Goal: Task Accomplishment & Management: Complete application form

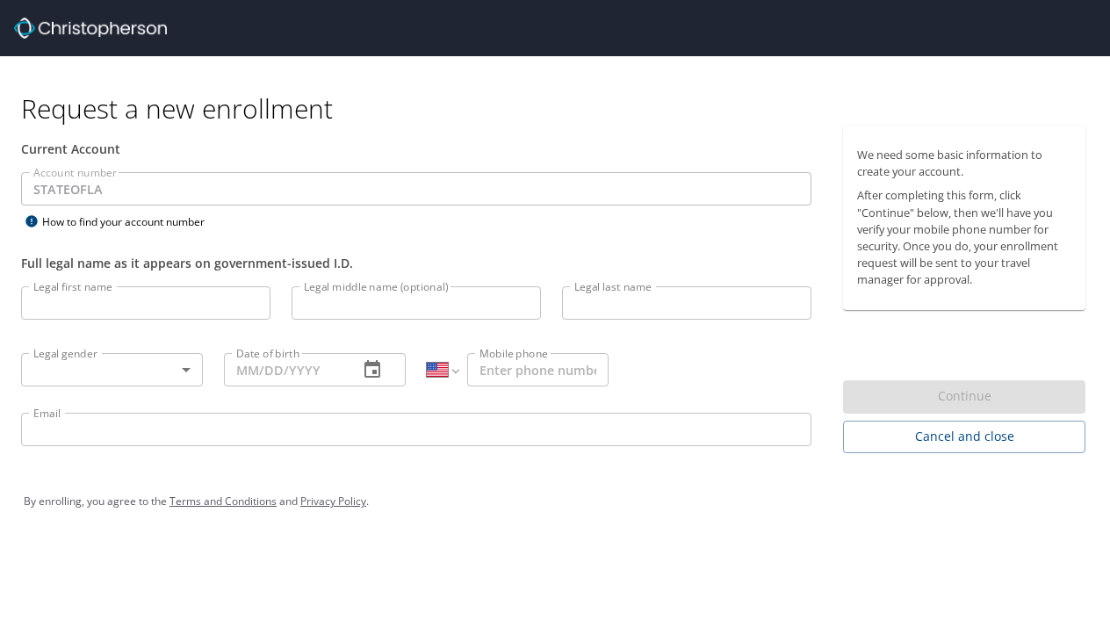
select select "US"
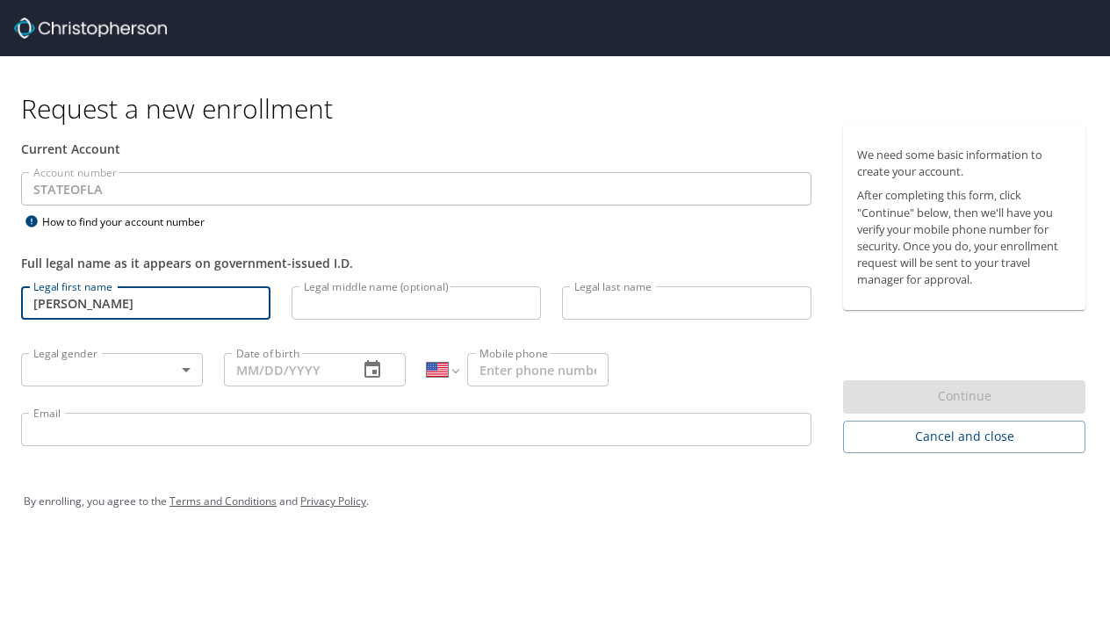
type input "[PERSON_NAME]"
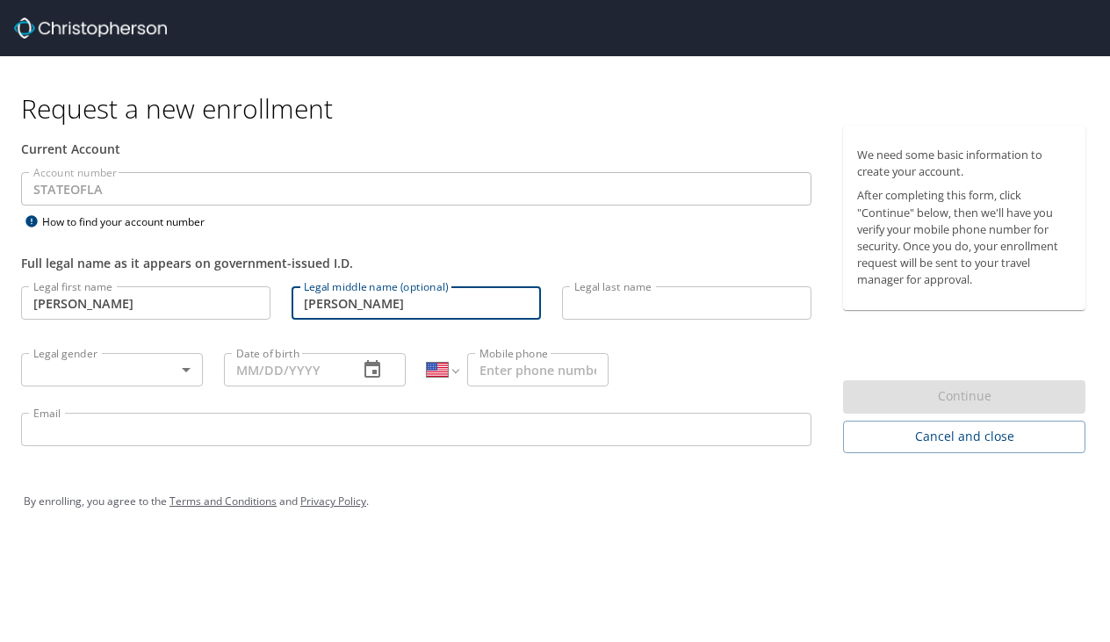
type input "[PERSON_NAME]"
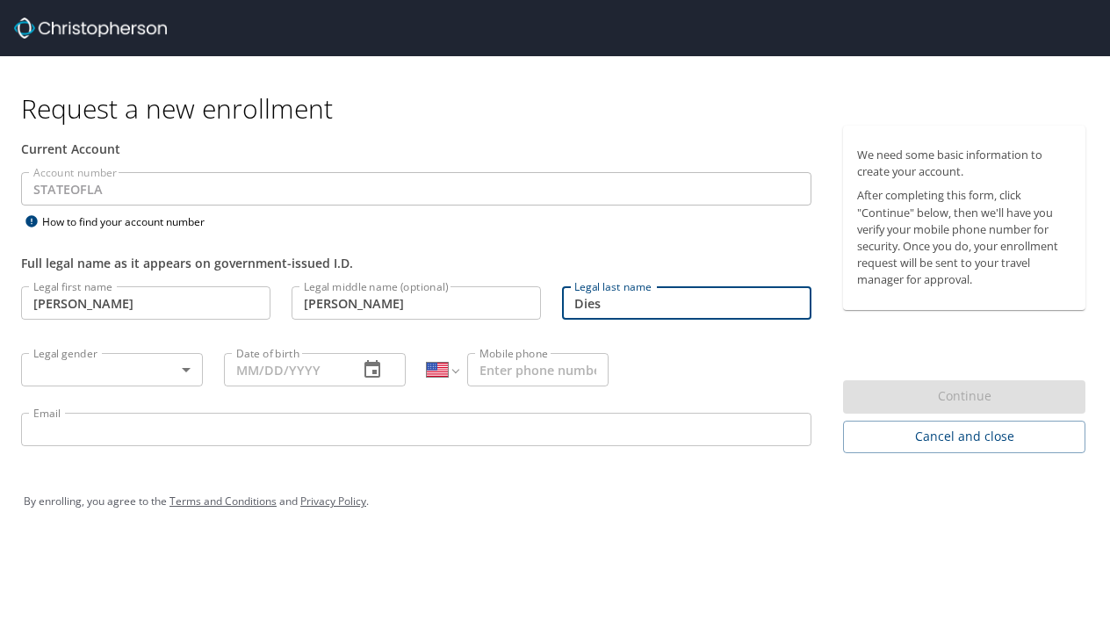
type input "Dies"
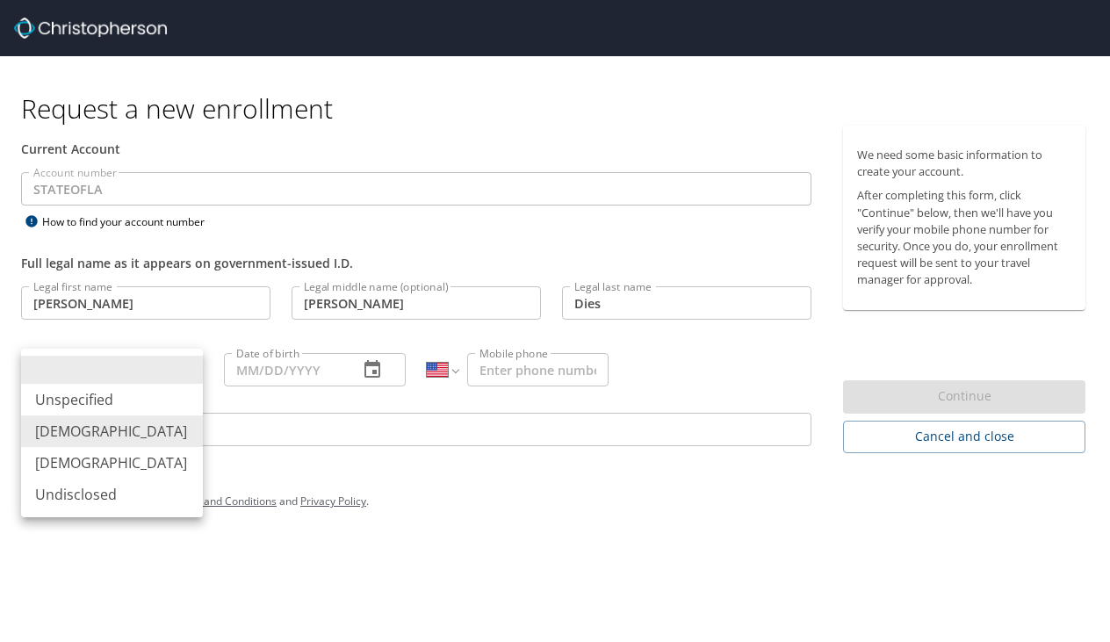
type input "[DEMOGRAPHIC_DATA]"
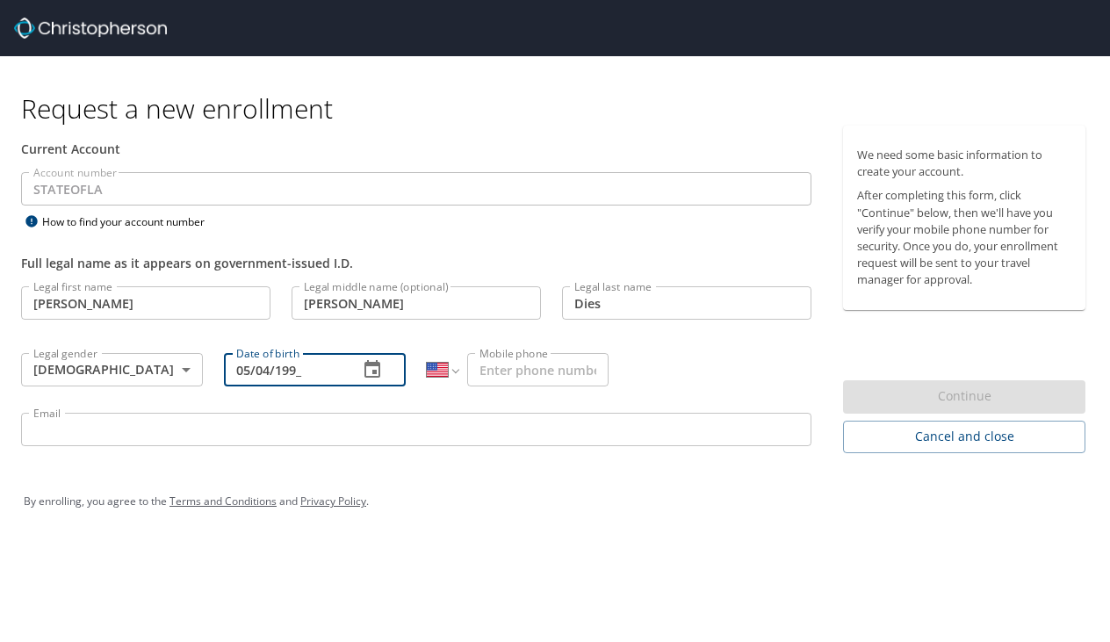
type input "05/04/1994"
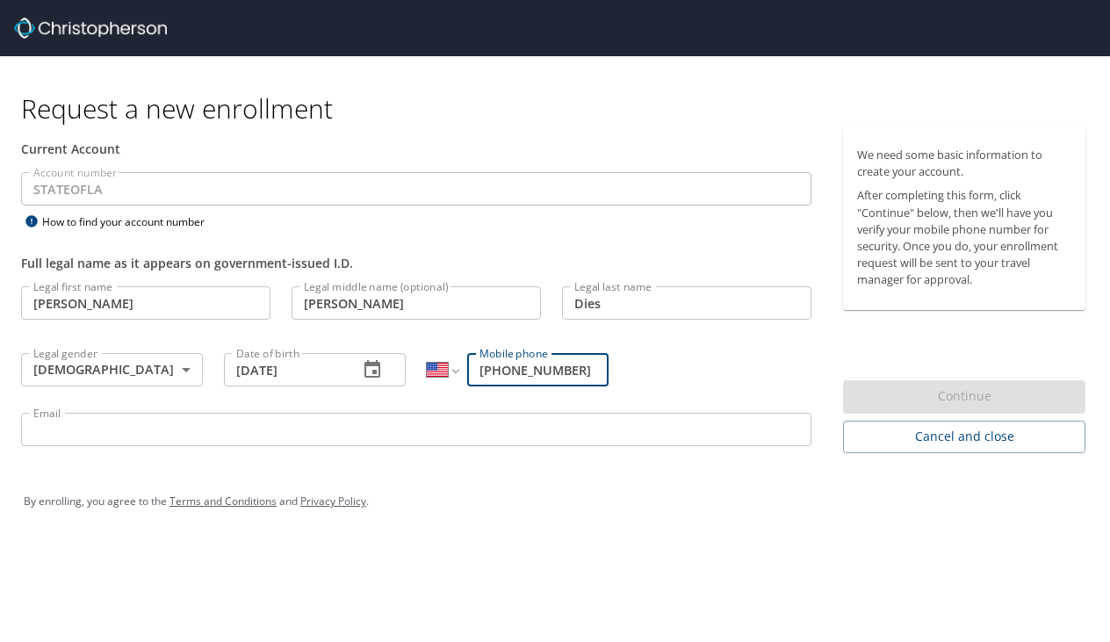
type input "[PHONE_NUMBER]"
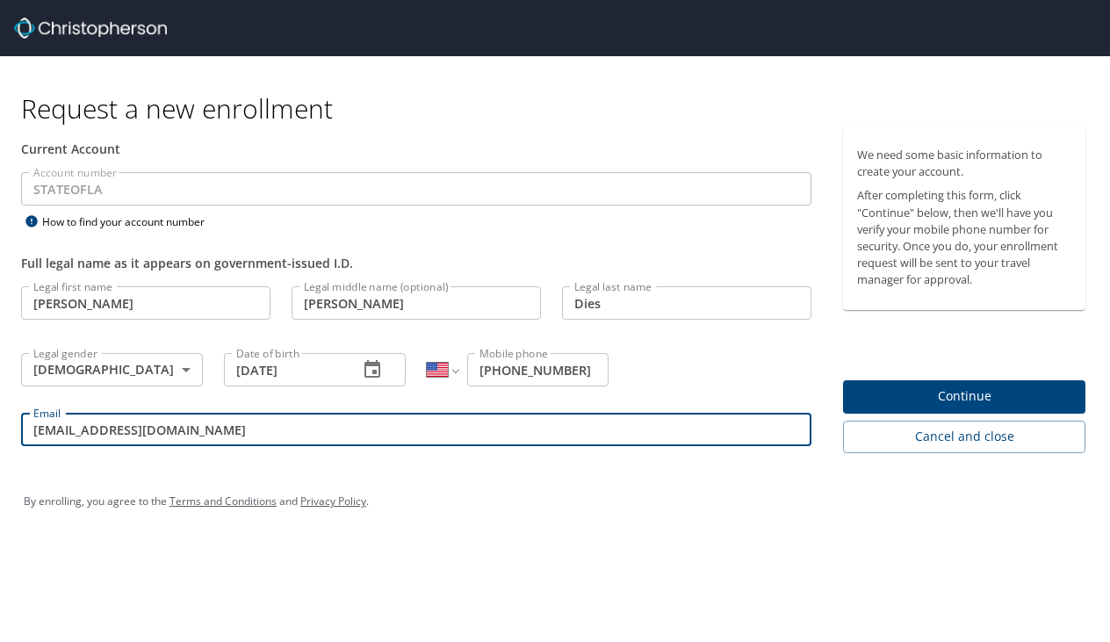
type input "rdies@lsuhsc.edu"
click at [1040, 391] on span "Continue" at bounding box center [964, 396] width 214 height 22
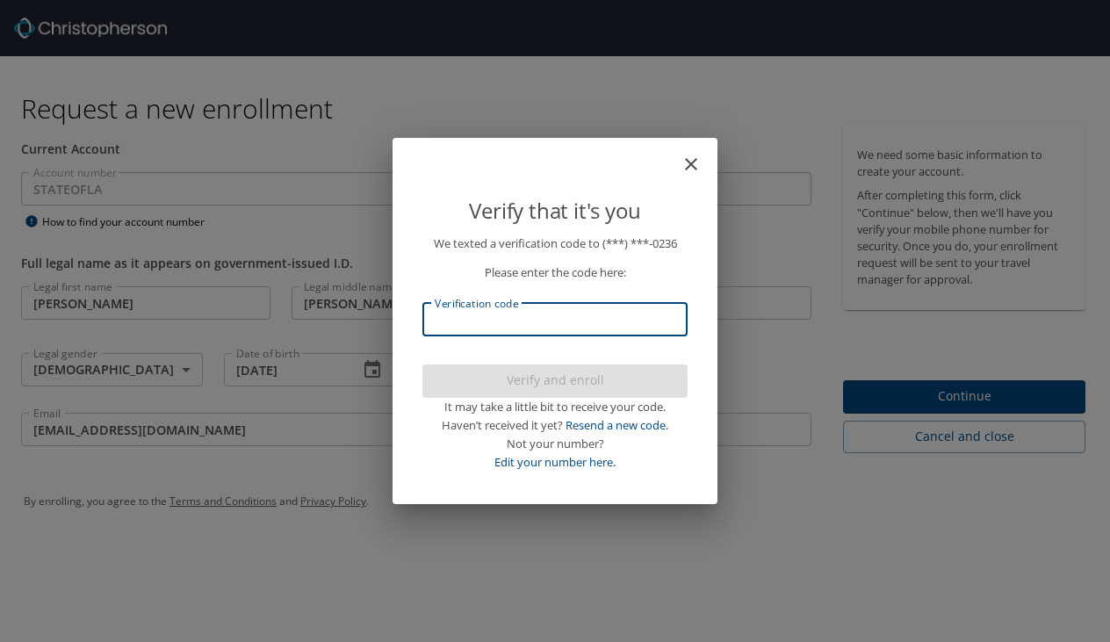
click at [566, 327] on input "Verification code" at bounding box center [554, 319] width 265 height 33
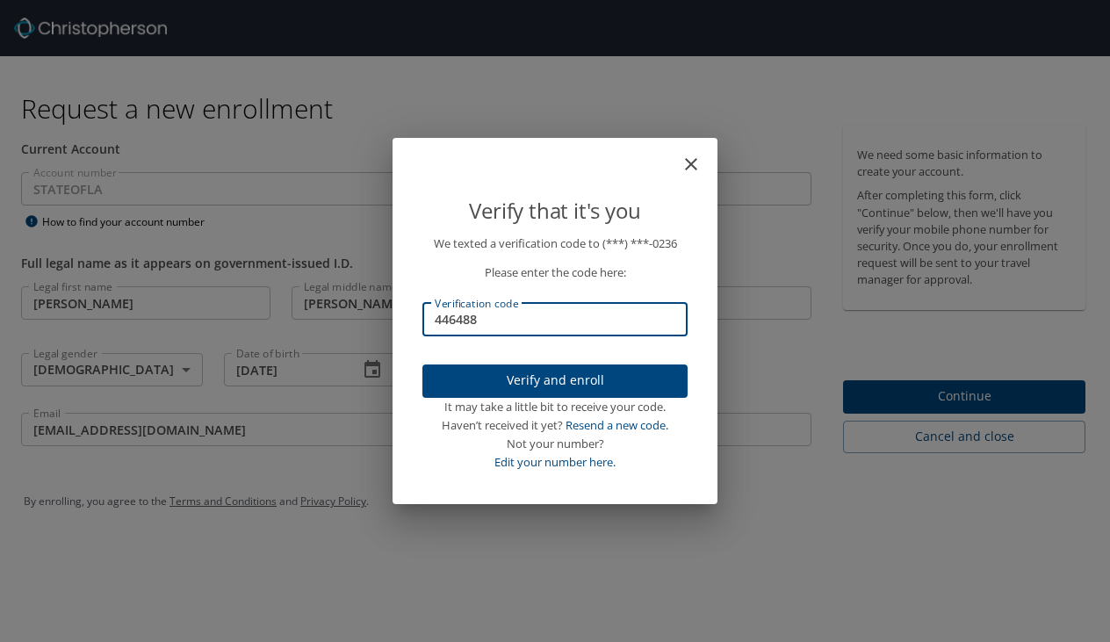
type input "446488"
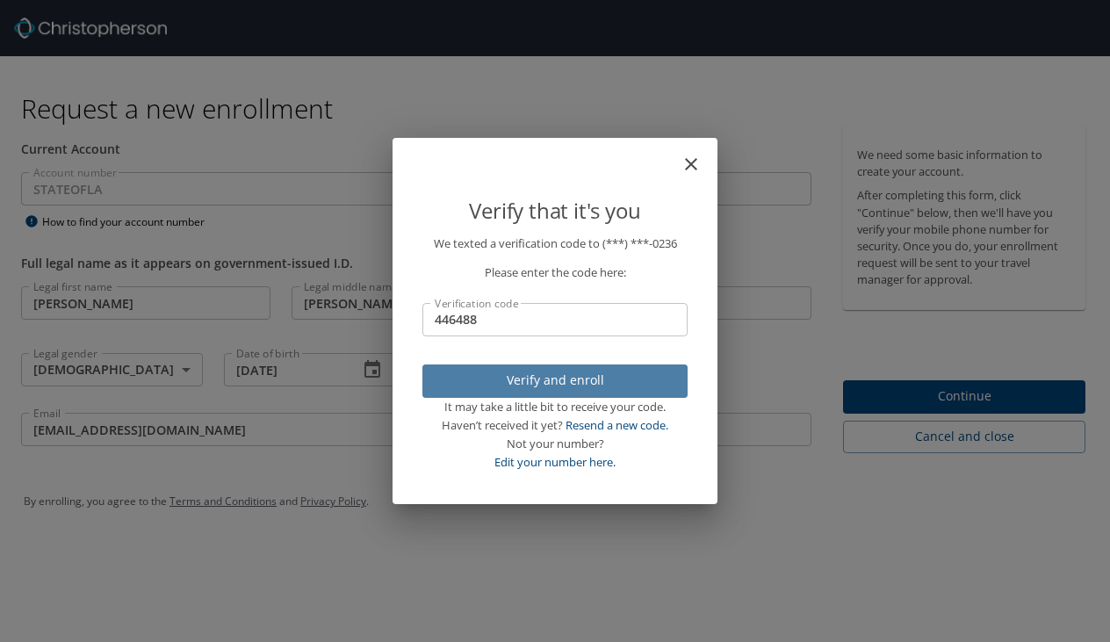
click at [586, 371] on span "Verify and enroll" at bounding box center [554, 381] width 237 height 22
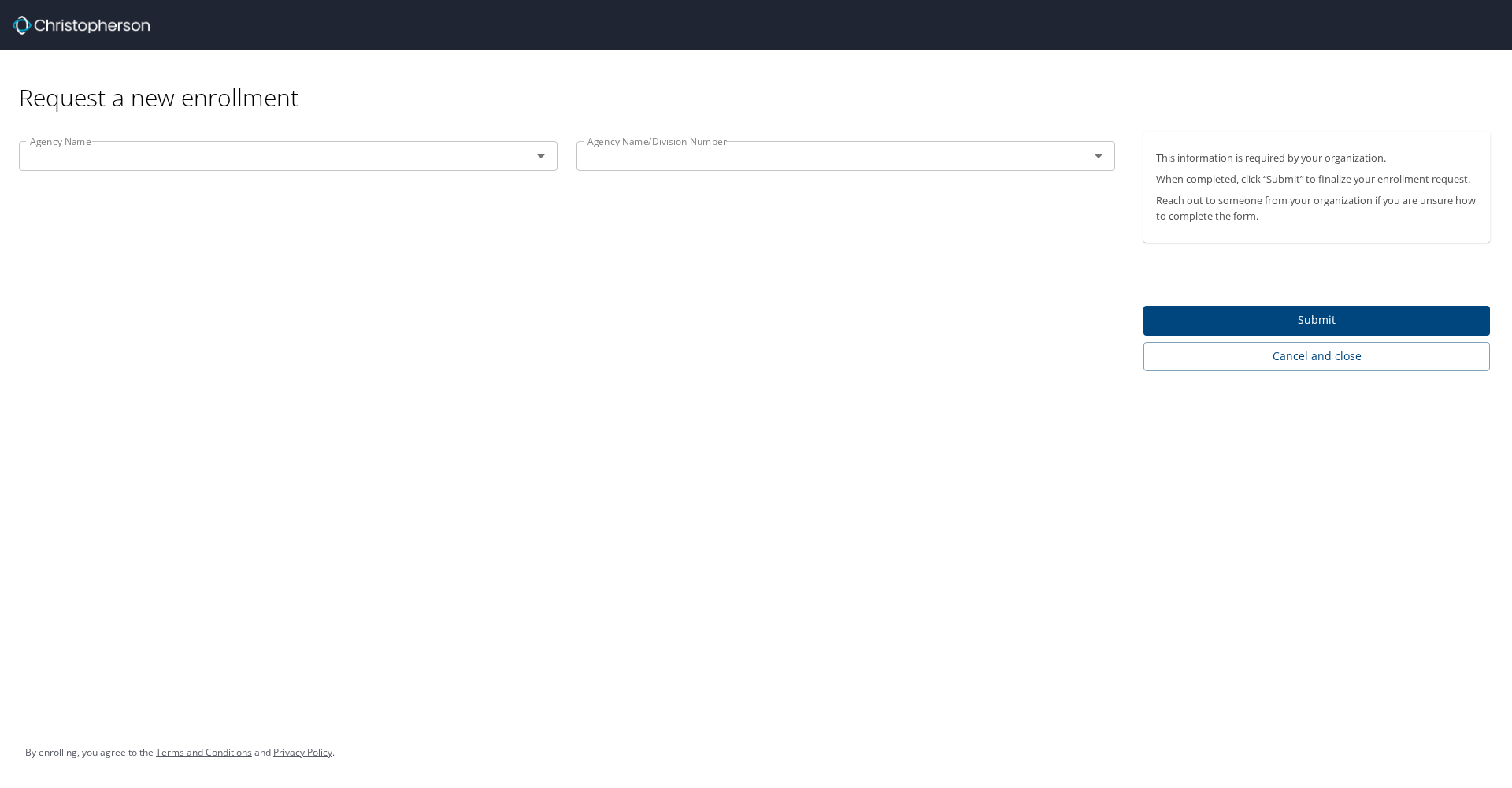
click at [459, 170] on div "Agency Name" at bounding box center [288, 155] width 538 height 30
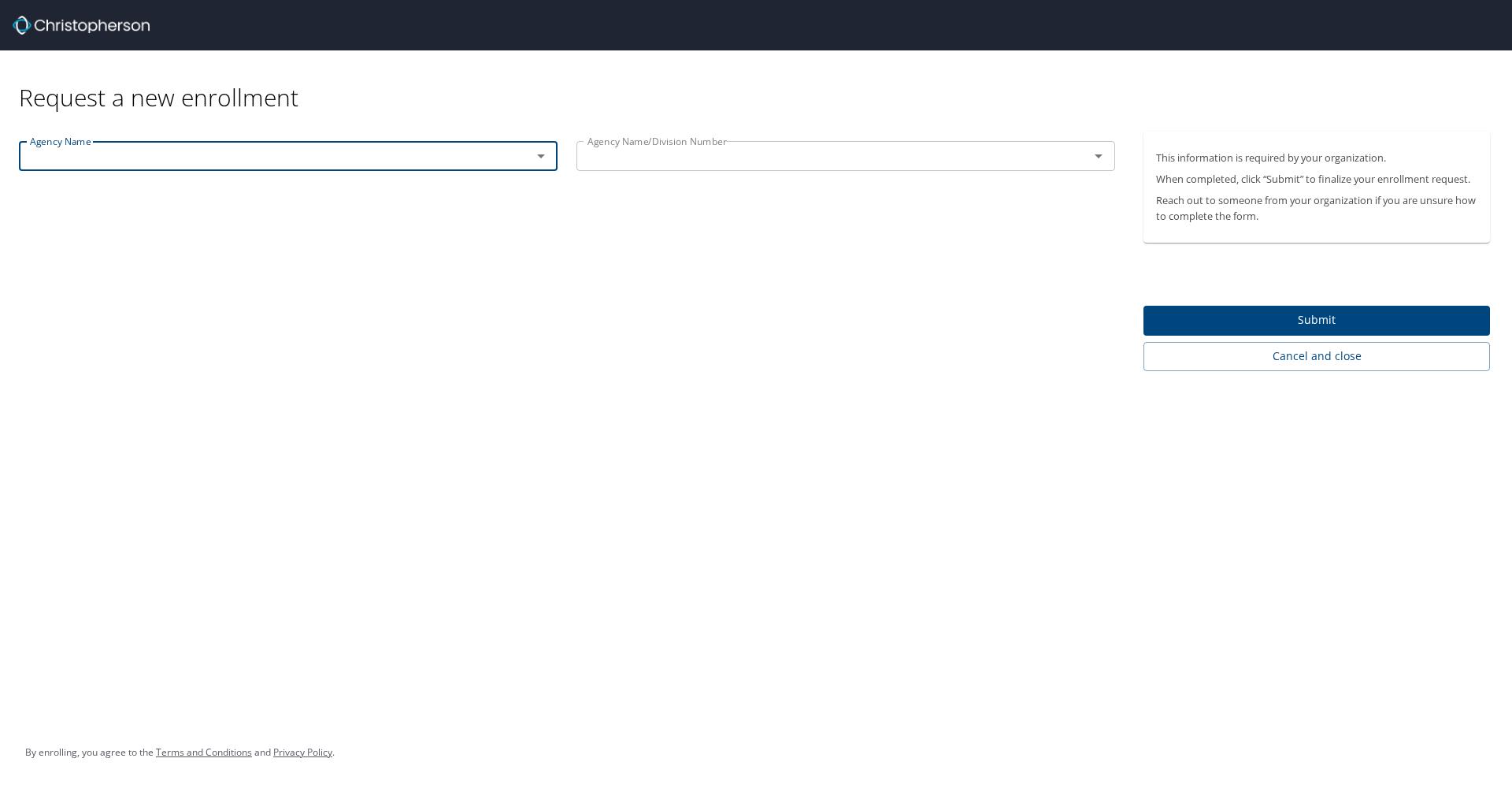
click at [538, 153] on icon "Open" at bounding box center [540, 155] width 19 height 19
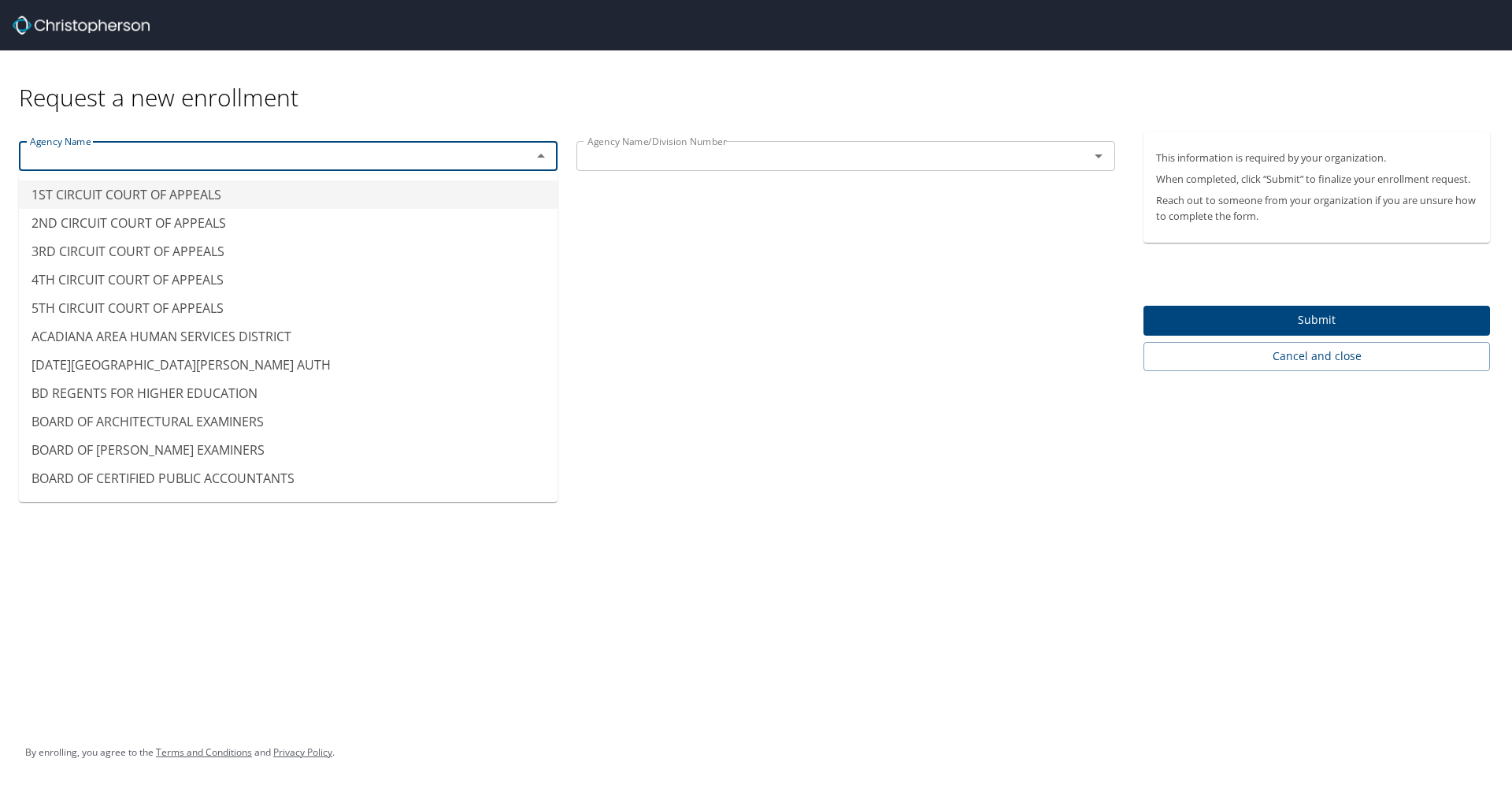
type input "1ST CIRCUIT COURT OF APPEALS"
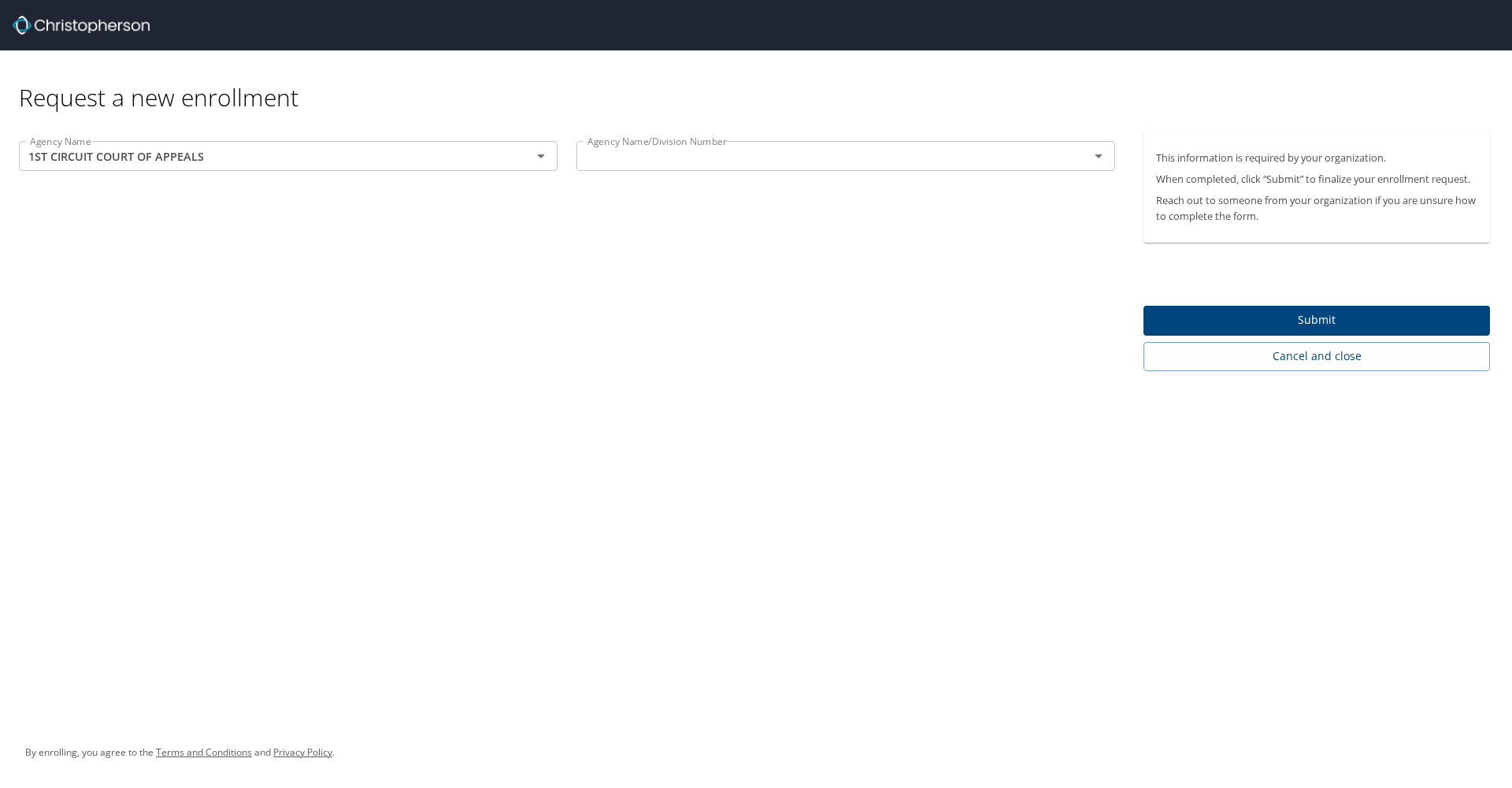
click at [721, 439] on div "Request a new enrollment Agency Name 1ST CIRCUIT COURT OF APPEALS Agency Name A…" at bounding box center [756, 394] width 1512 height 788
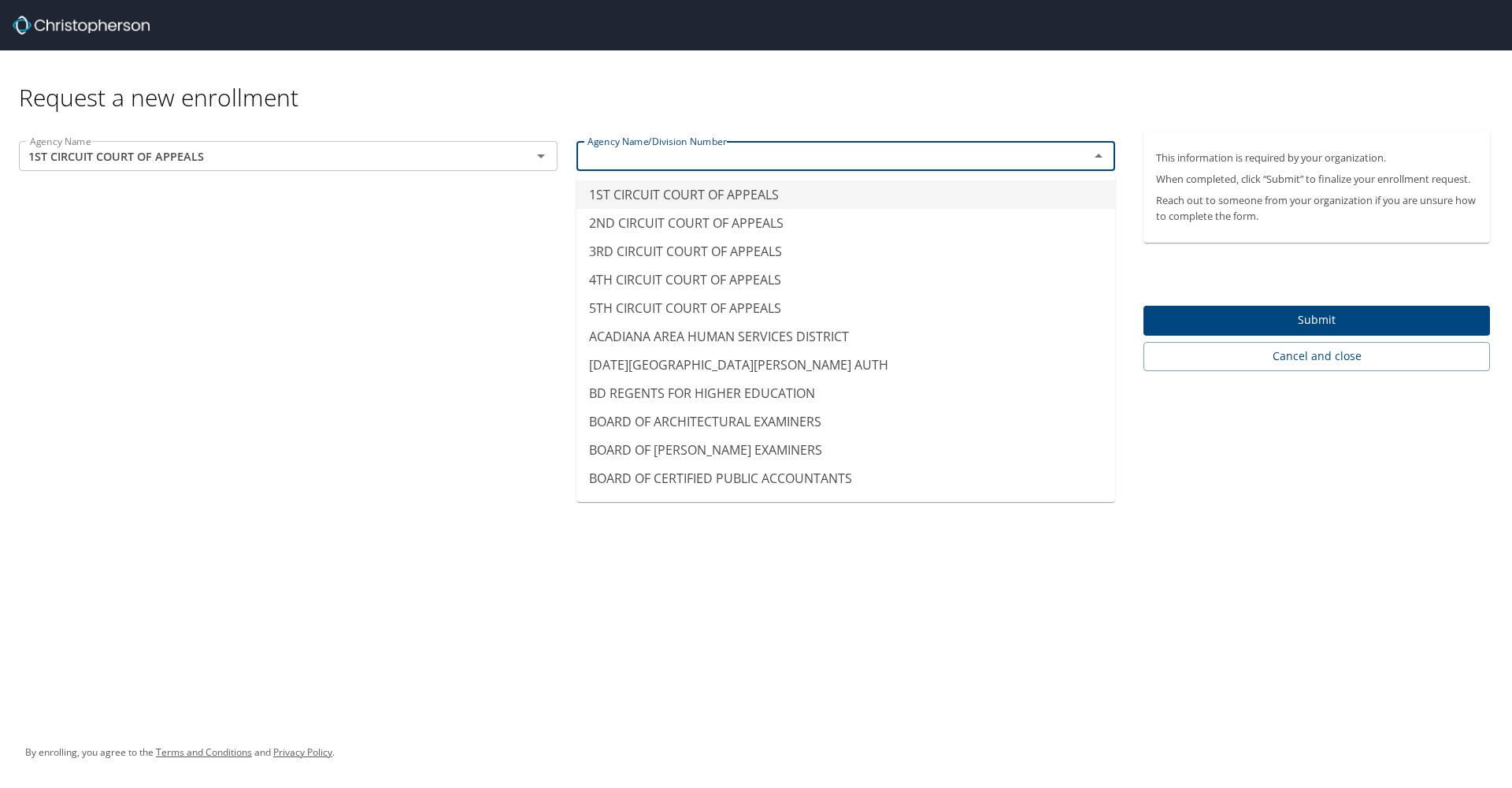
click at [783, 152] on input "text" at bounding box center [823, 155] width 483 height 21
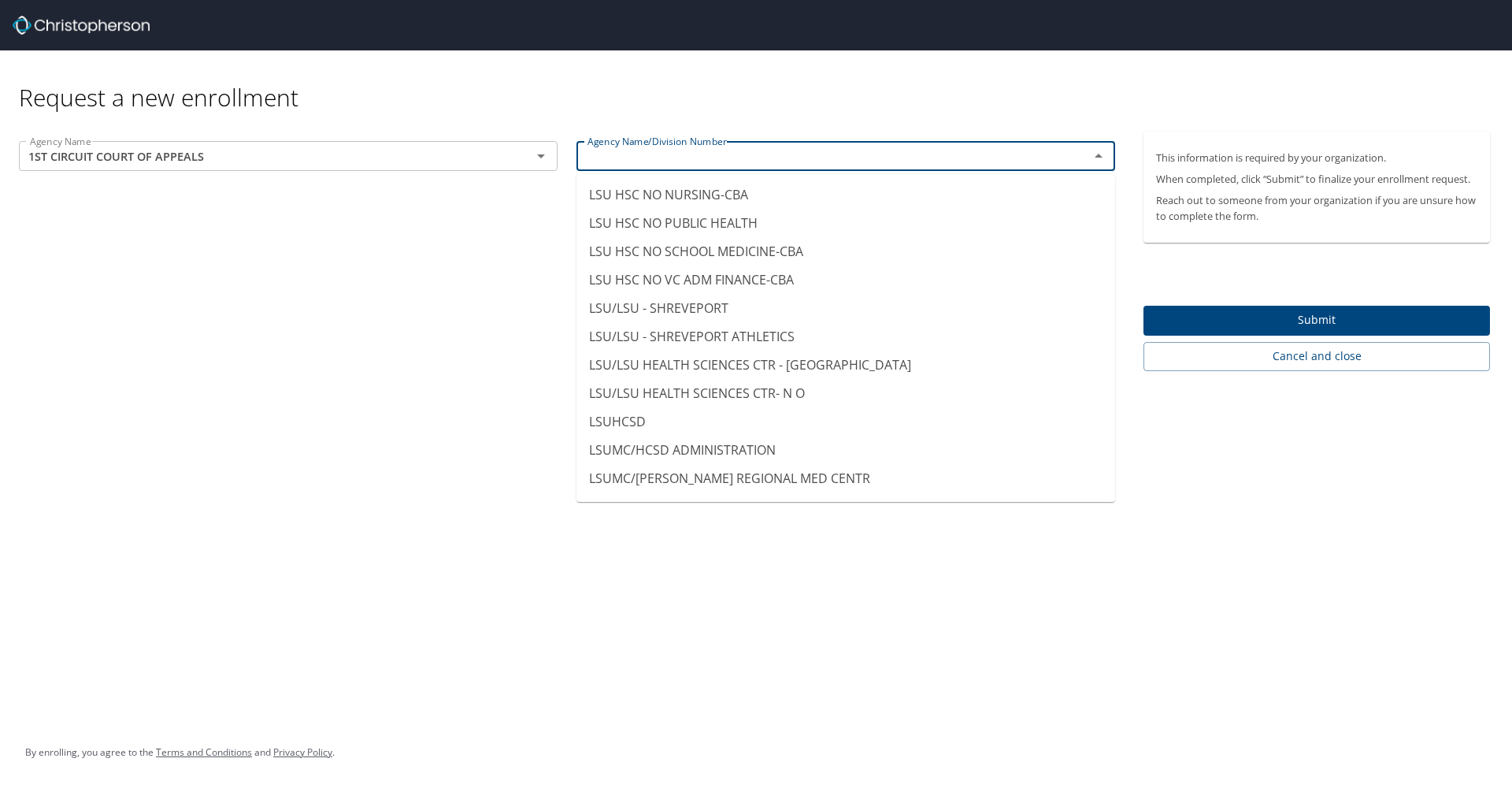
scroll to position [7713, 0]
click at [521, 159] on icon "Clear" at bounding box center [520, 156] width 16 height 16
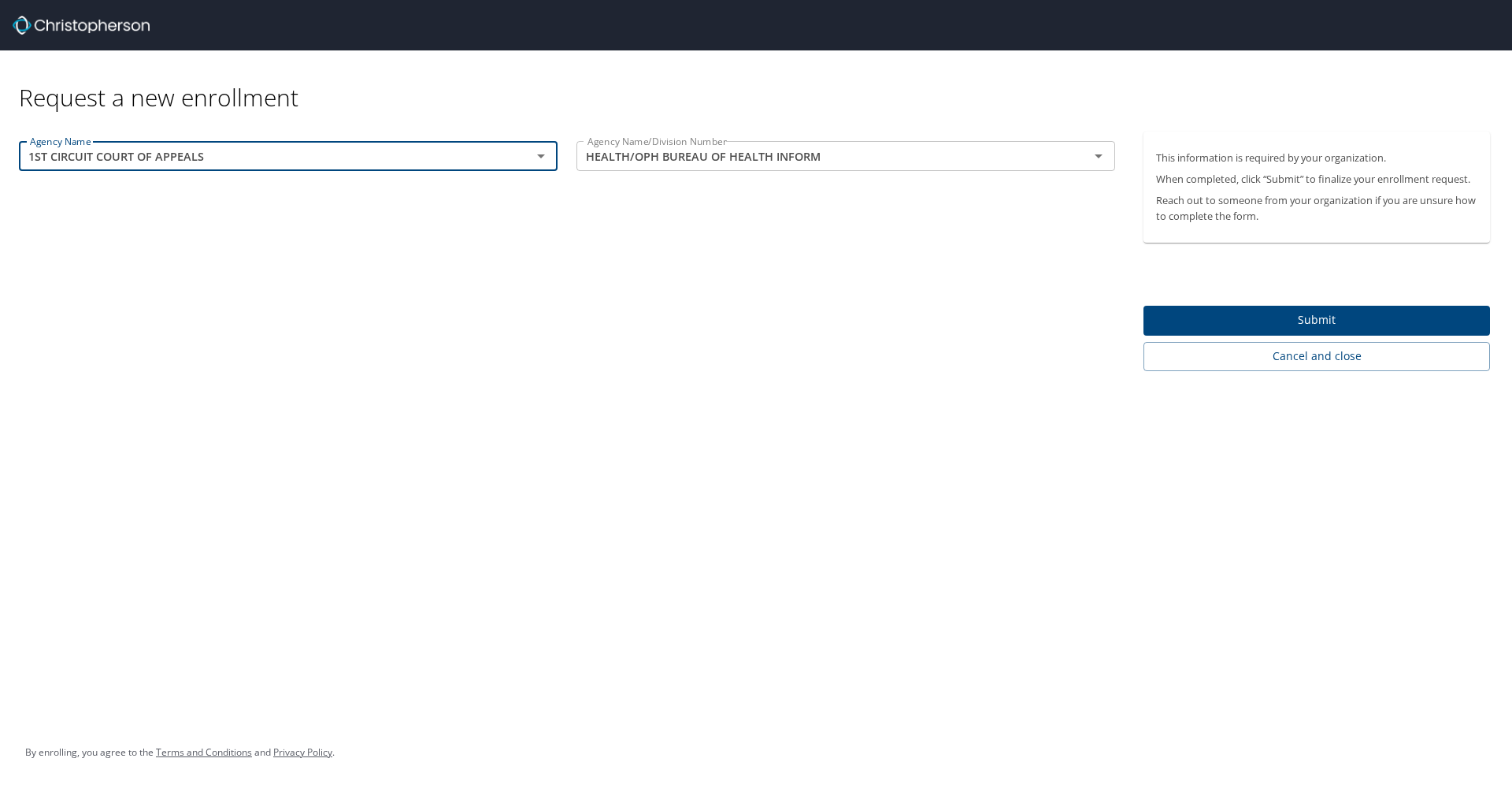
type input "HEALTH/OPH BUREAU OF HEALTH INFORM"
click at [995, 154] on icon "Clear" at bounding box center [1079, 156] width 16 height 16
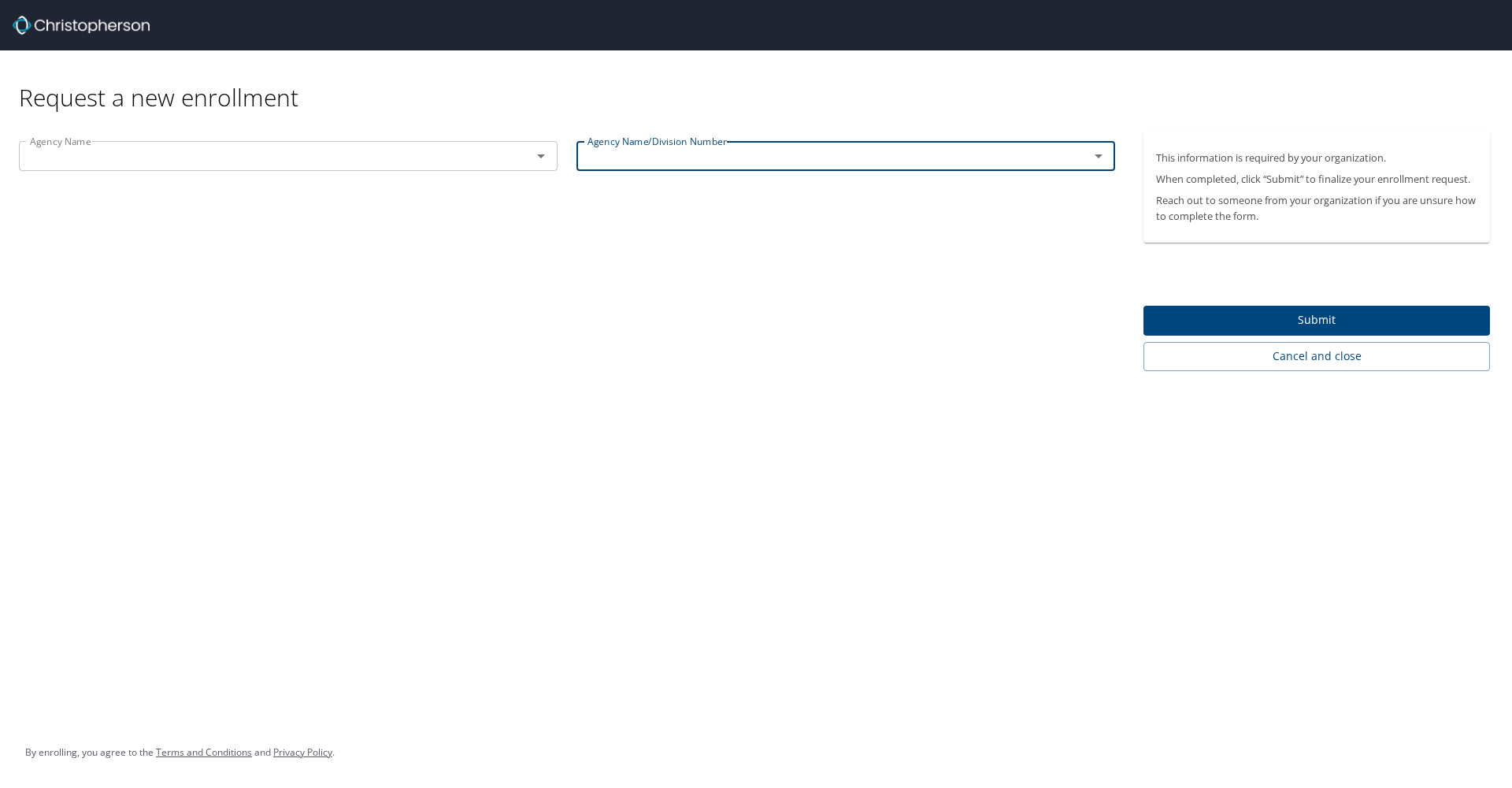
click at [538, 158] on icon "Open" at bounding box center [540, 155] width 19 height 19
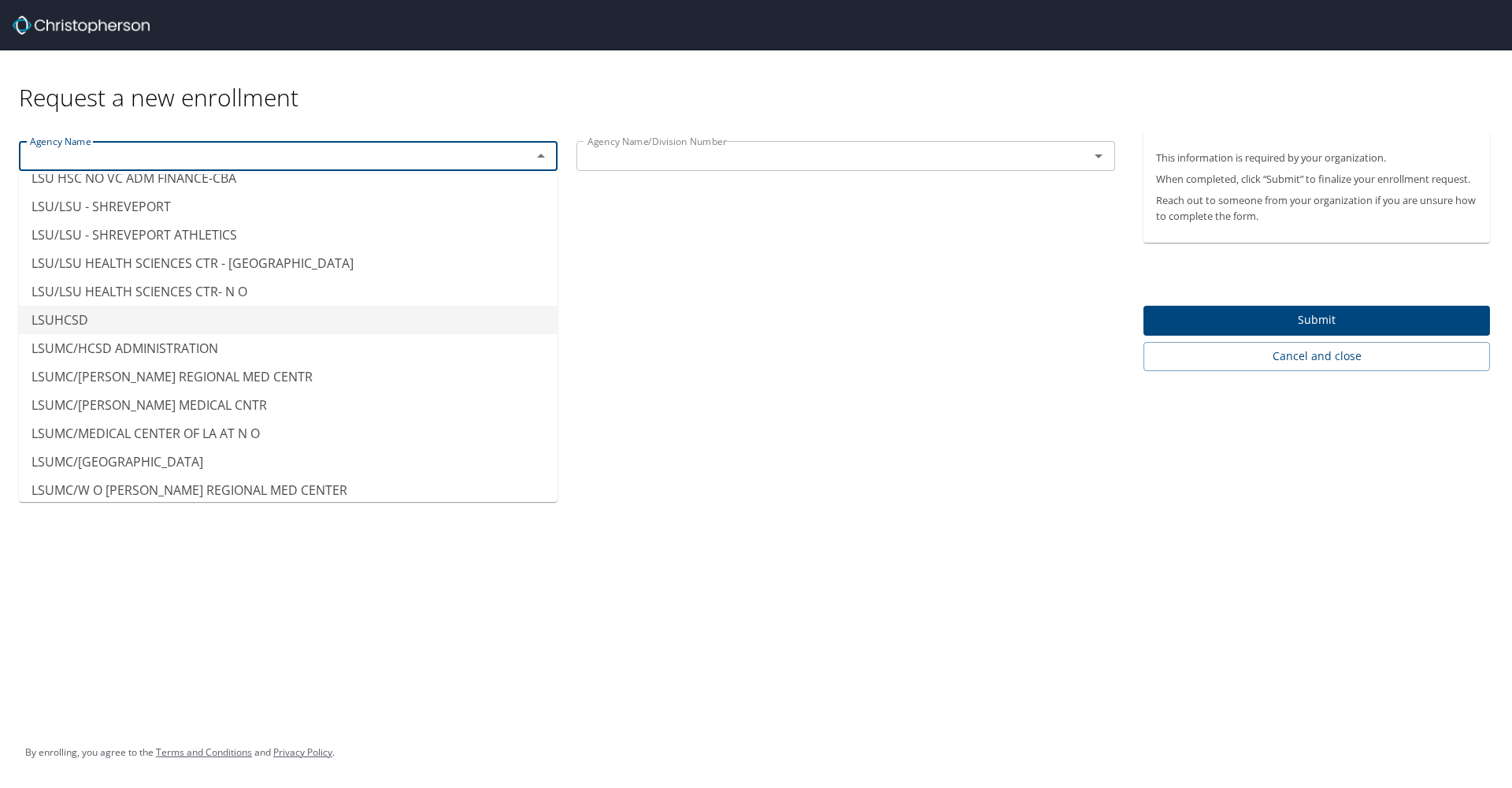
scroll to position [7848, 0]
click at [234, 290] on li "LSU/LSU HEALTH SCIENCES CTR- N O" at bounding box center [288, 288] width 538 height 29
type input "LSU/LSU HEALTH SCIENCES CTR- N O"
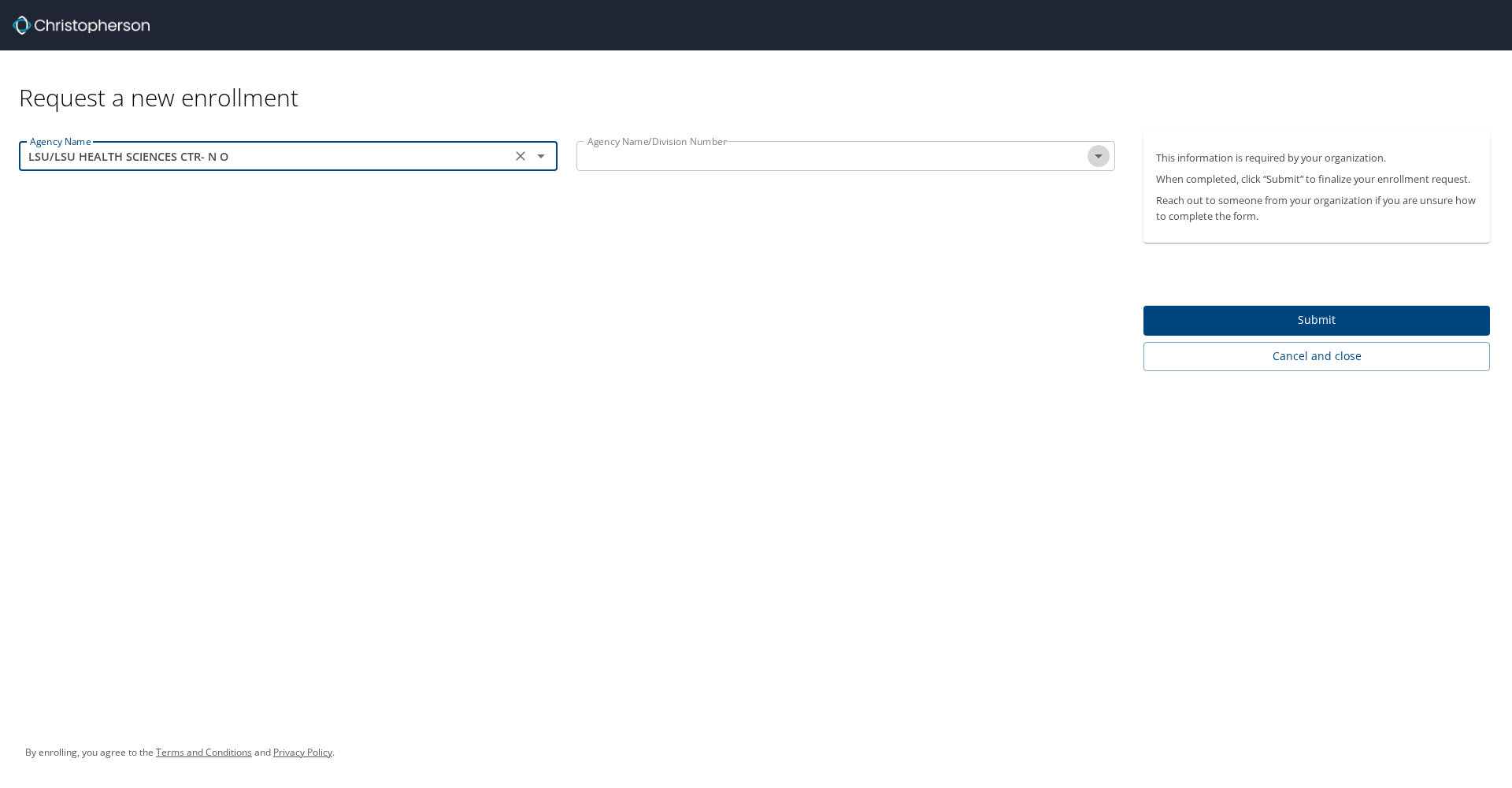
click at [995, 157] on icon "Open" at bounding box center [1098, 155] width 19 height 19
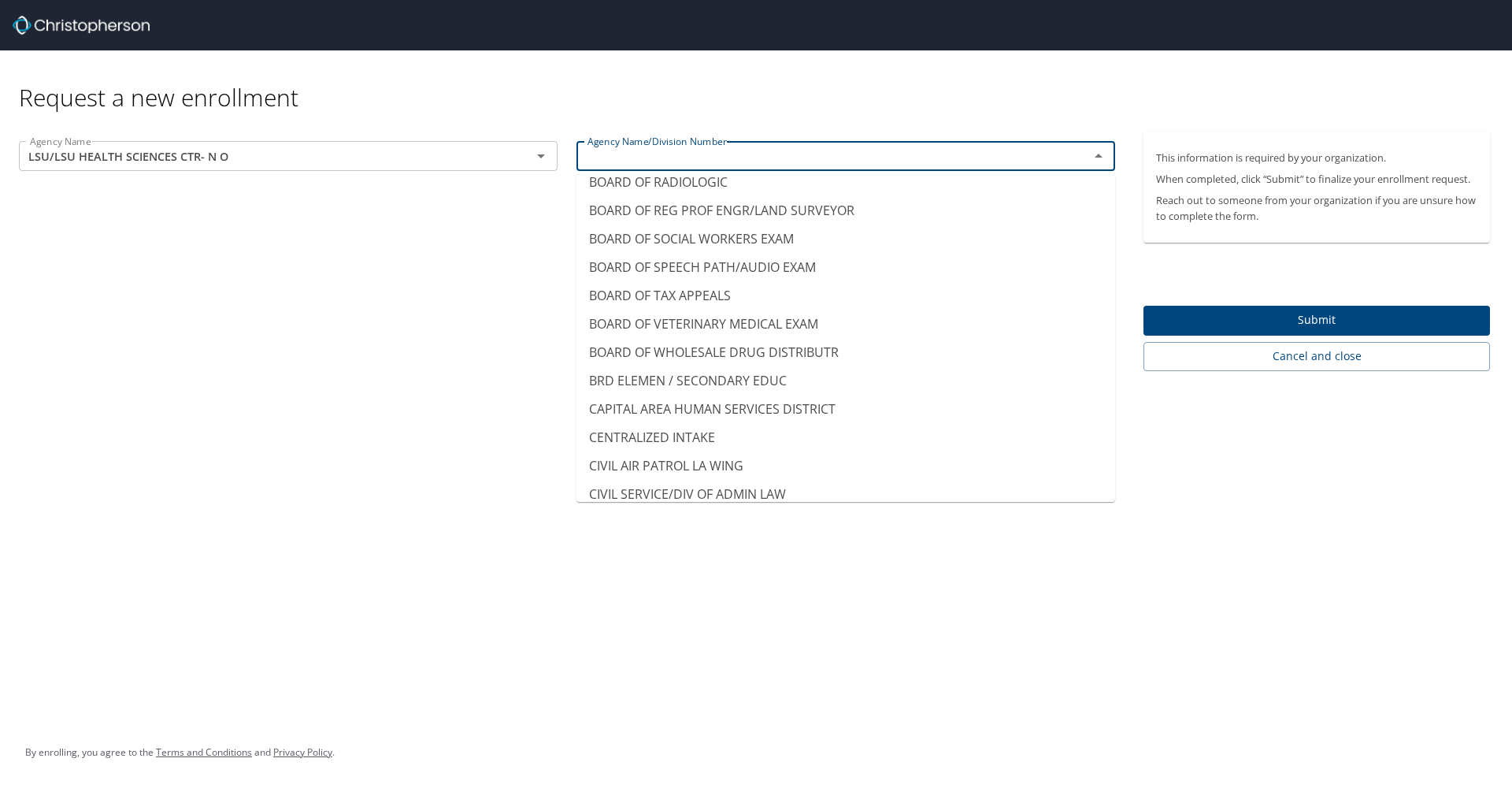
scroll to position [1098, 0]
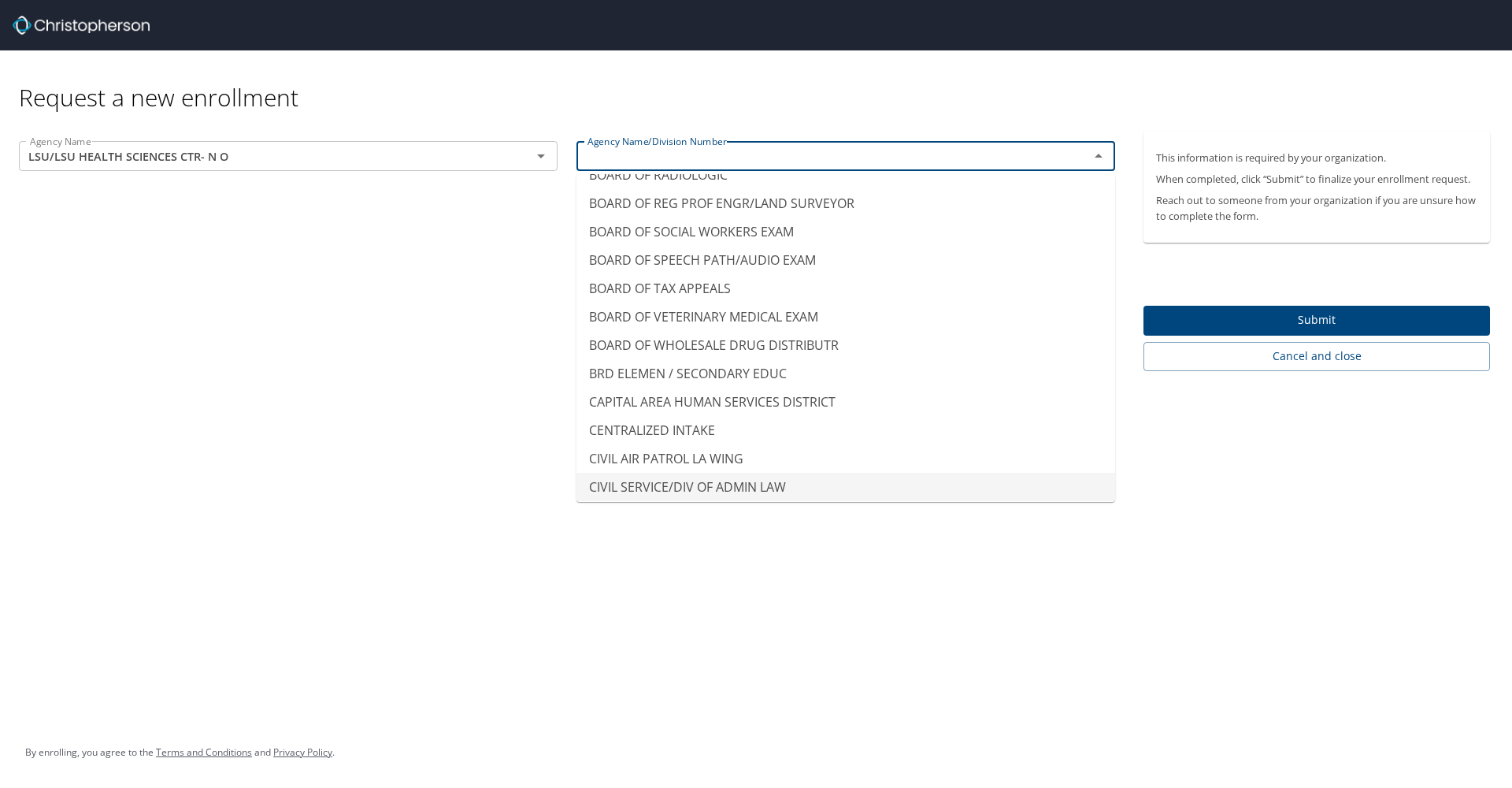
type input "CIVIL SERVICE/DIV OF ADMIN LAW"
click at [754, 575] on div "Request a new enrollment Agency Name LSU/LSU HEALTH SCIENCES CTR- N O Agency Na…" at bounding box center [756, 394] width 1512 height 788
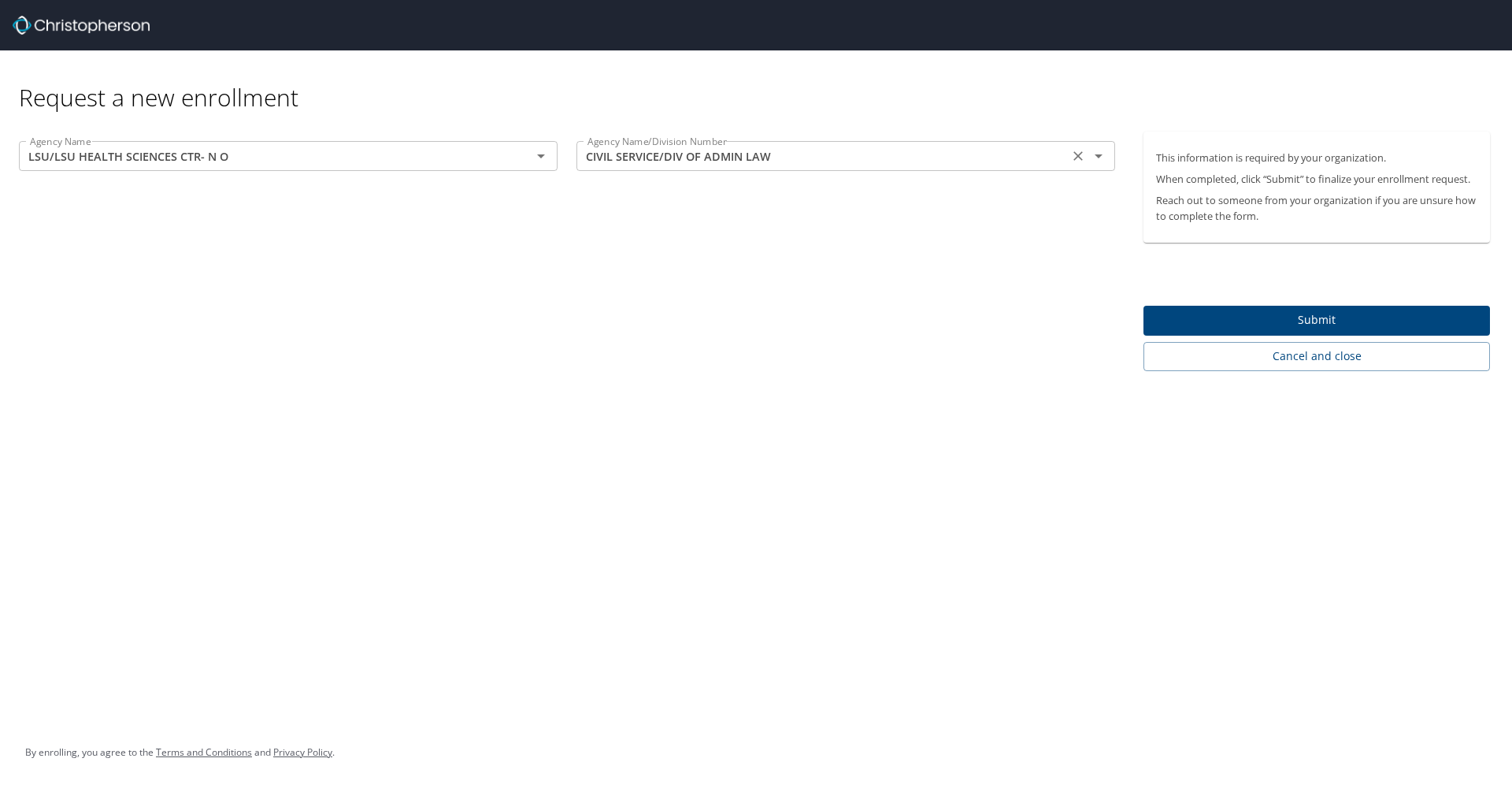
click at [995, 156] on icon "Clear" at bounding box center [1079, 156] width 16 height 16
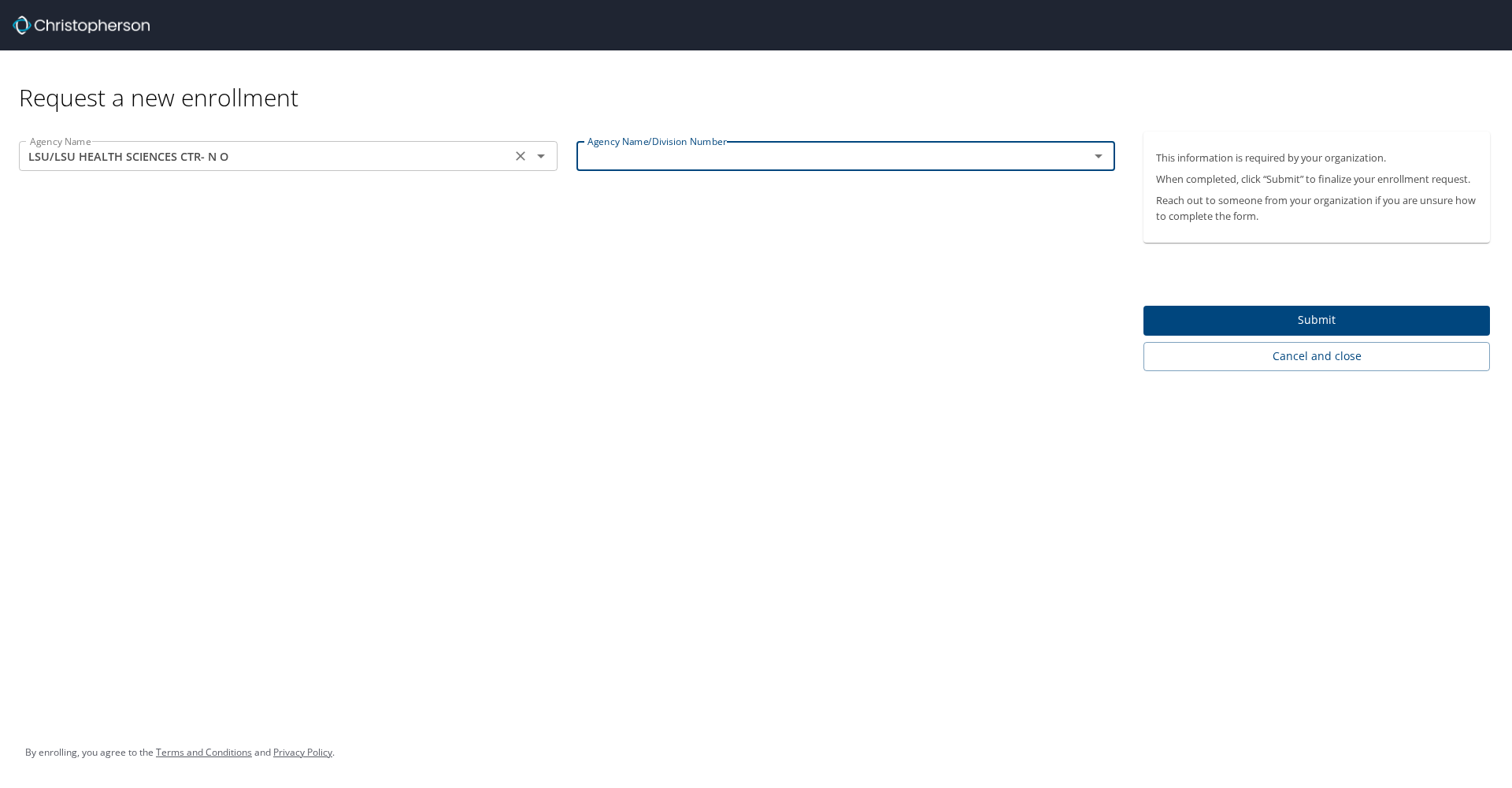
click at [540, 159] on icon "Open" at bounding box center [540, 155] width 19 height 19
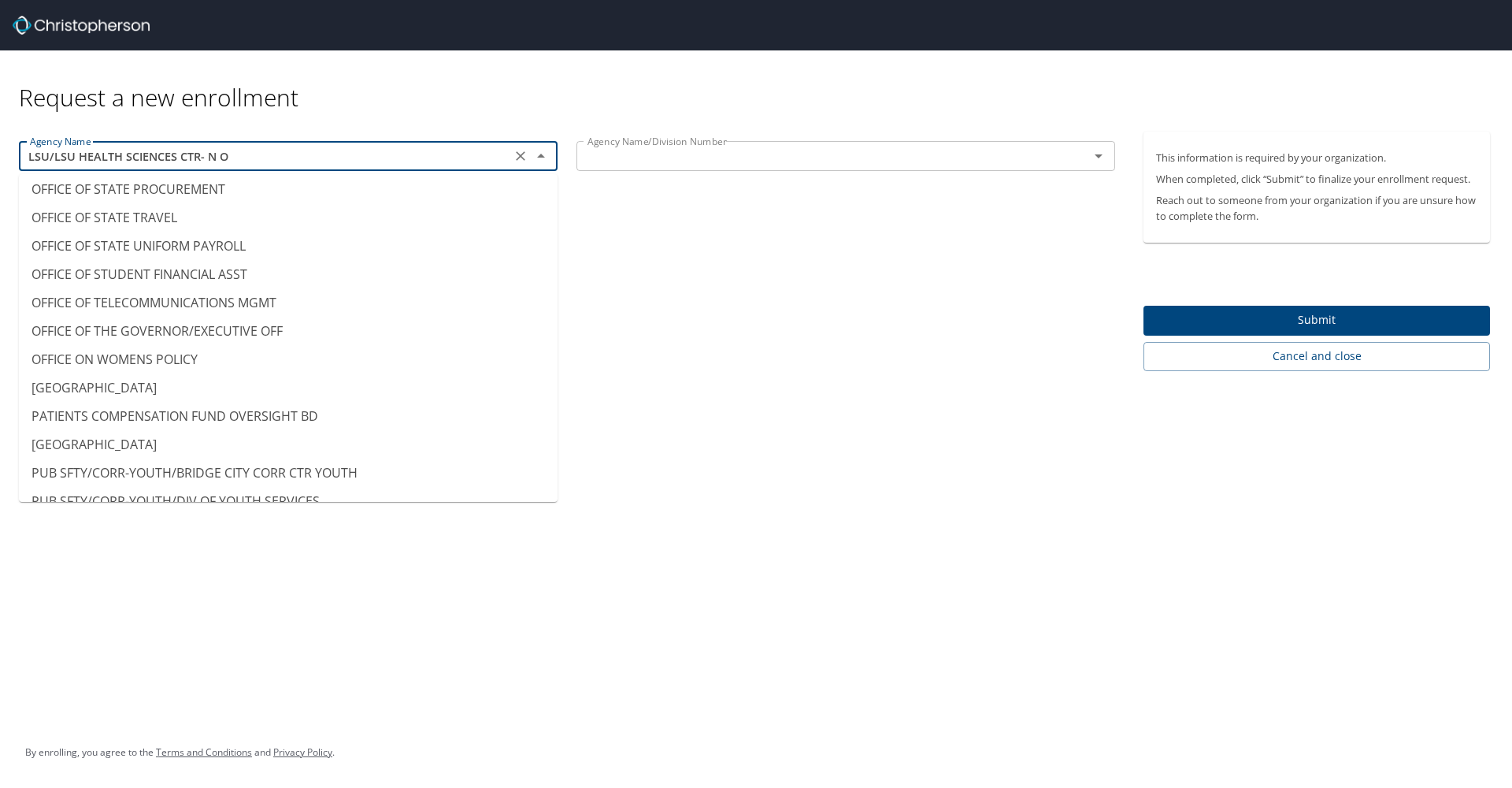
scroll to position [9934, 0]
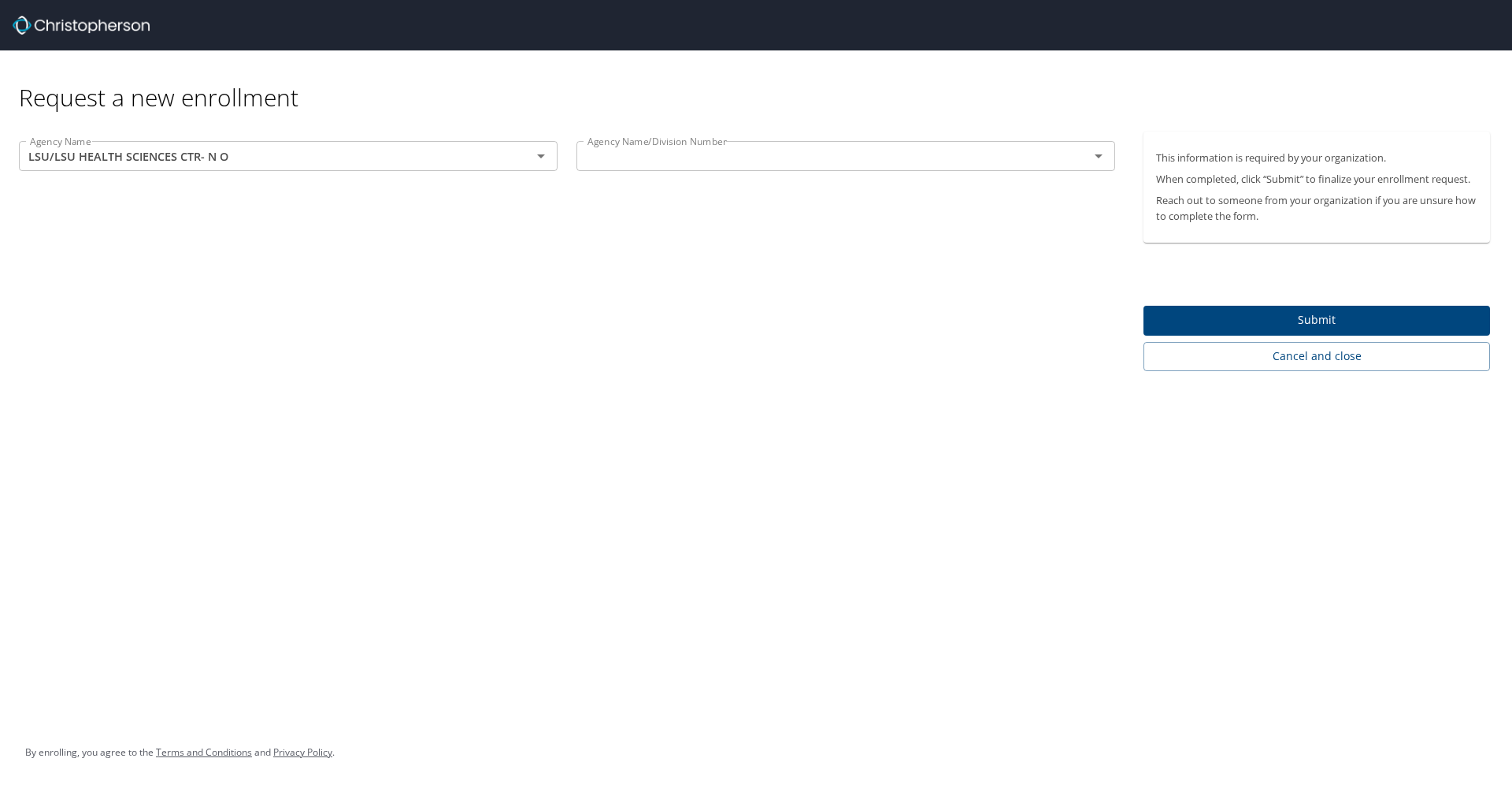
type input "PUB SFTY/CORR-YOUTH/BRIDGE CITY CORR CTR YOUTH"
click at [522, 85] on div "Request a new enrollment" at bounding box center [761, 81] width 1484 height 62
click at [515, 153] on icon "Clear" at bounding box center [520, 156] width 16 height 16
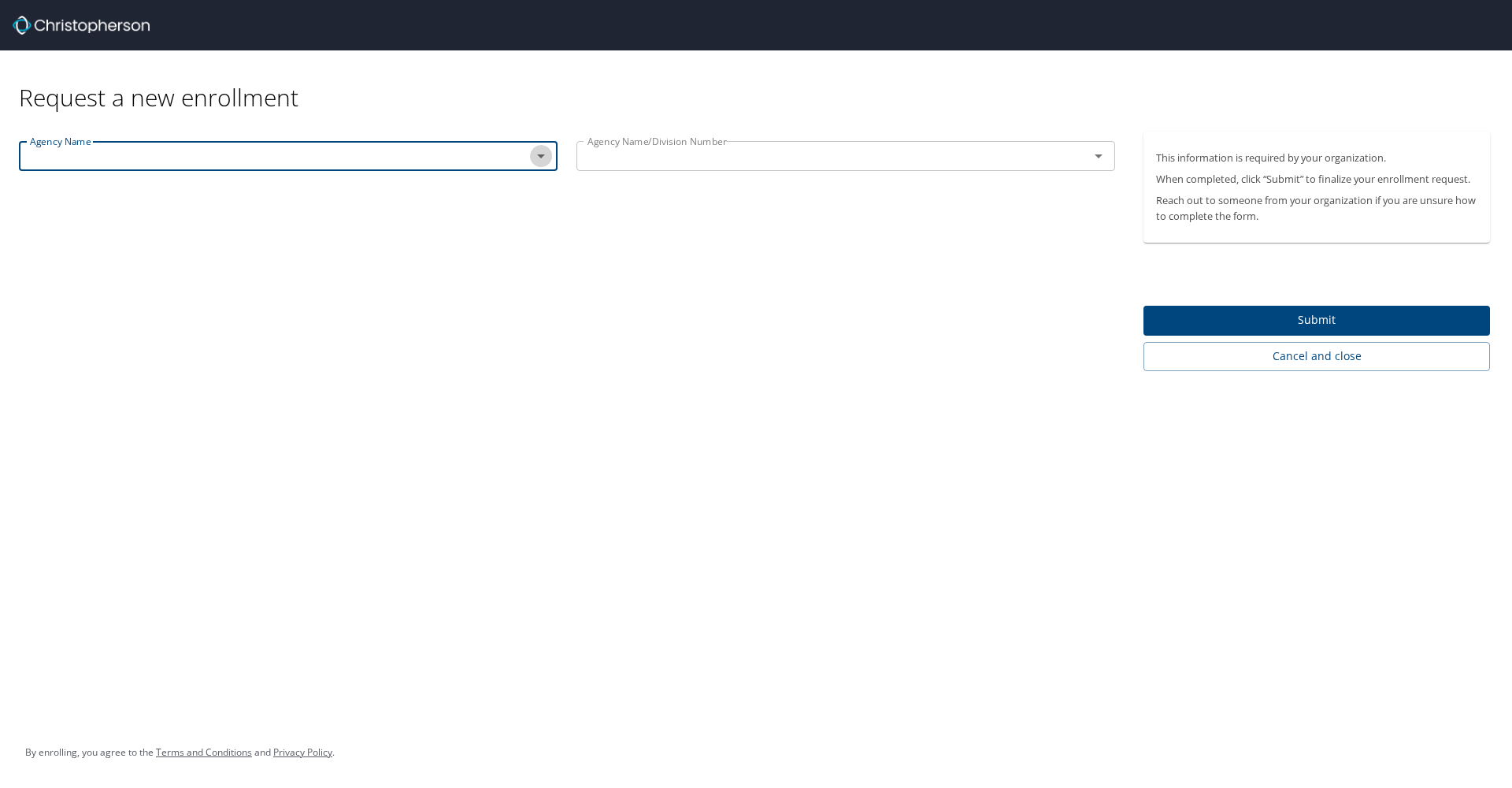
click at [542, 156] on icon "Open" at bounding box center [541, 156] width 8 height 4
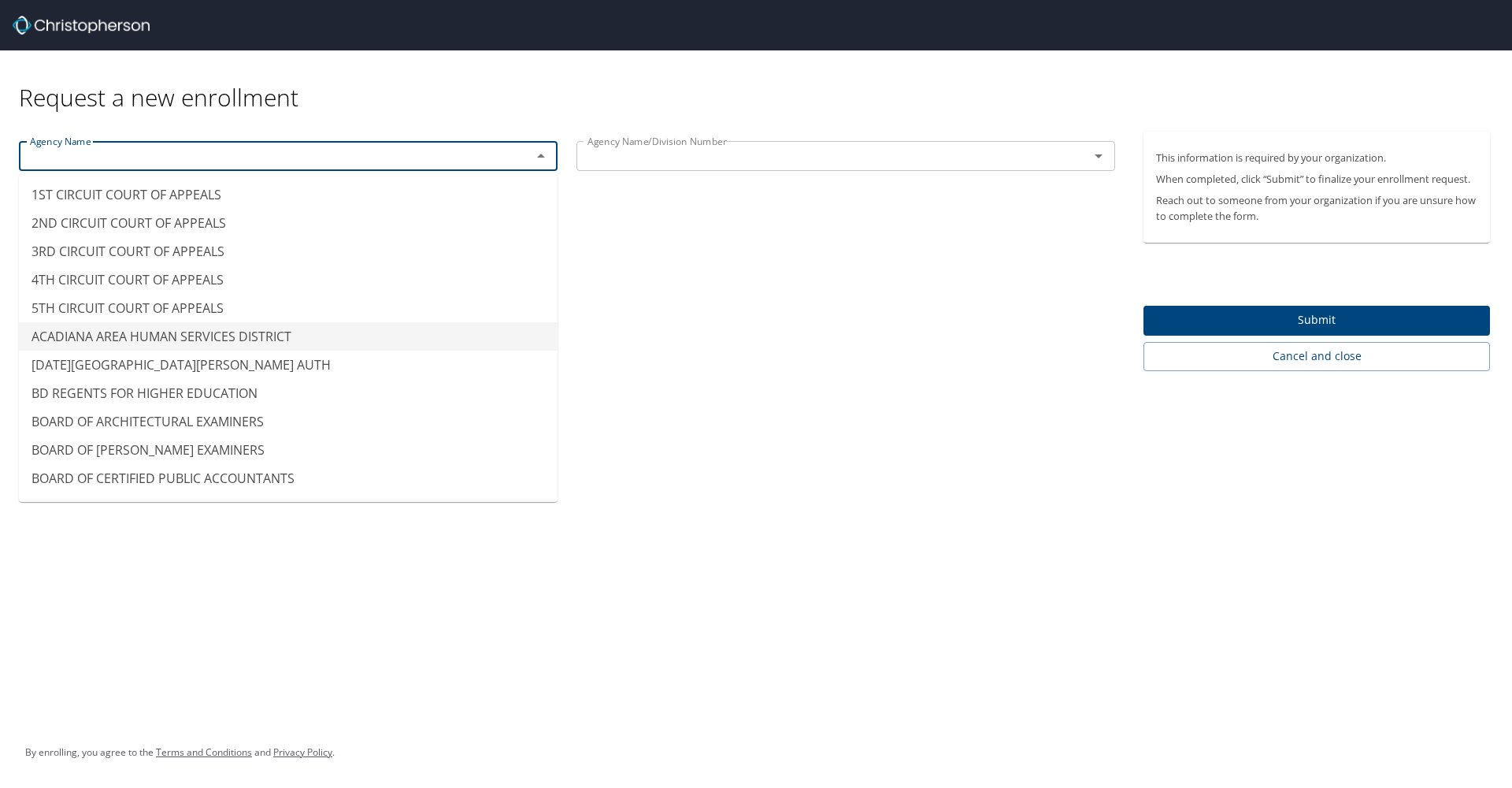
type input "ACADIANA AREA HUMAN SERVICES DISTRICT"
click at [805, 201] on div "Agency Name ACADIANA AREA HUMAN SERVICES DISTRICT Agency Name Agency Name/Divis…" at bounding box center [567, 251] width 1134 height 240
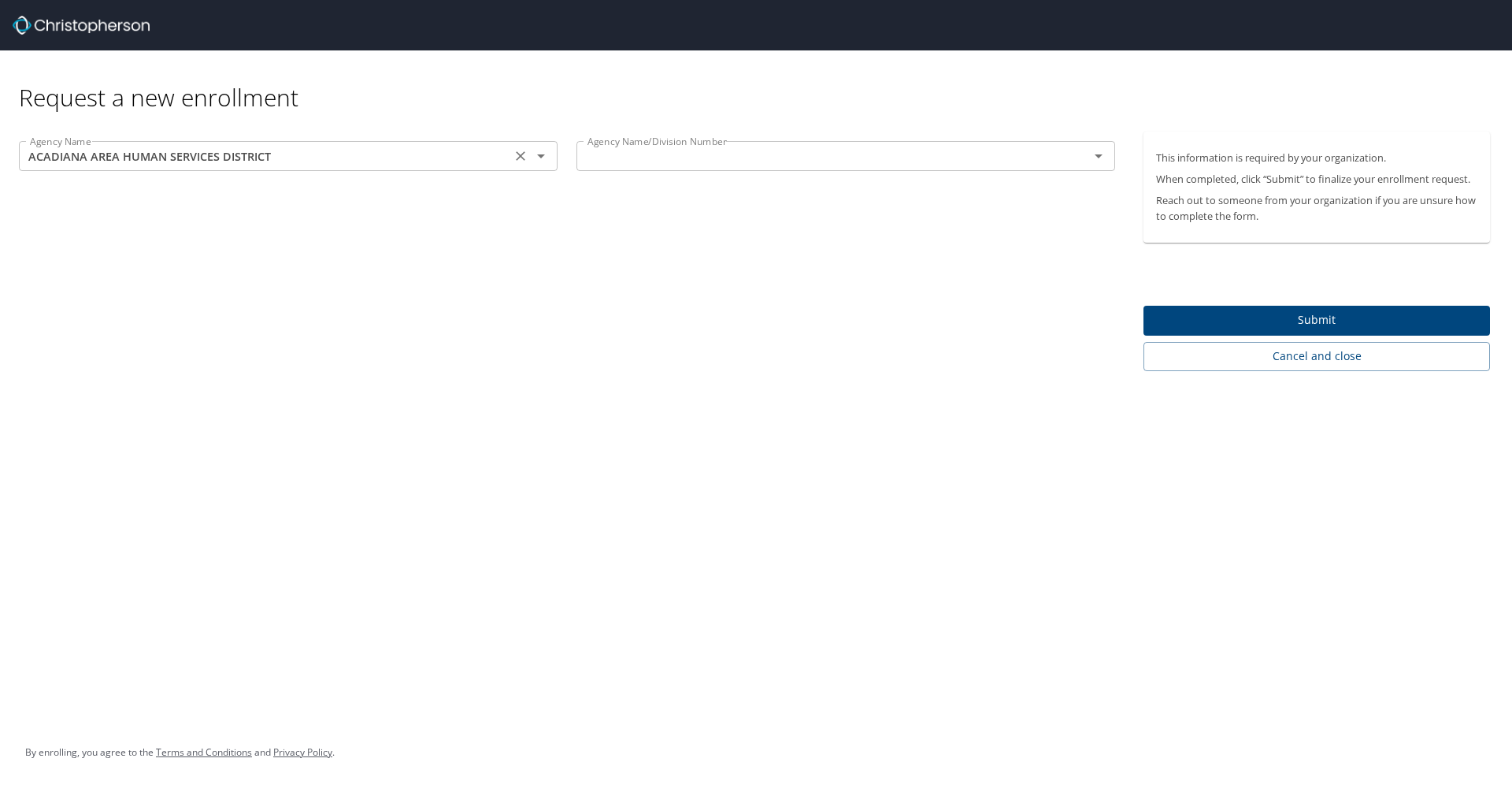
click at [468, 171] on div "ACADIANA AREA HUMAN SERVICES DISTRICT Agency Name" at bounding box center [288, 155] width 538 height 30
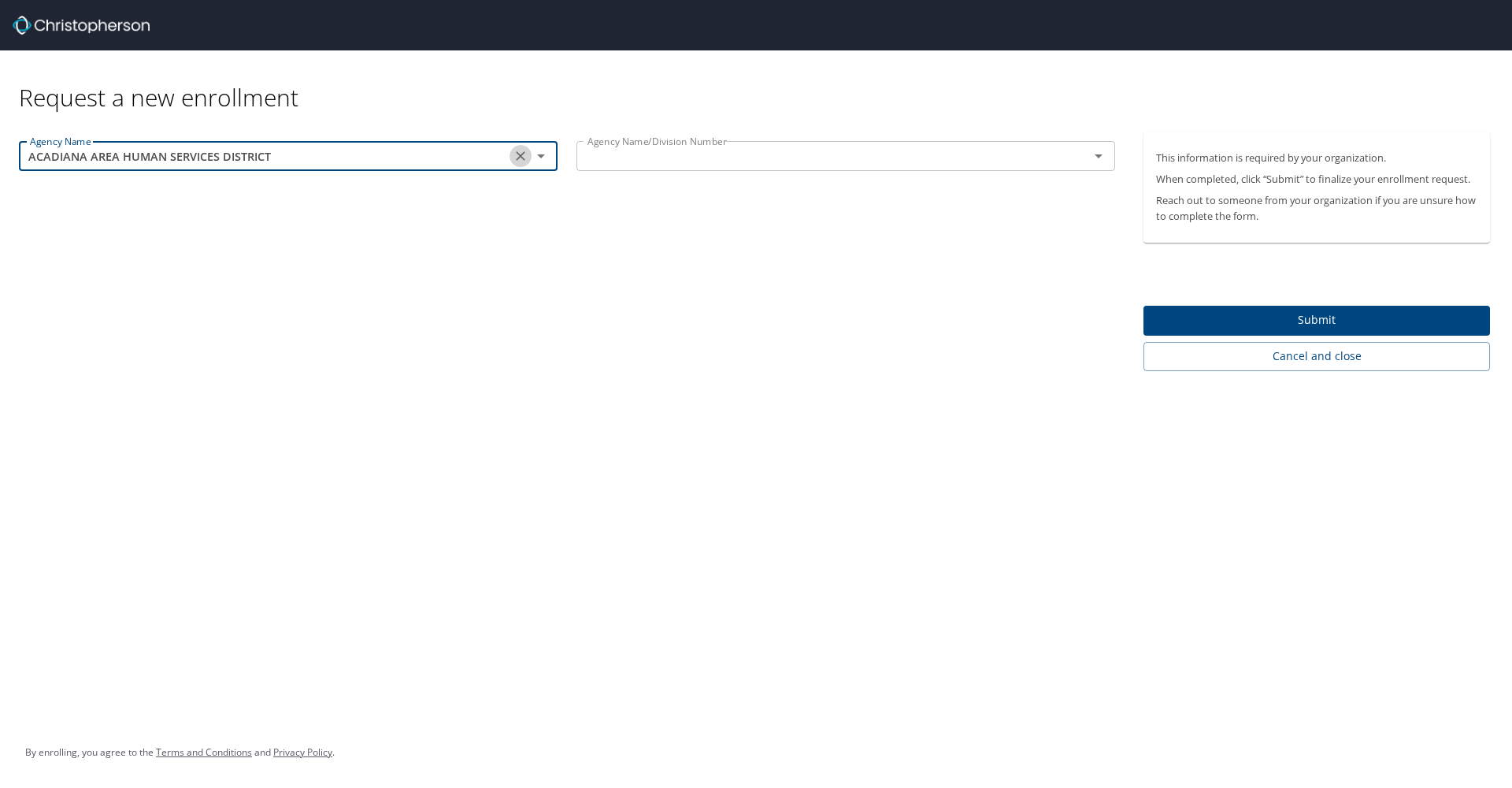
click at [522, 156] on icon "Clear" at bounding box center [520, 156] width 16 height 16
click at [543, 153] on icon "Open" at bounding box center [540, 155] width 19 height 19
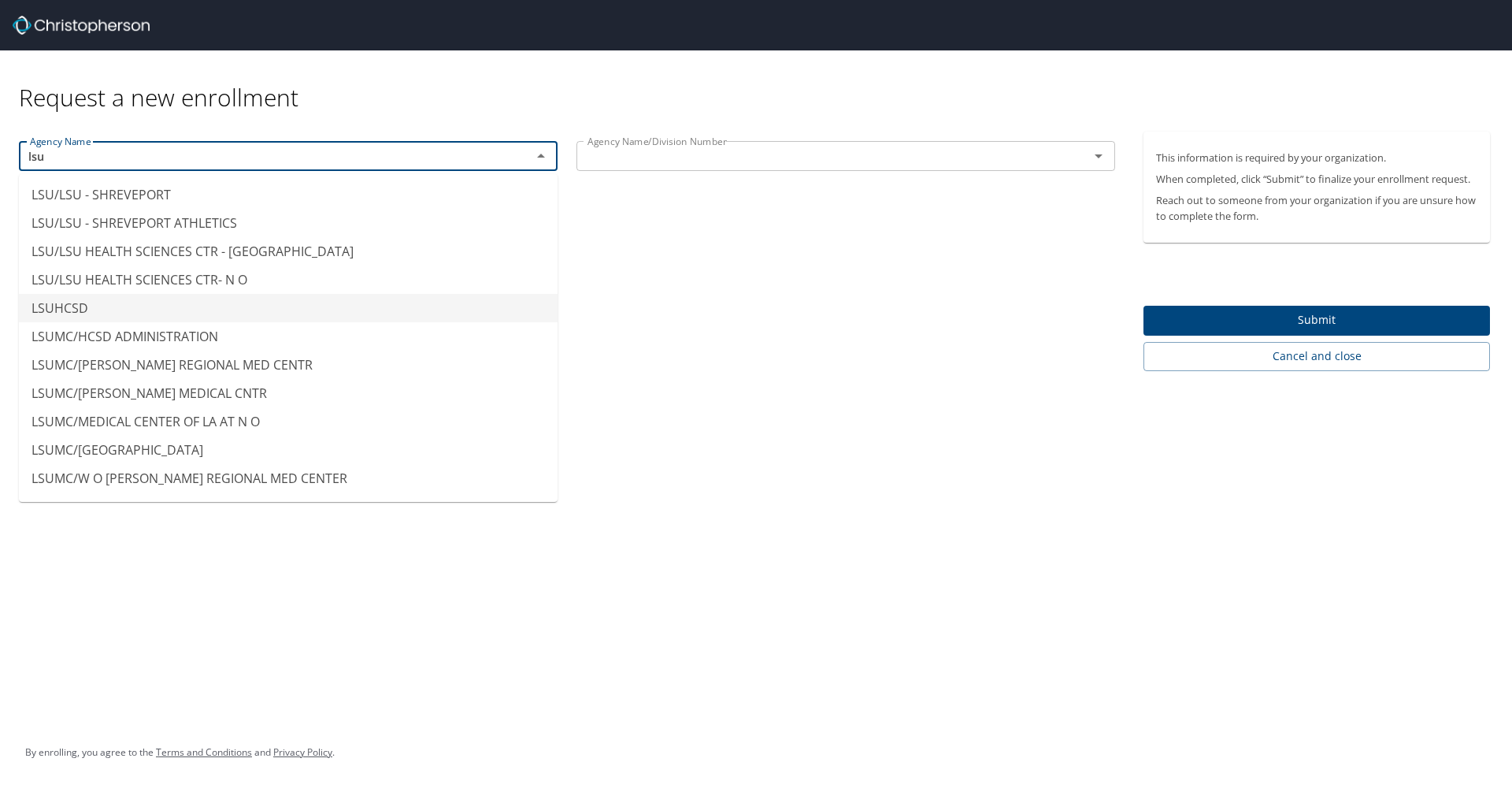
scroll to position [199, 0]
click at [267, 272] on li "LSU/LSU HEALTH SCIENCES CTR- N O" at bounding box center [288, 279] width 538 height 29
type input "LSU/LSU HEALTH SCIENCES CTR- N O"
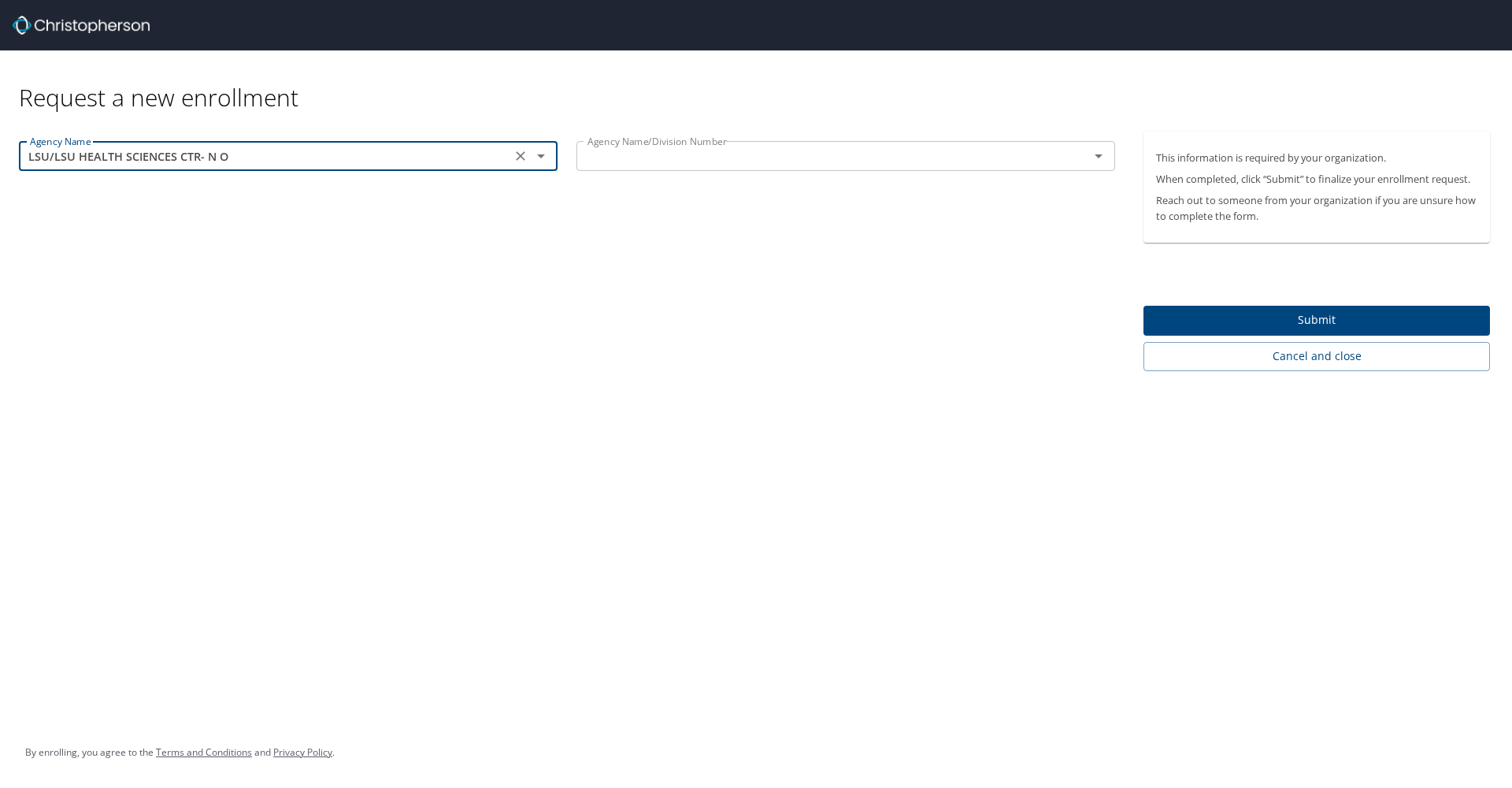
click at [803, 326] on div "Agency Name LSU/LSU HEALTH SCIENCES CTR- N O Agency Name Agency Name/Division N…" at bounding box center [567, 251] width 1134 height 240
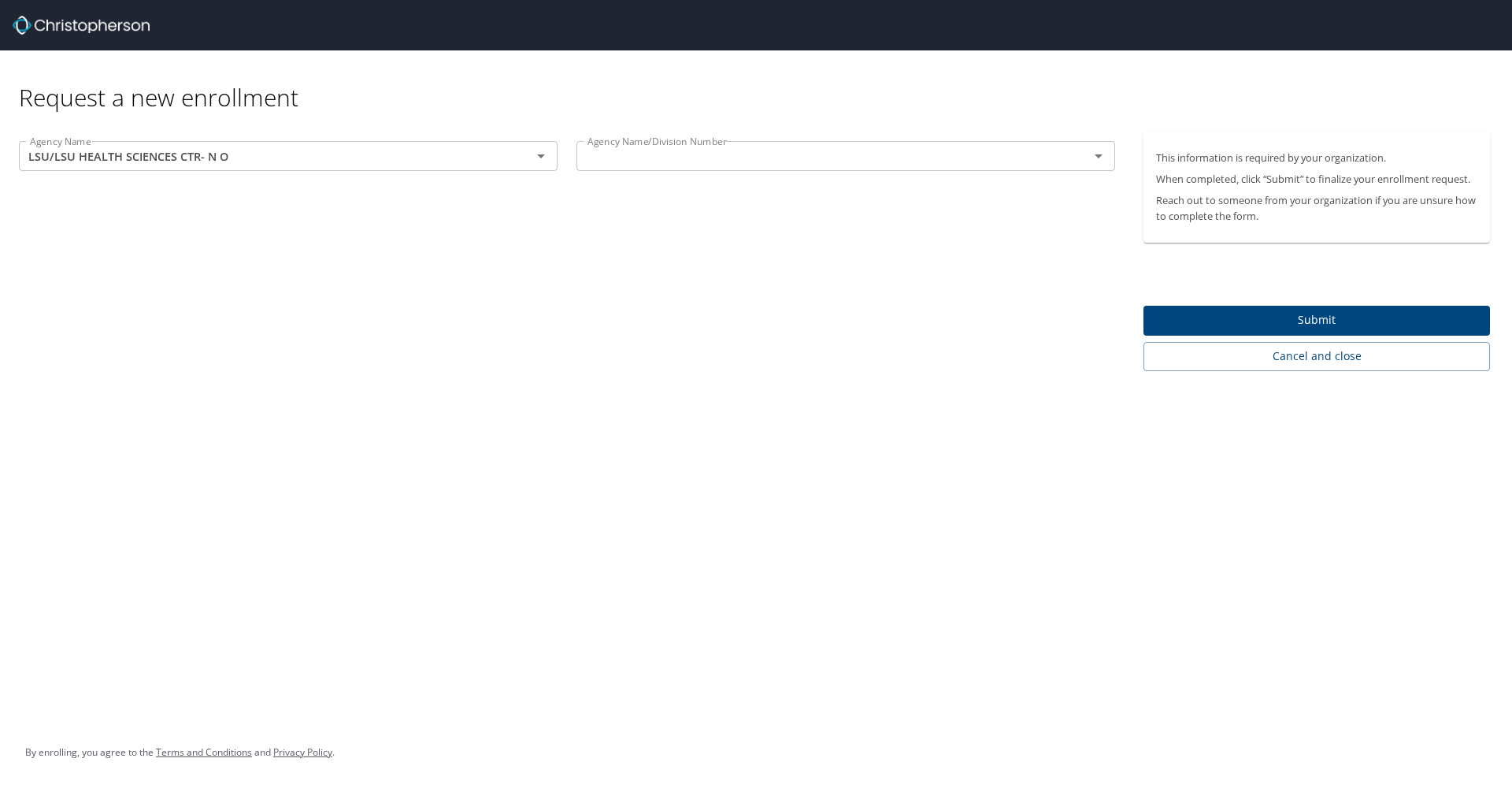
click at [995, 157] on icon "Open" at bounding box center [1098, 155] width 19 height 19
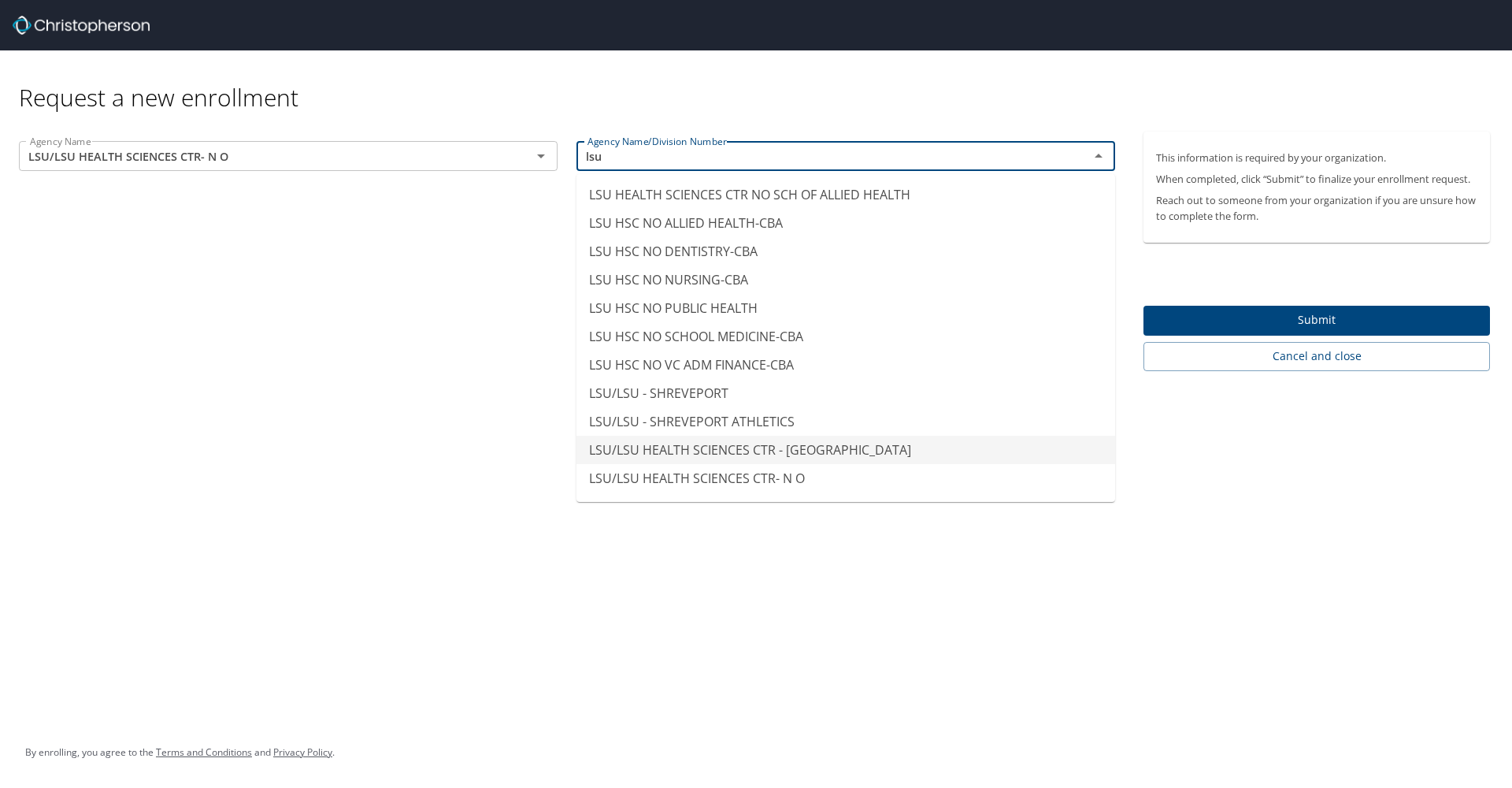
scroll to position [0, 0]
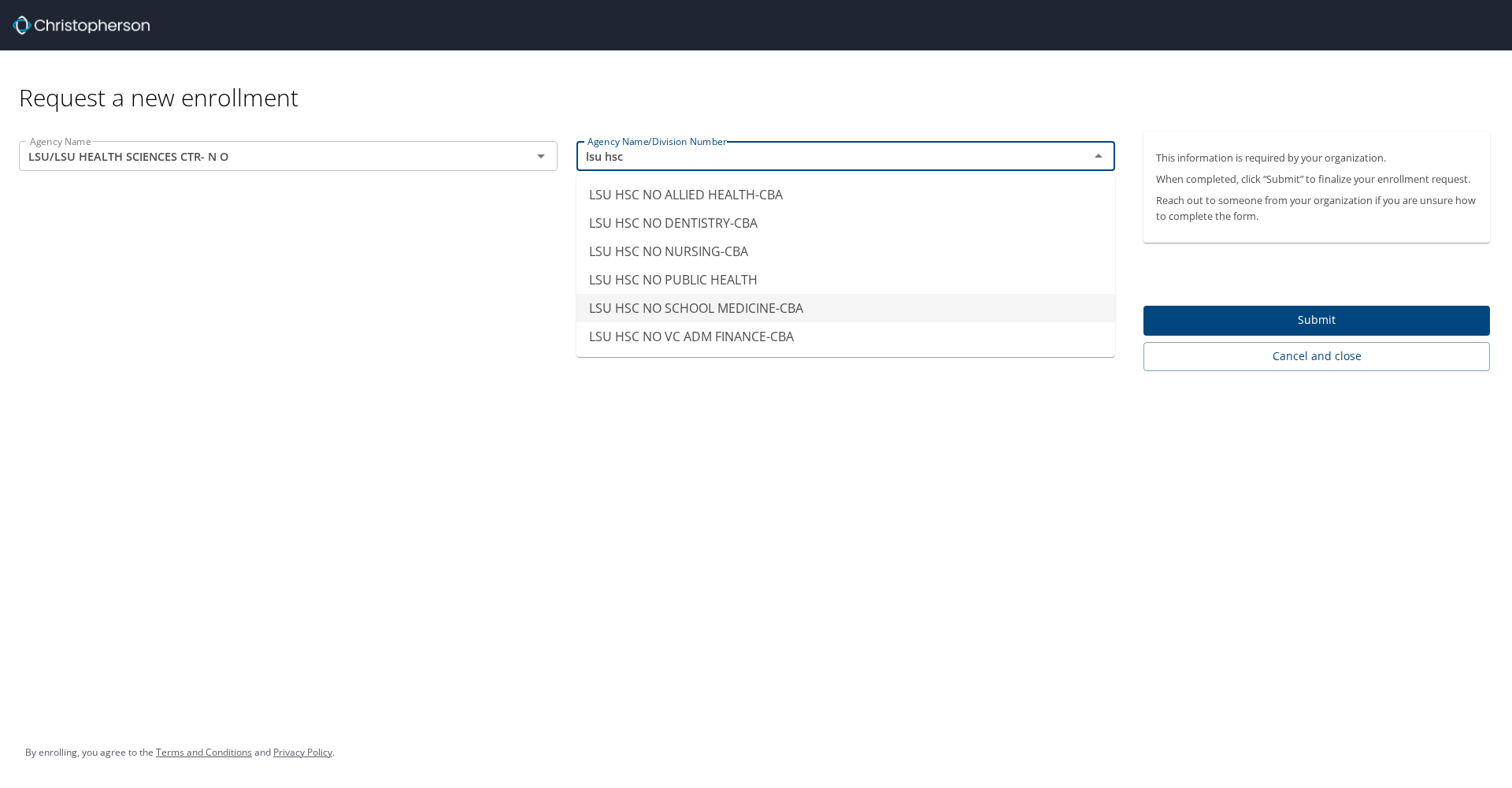
click at [738, 312] on li "LSU HSC NO SCHOOL MEDICINE-CBA" at bounding box center [846, 308] width 538 height 29
type input "LSU HSC NO SCHOOL MEDICINE-CBA"
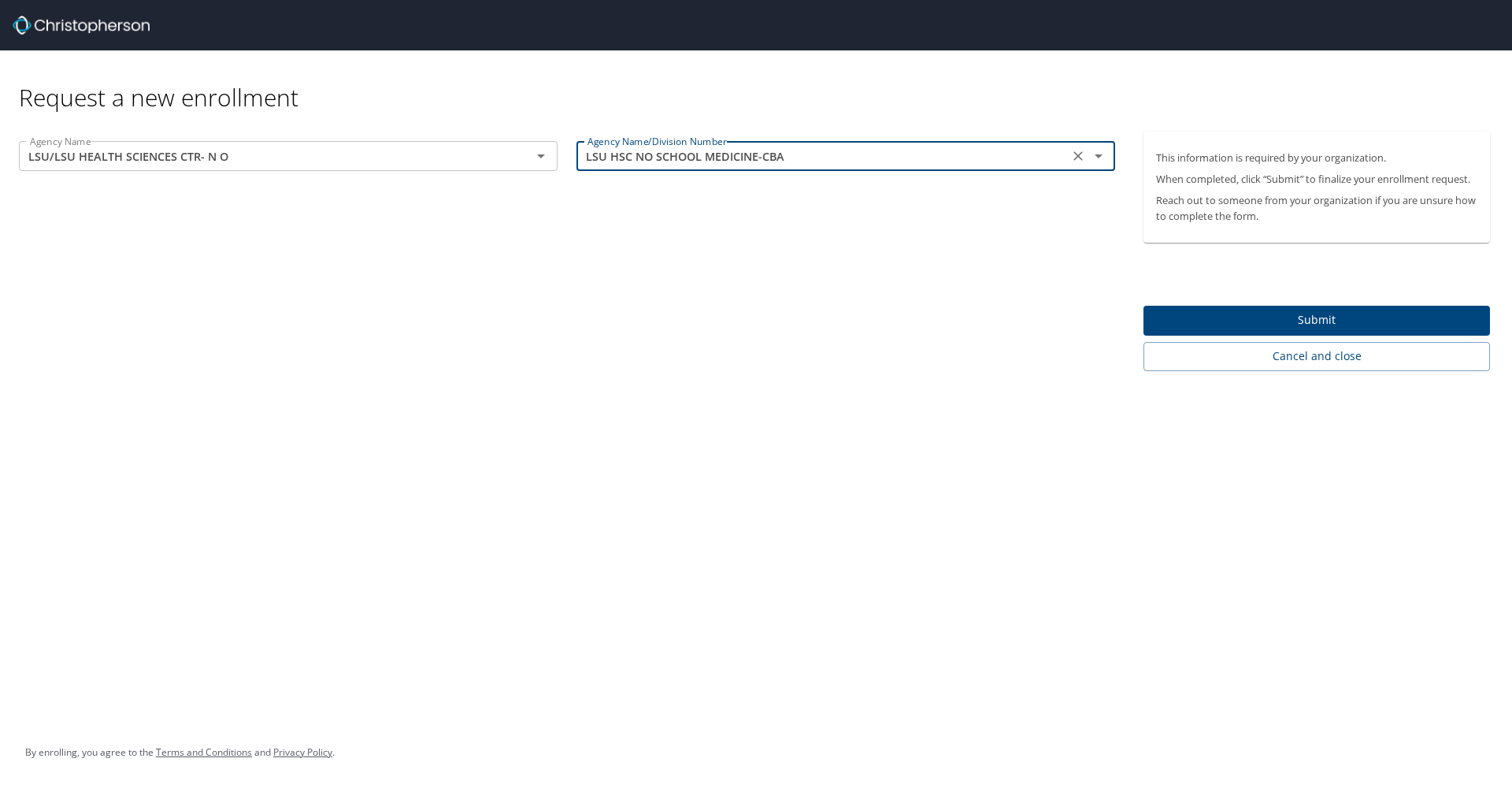
click at [995, 320] on span "Submit" at bounding box center [1317, 320] width 321 height 20
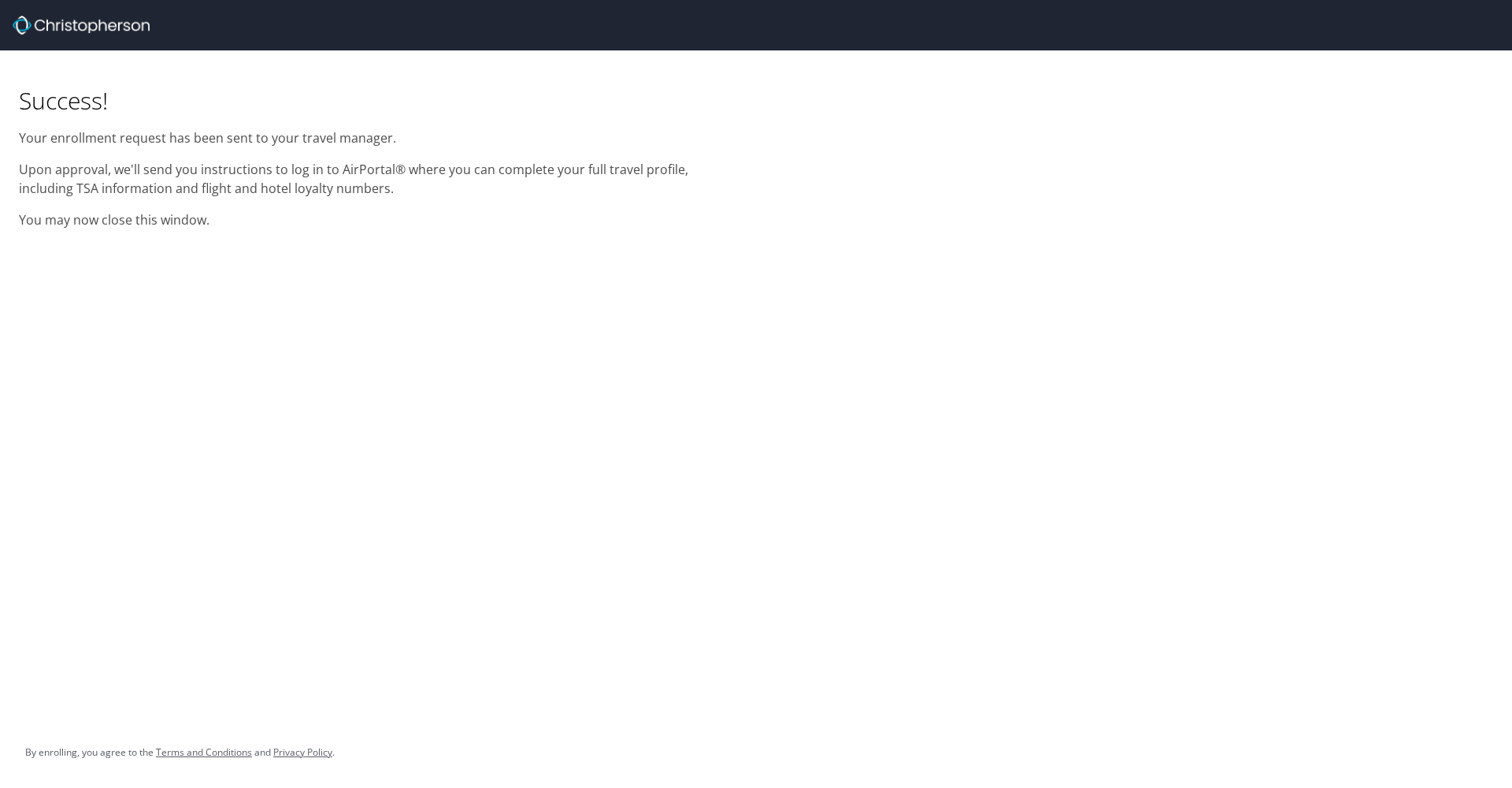
click at [827, 88] on div "Success! Your enrollment request has been sent to your travel manager. Upon app…" at bounding box center [756, 144] width 1512 height 188
click at [114, 26] on img at bounding box center [81, 25] width 137 height 19
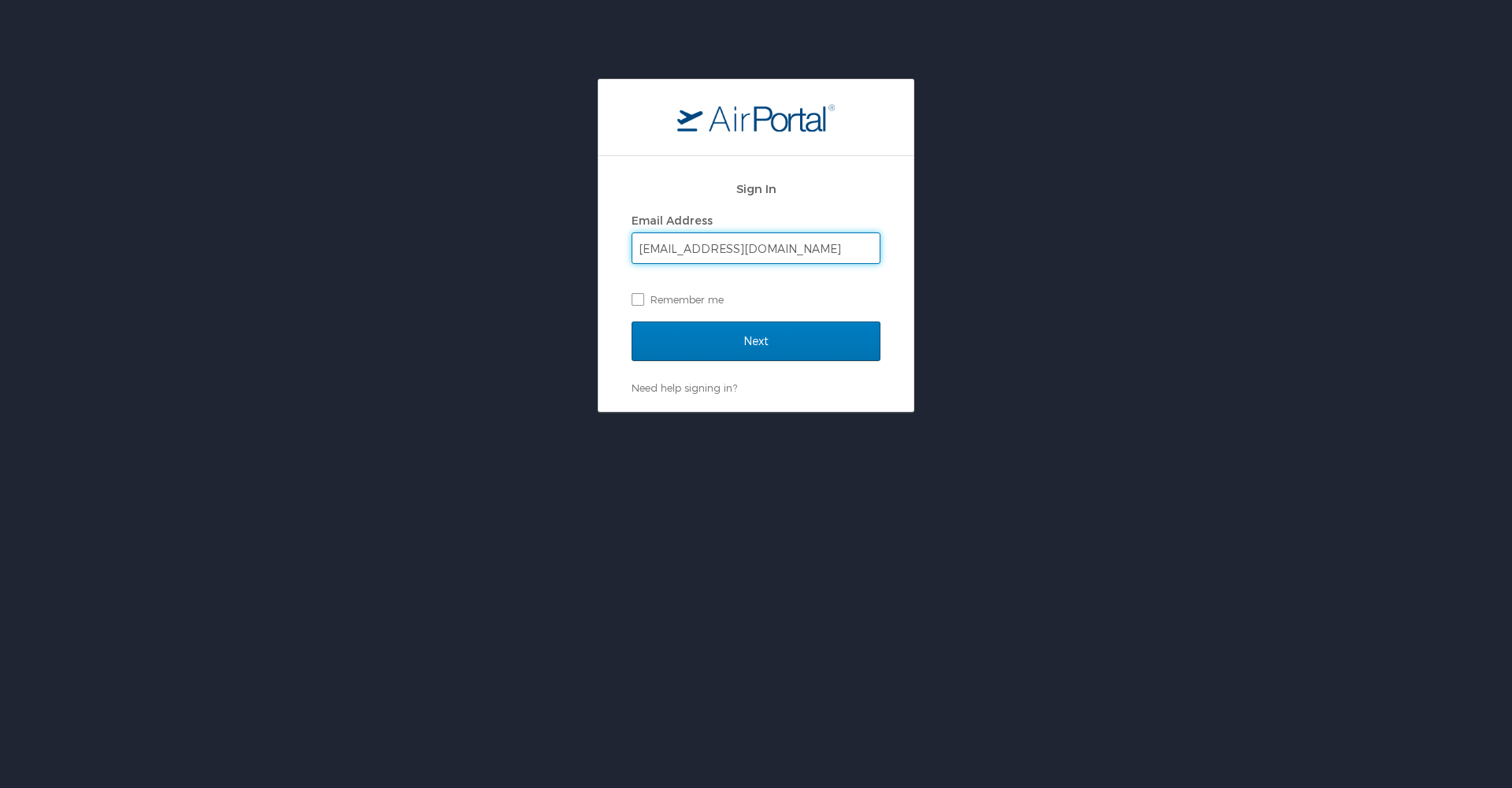
type input "[EMAIL_ADDRESS][DOMAIN_NAME]"
click at [756, 340] on input "Next" at bounding box center [756, 341] width 249 height 39
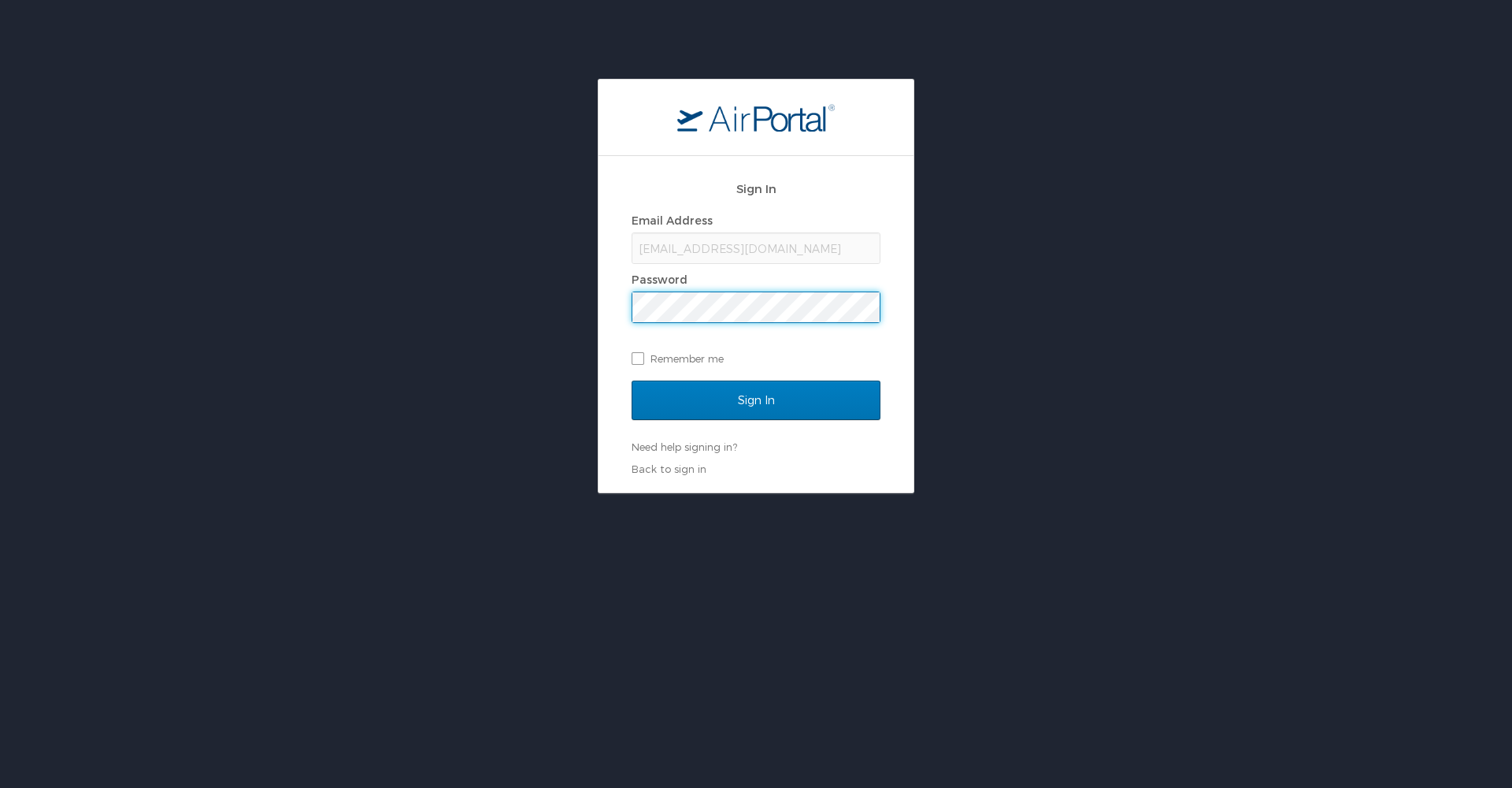
click at [756, 399] on input "Sign In" at bounding box center [756, 400] width 249 height 39
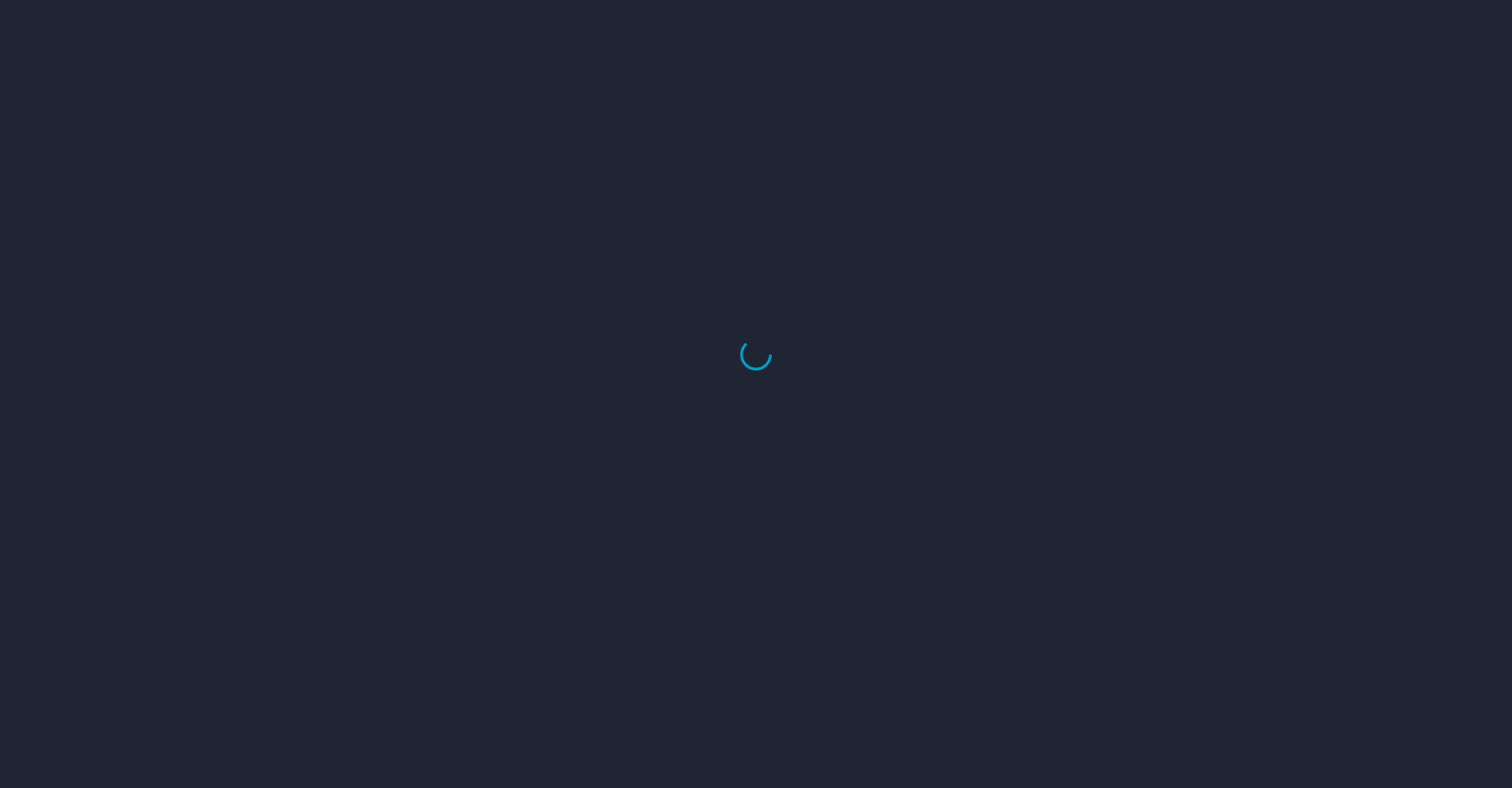
select select "US"
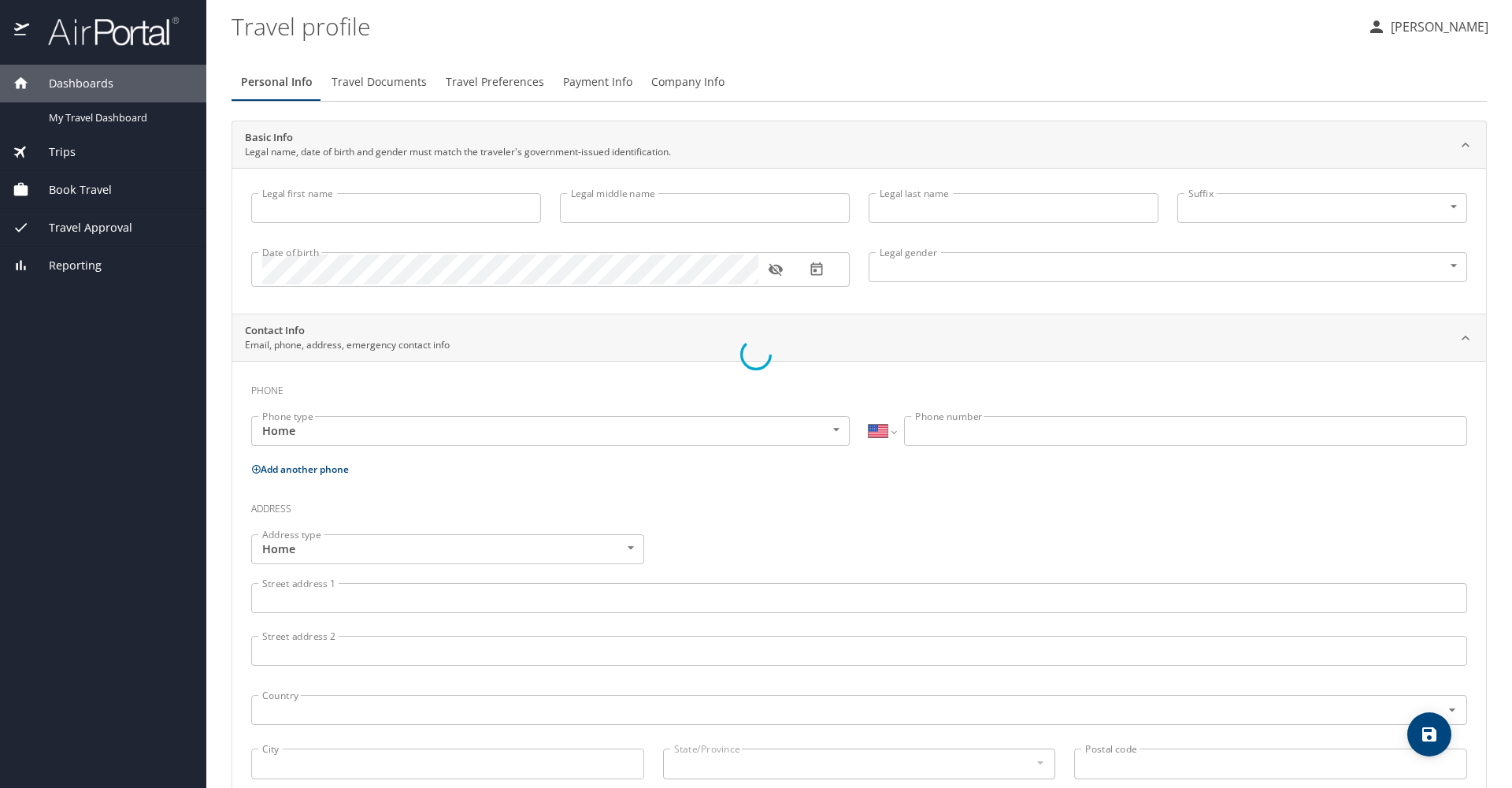
type input "[PERSON_NAME]"
type input "Dies"
type input "[DEMOGRAPHIC_DATA]"
type input "[PERSON_NAME]"
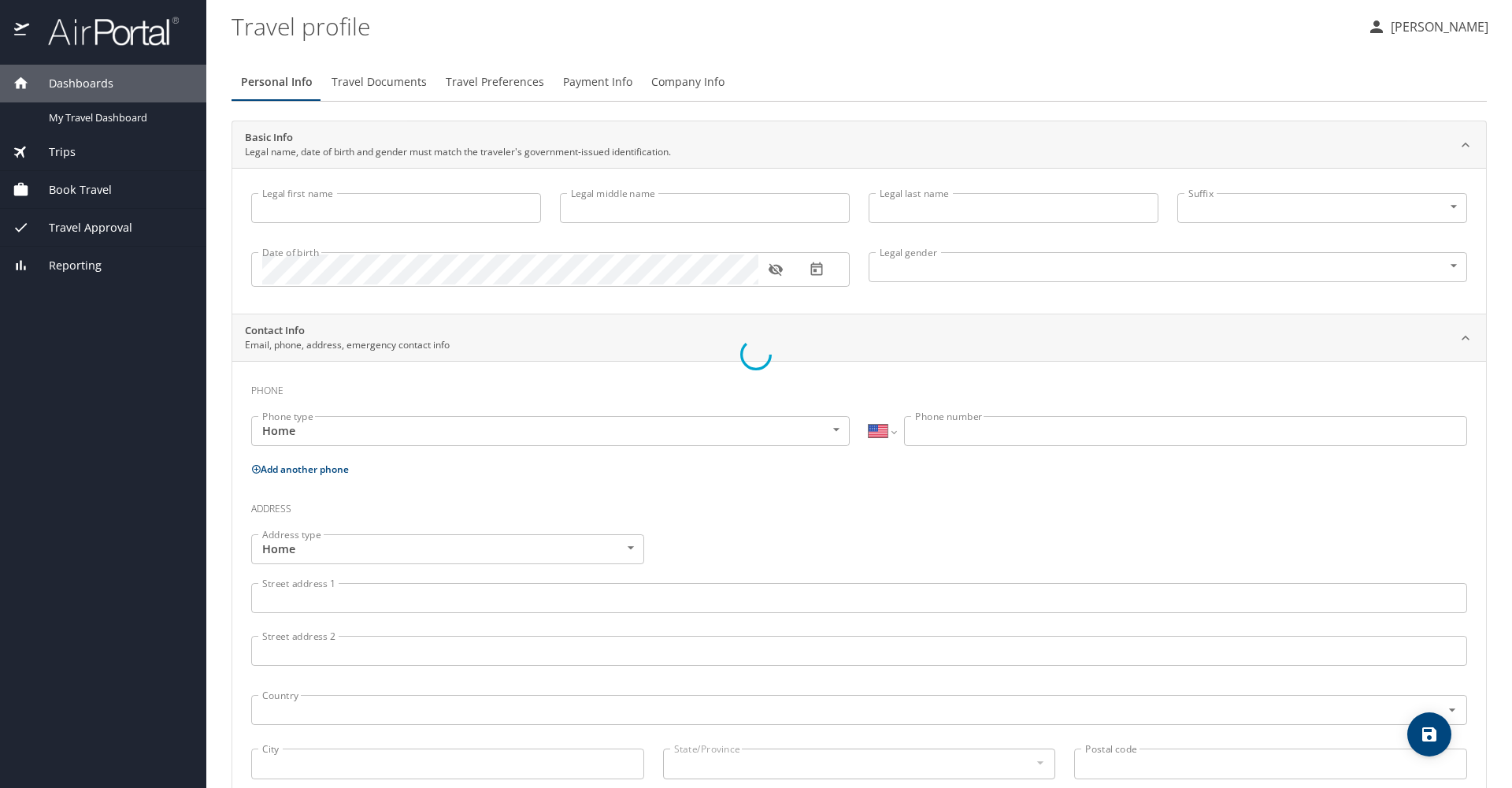
type input "[PERSON_NAME]"
type input "[PHONE_NUMBER]"
type input "rdies@lsuhsc.edu"
select select "US"
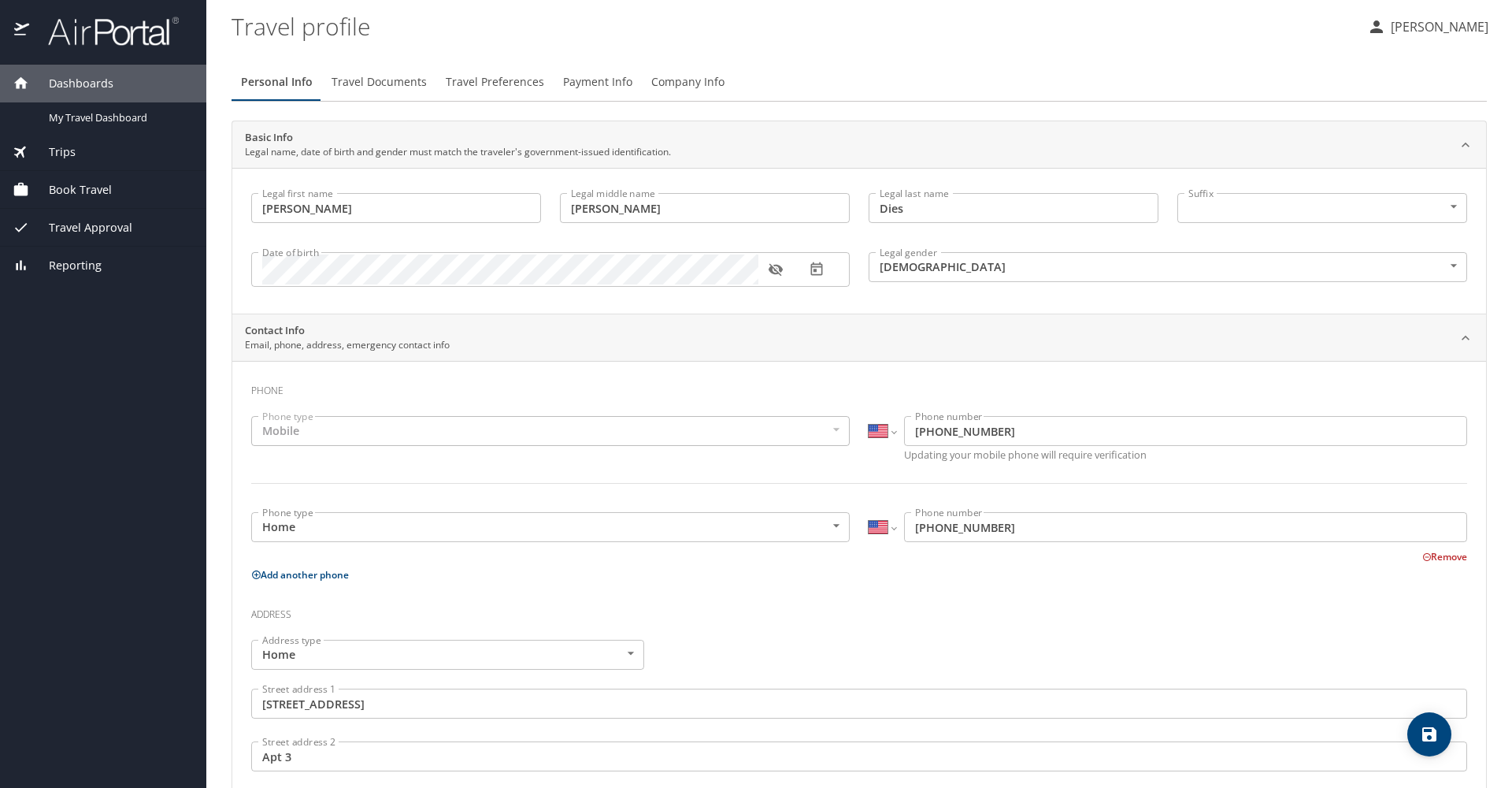
click at [1455, 31] on p "[PERSON_NAME]" at bounding box center [1438, 26] width 102 height 19
click at [1444, 116] on li "View travel profile" at bounding box center [1422, 118] width 161 height 29
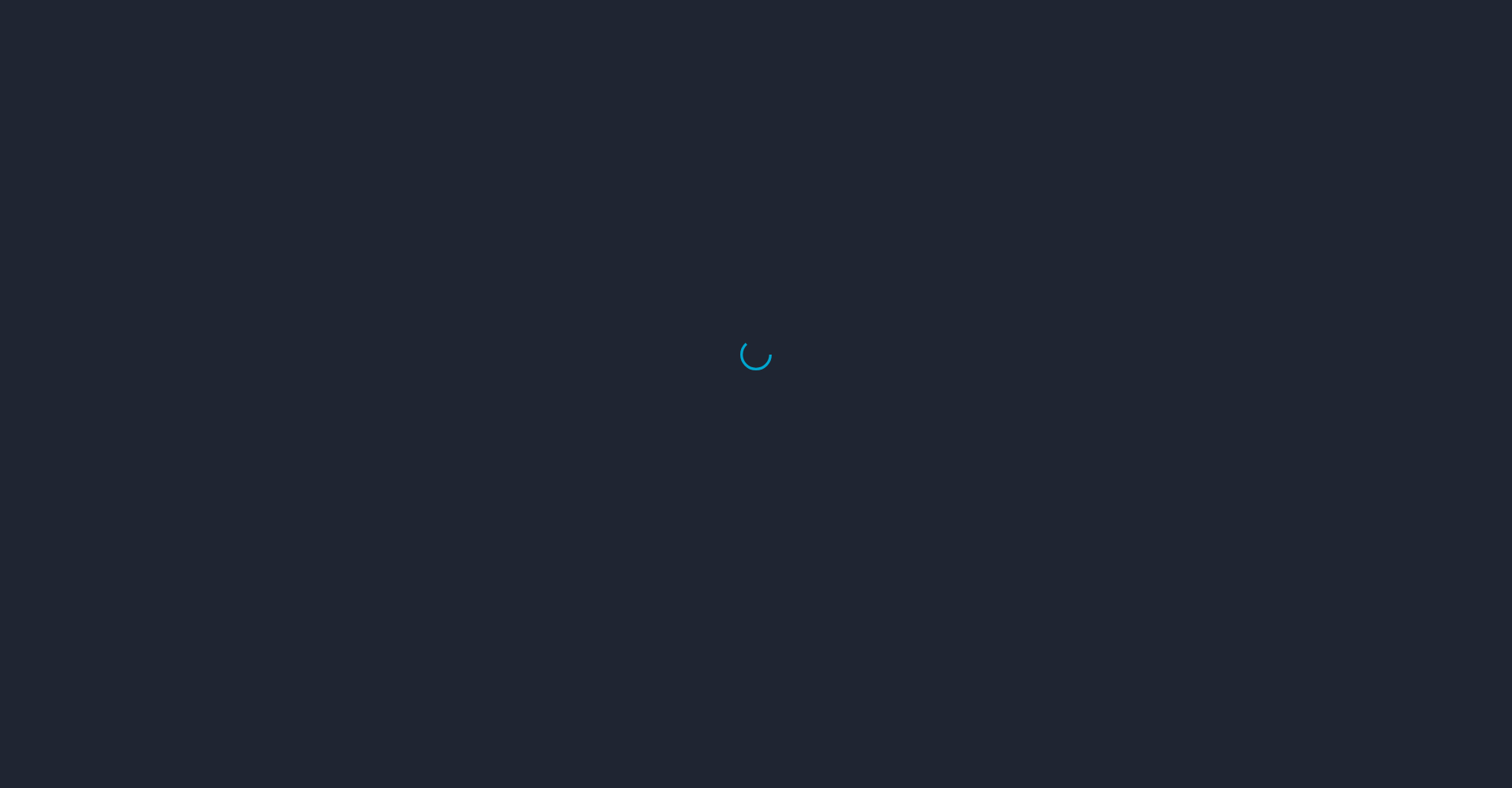
select select "US"
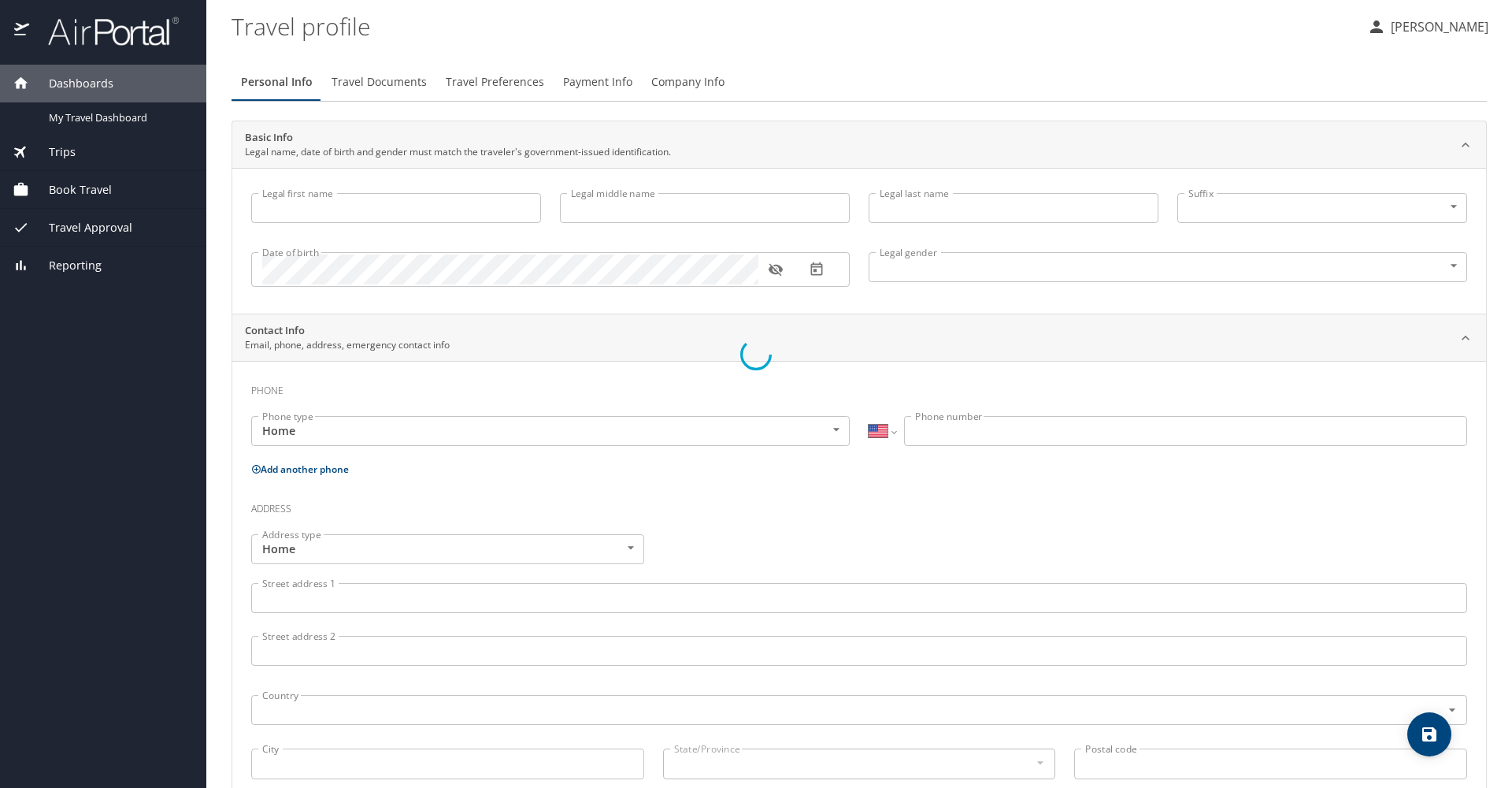
type input "[PERSON_NAME]"
type input "Dies"
type input "[DEMOGRAPHIC_DATA]"
type input "[PERSON_NAME]"
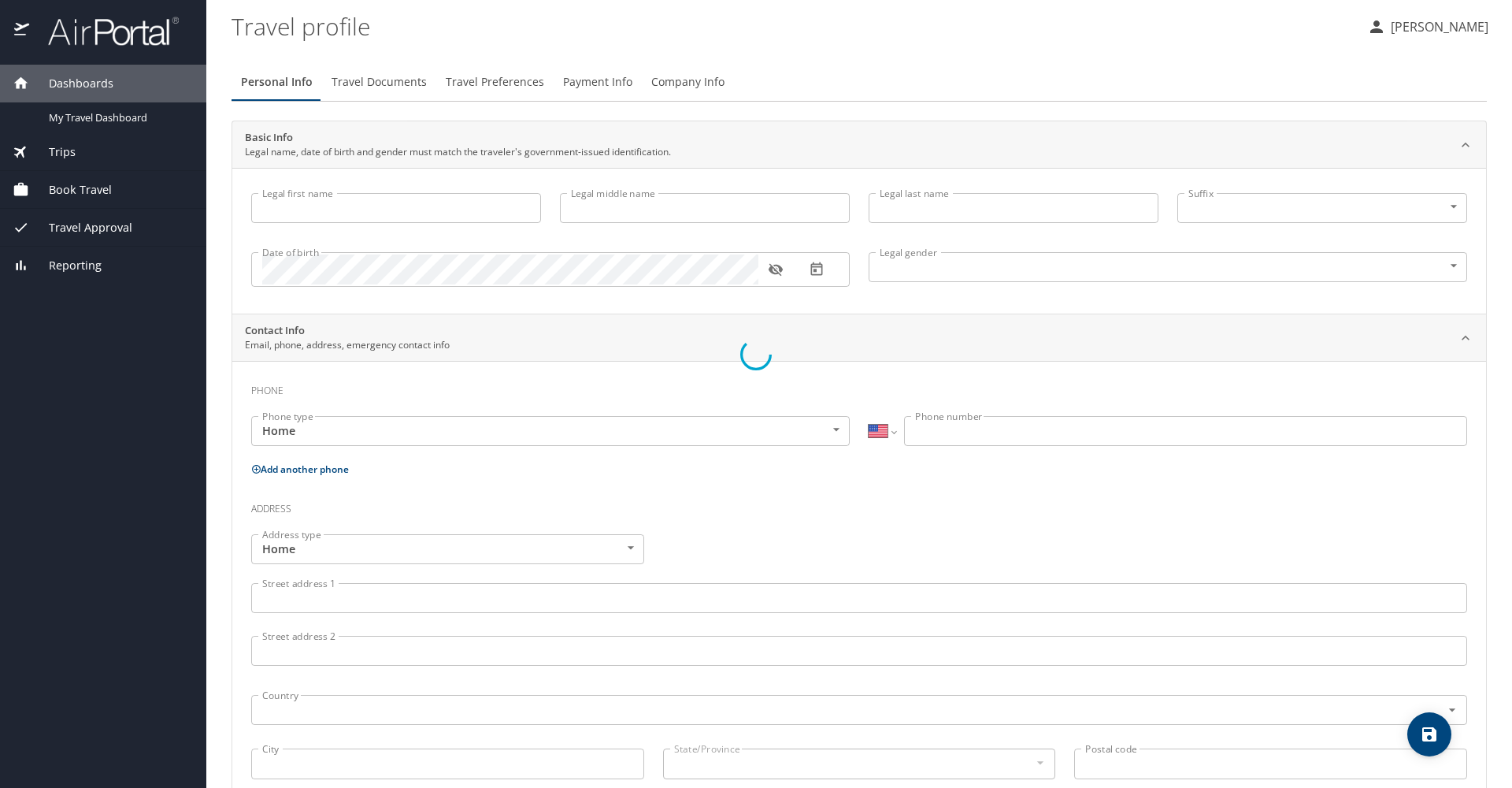
type input "[PERSON_NAME]"
type input "[PHONE_NUMBER]"
type input "rdies@lsuhsc.edu"
select select "US"
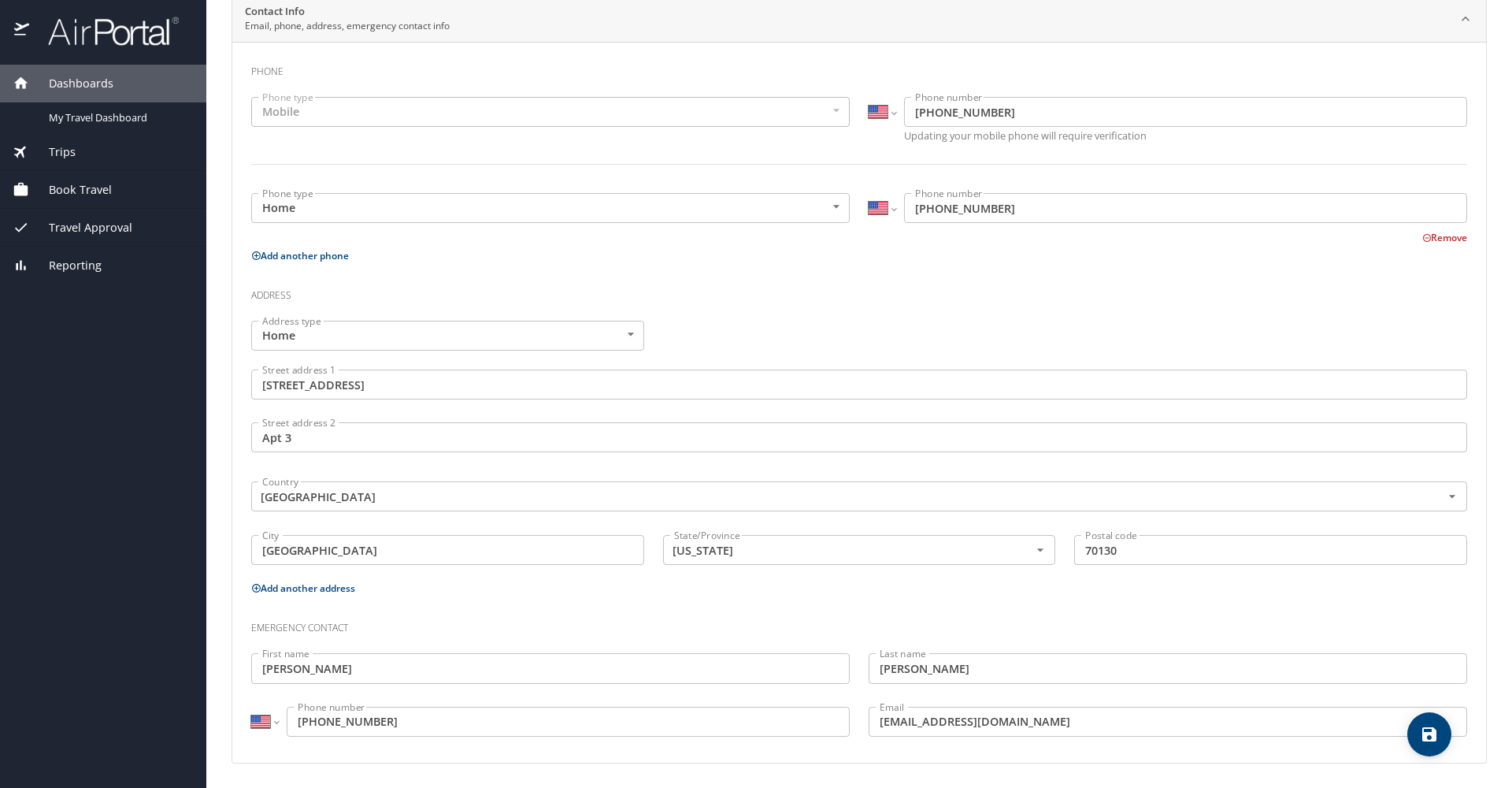
click at [397, 725] on input "[PHONE_NUMBER]" at bounding box center [569, 721] width 564 height 30
click at [360, 724] on input "(318) 562-0236" at bounding box center [569, 721] width 564 height 30
type input "(225) 281-7458"
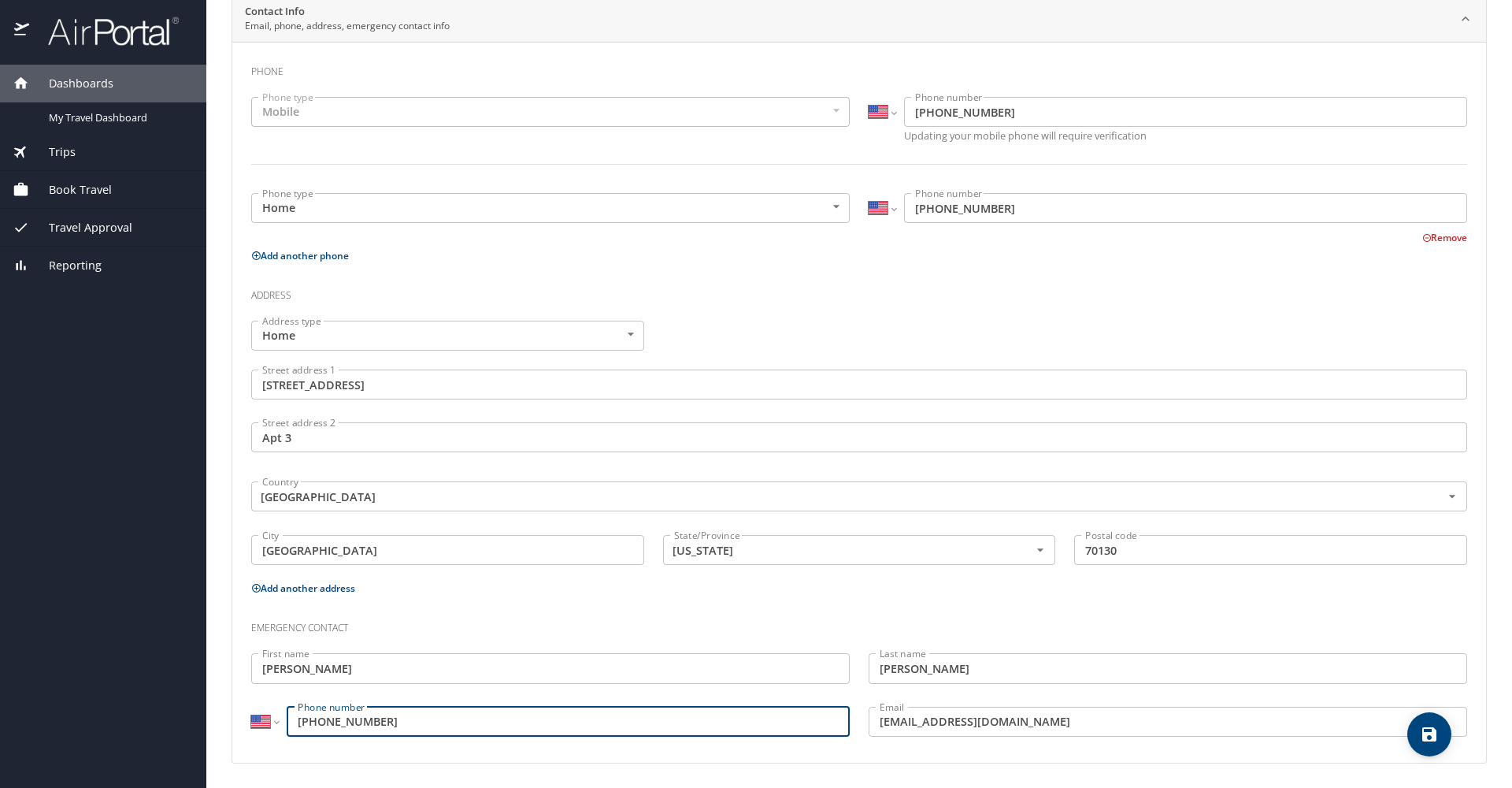
click at [936, 722] on input "rdies@lsuhsc.edu" at bounding box center [1167, 721] width 599 height 30
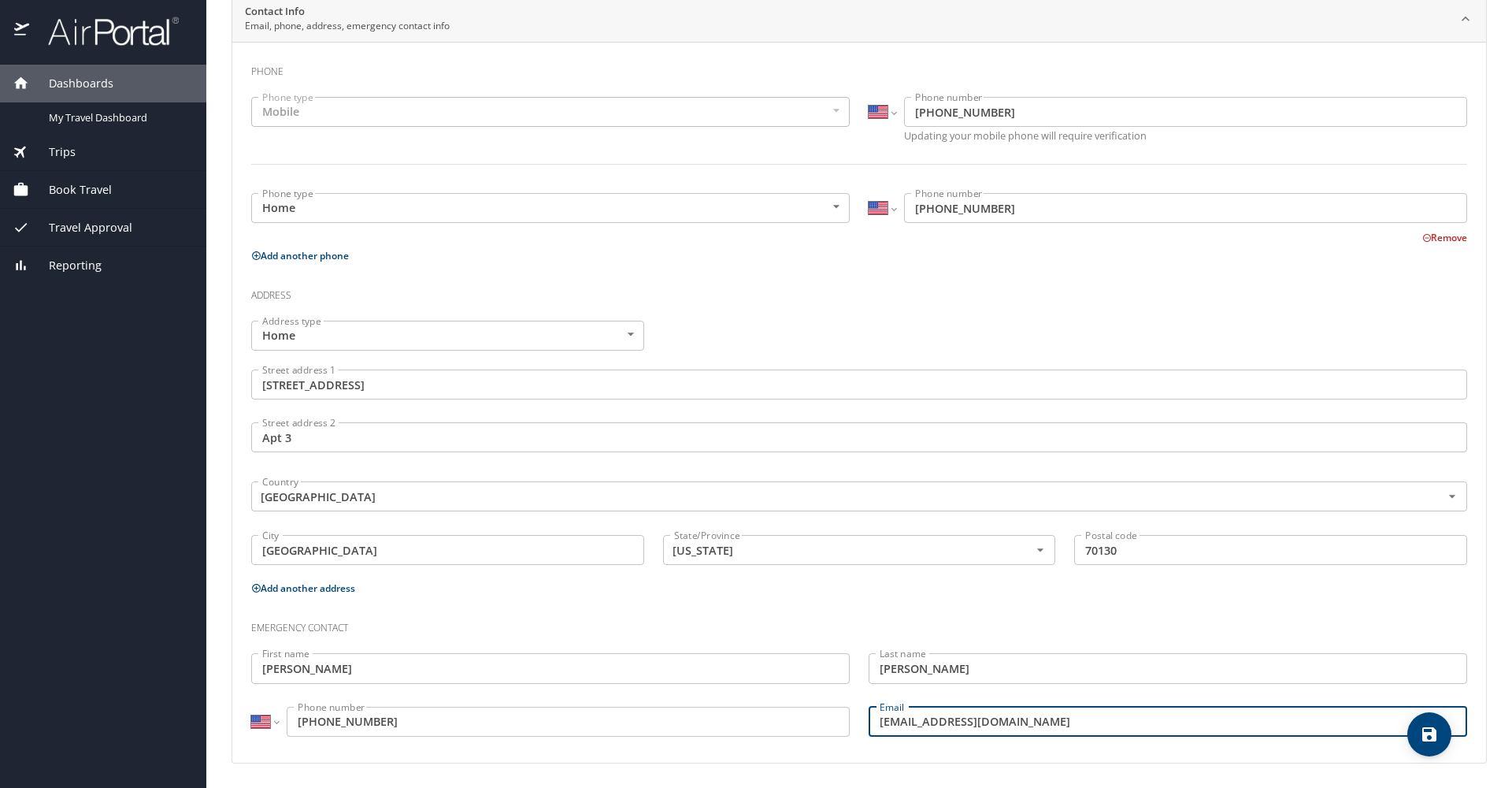
click at [936, 722] on input "rdies@lsuhsc.edu" at bounding box center [1167, 721] width 599 height 30
type input "slauv1@lsuhsc.edu"
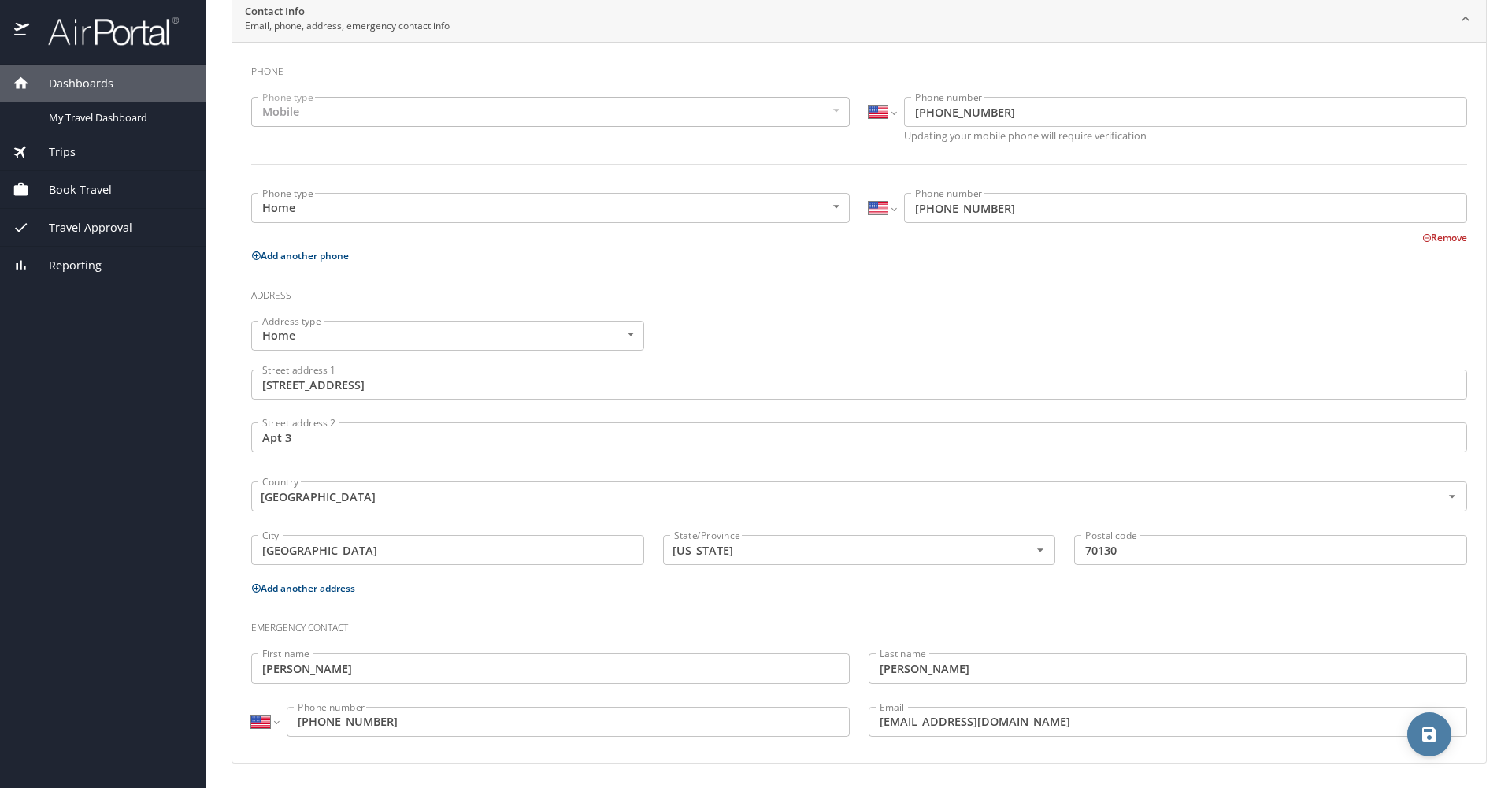
click at [1431, 731] on icon "save" at bounding box center [1429, 734] width 14 height 14
select select "US"
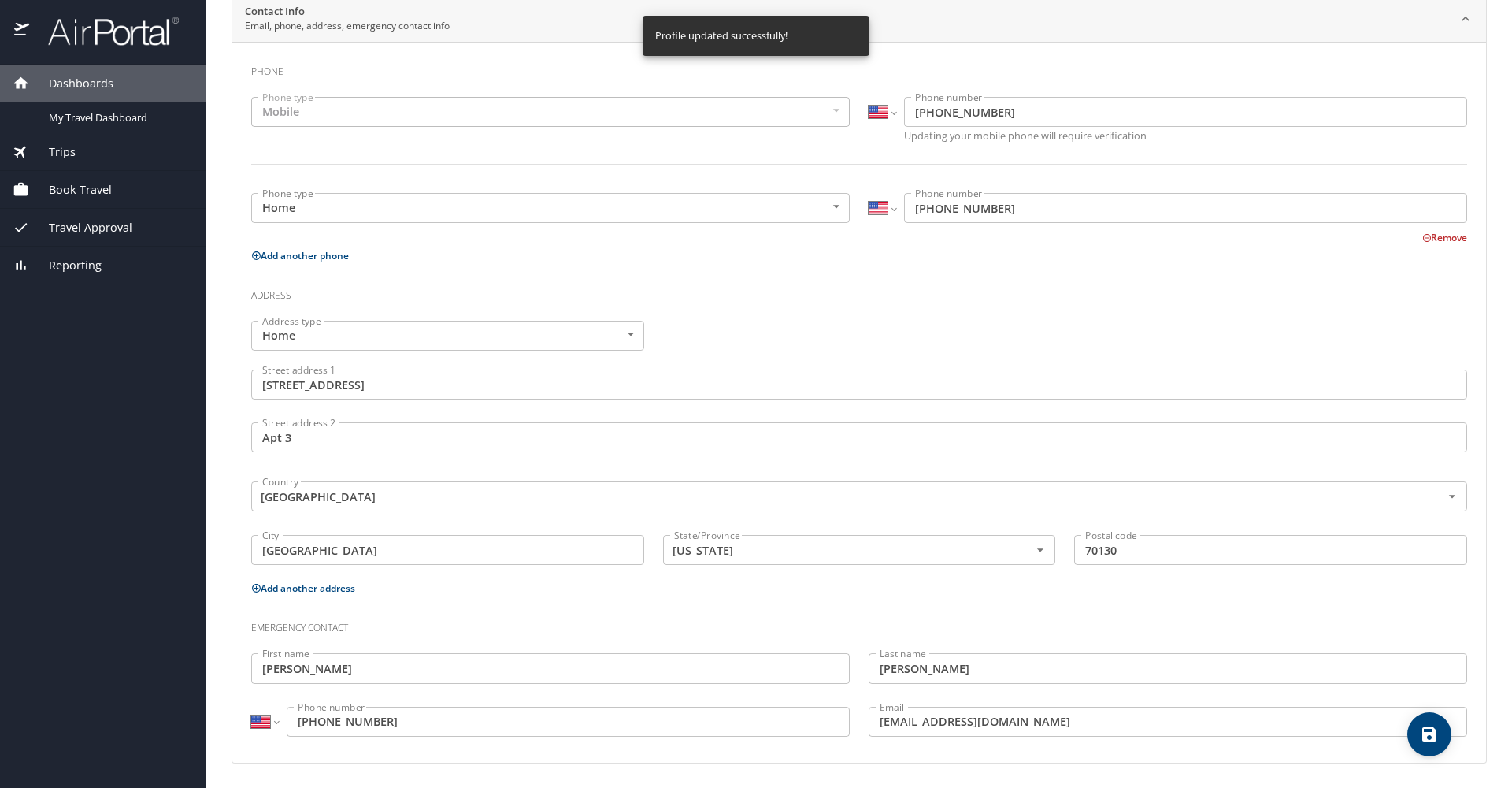
select select "US"
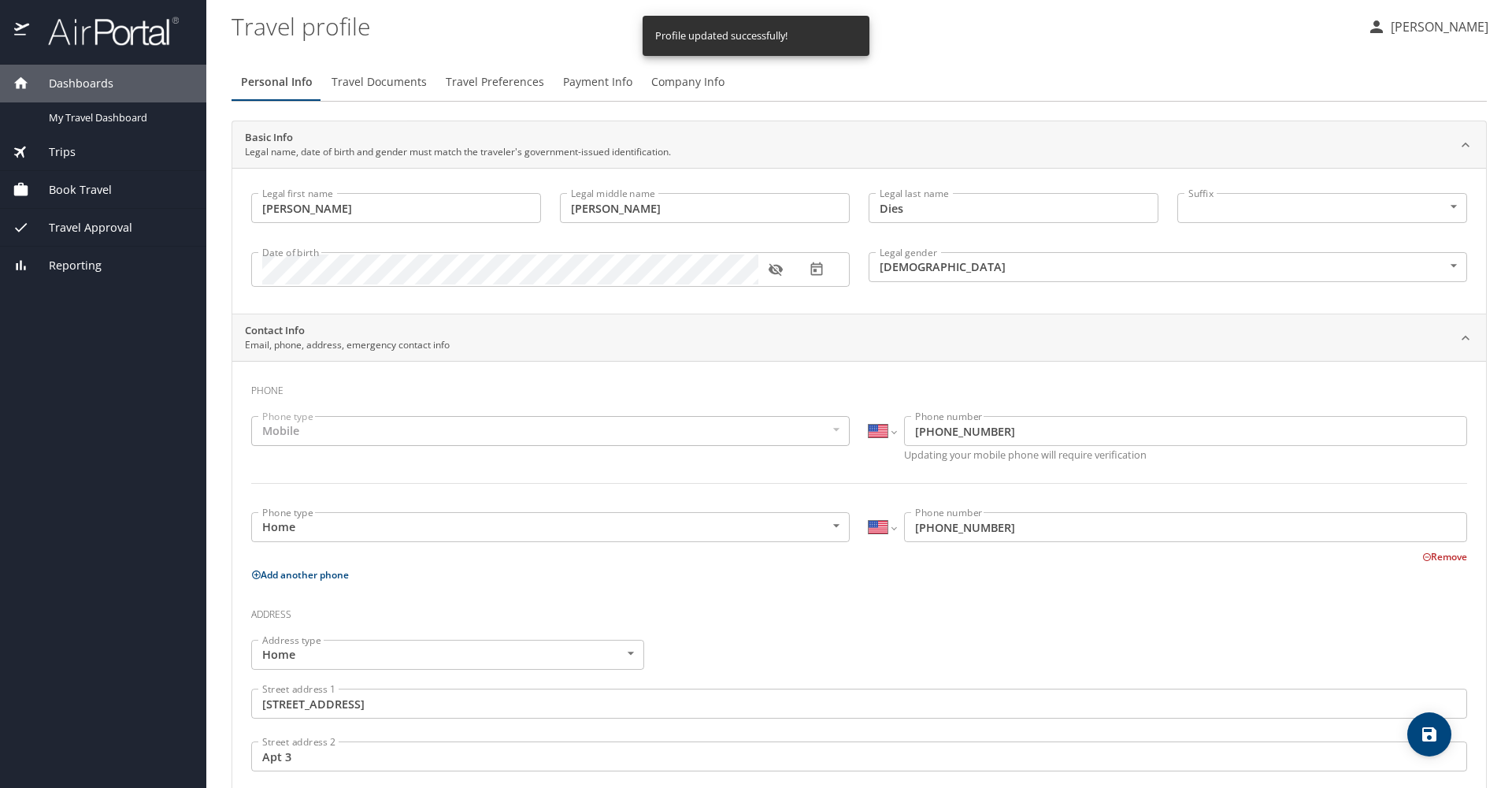
click at [673, 436] on div "Mobile" at bounding box center [550, 430] width 599 height 30
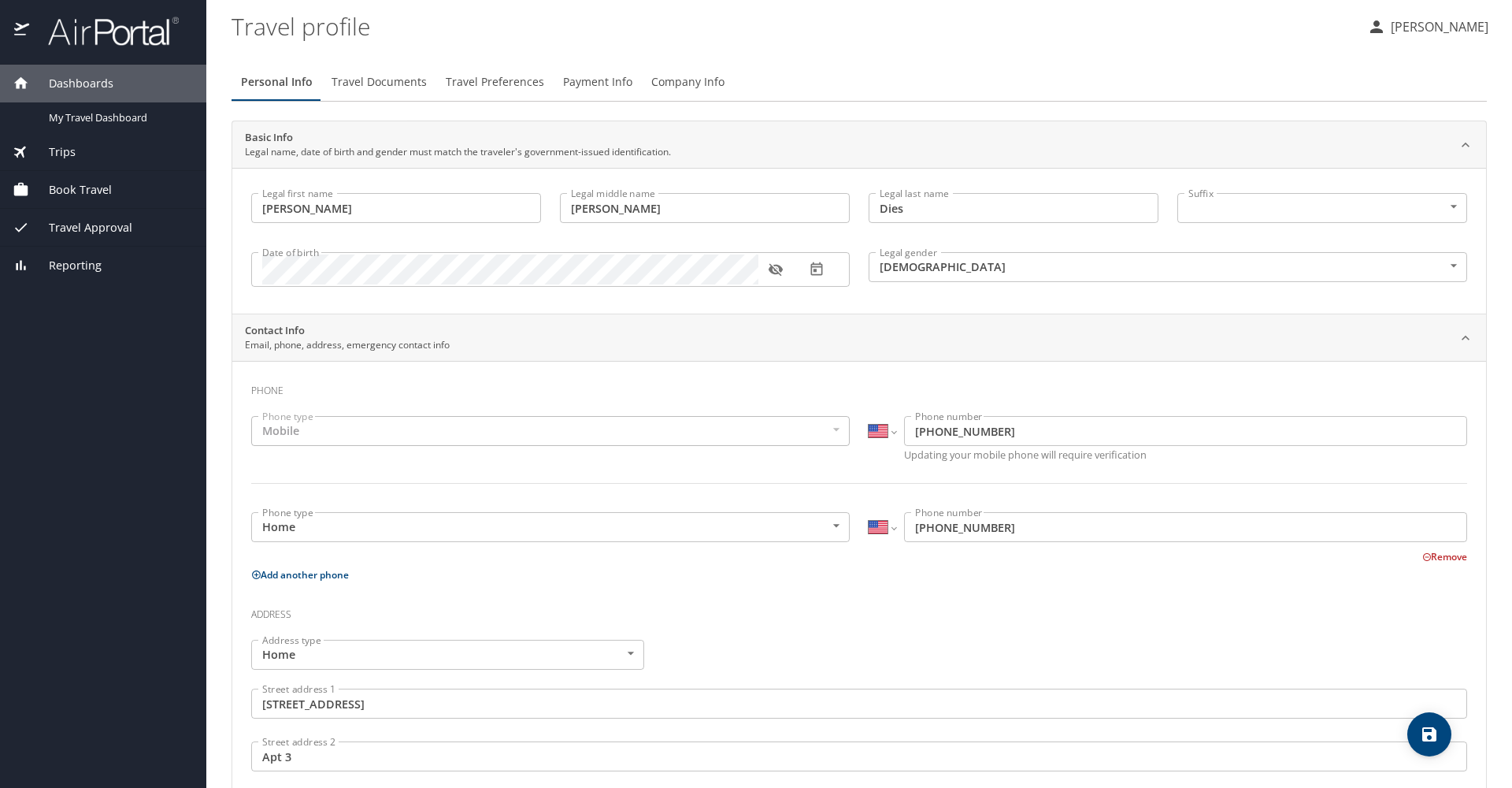
click at [370, 85] on span "Travel Documents" at bounding box center [380, 83] width 95 height 20
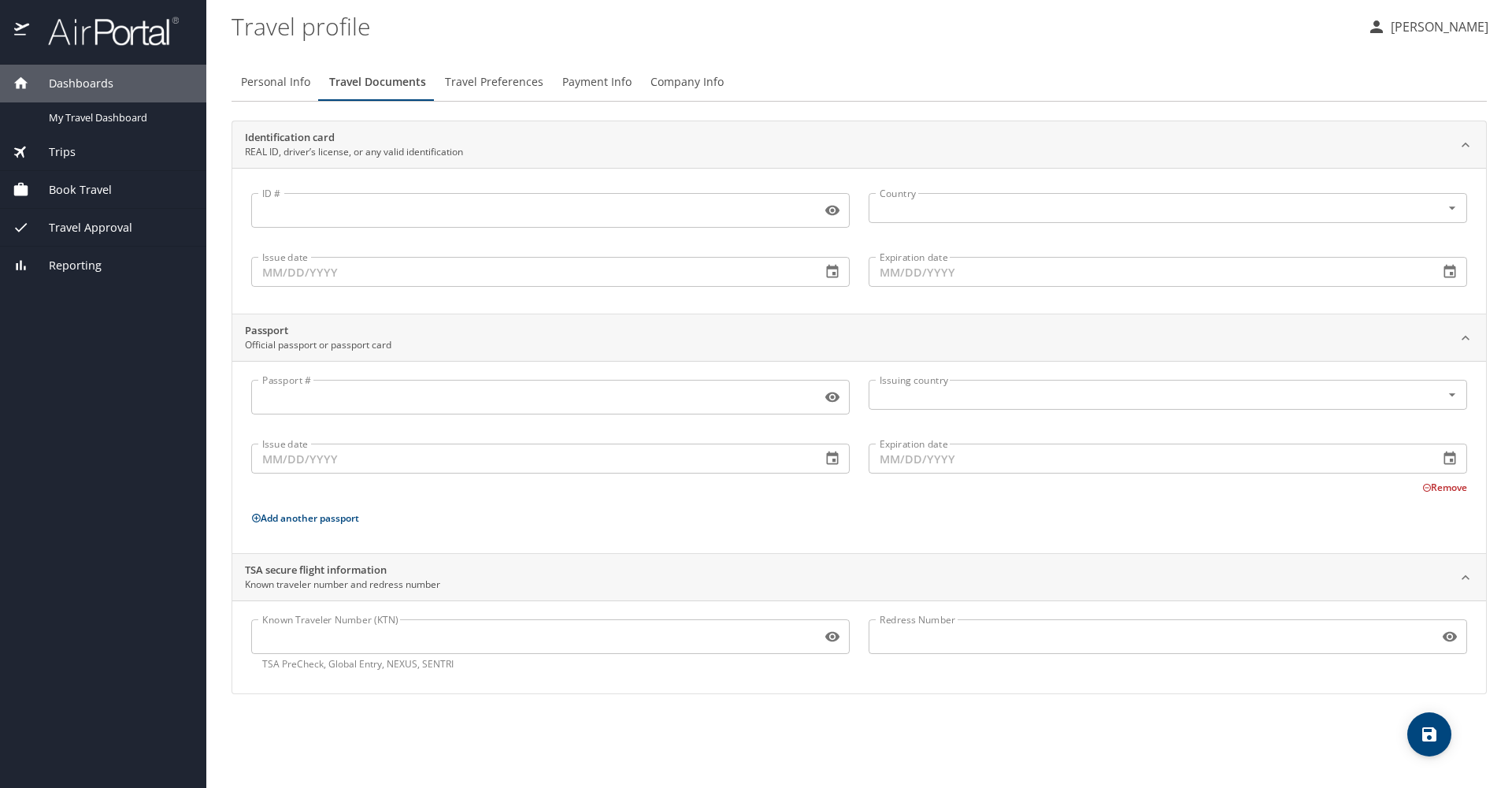
click at [469, 212] on input "ID #" at bounding box center [533, 210] width 564 height 30
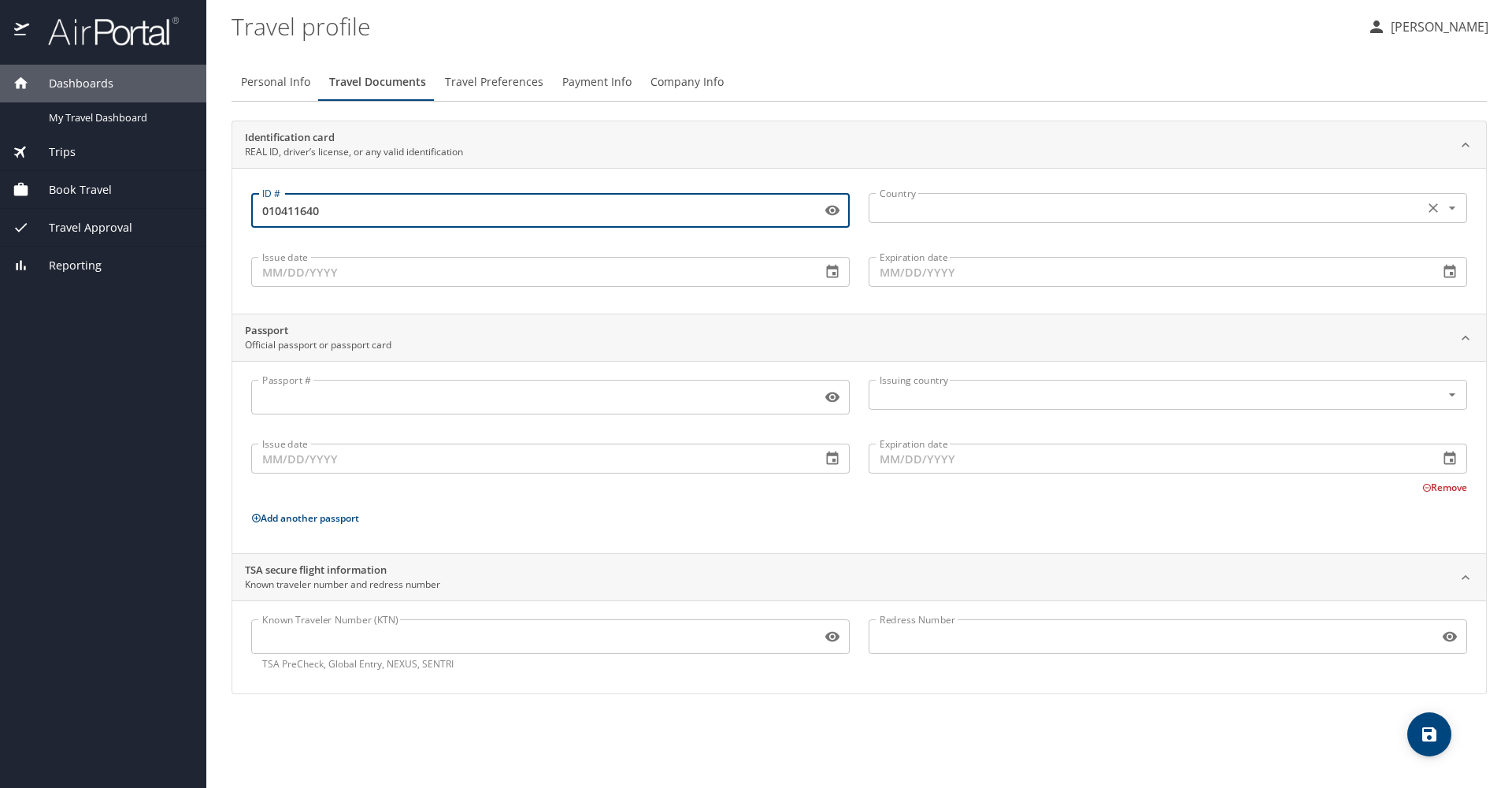
click at [948, 219] on div "Country" at bounding box center [1167, 207] width 599 height 30
type input "010411640"
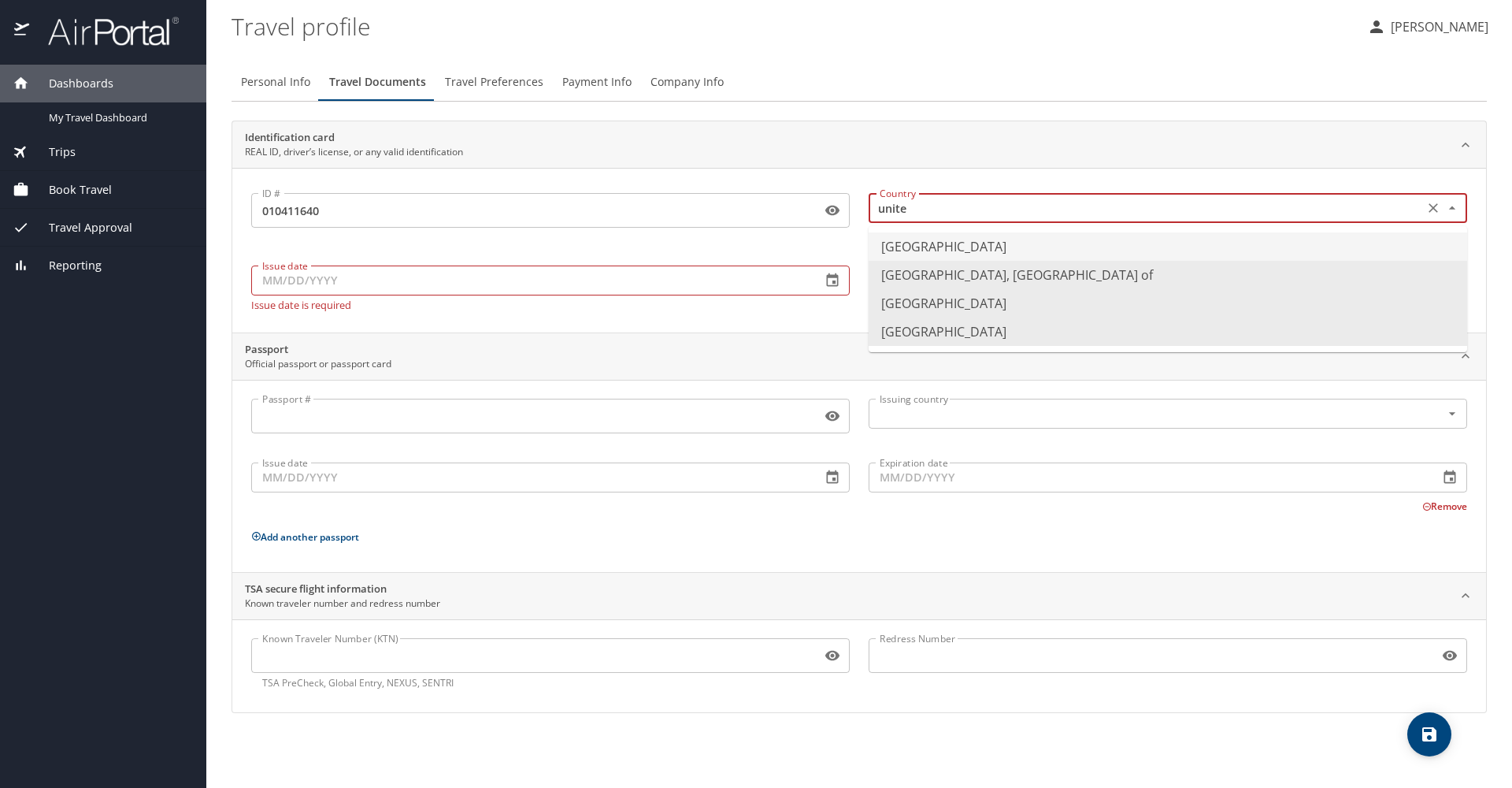
click at [964, 248] on li "United States of America" at bounding box center [1167, 247] width 599 height 29
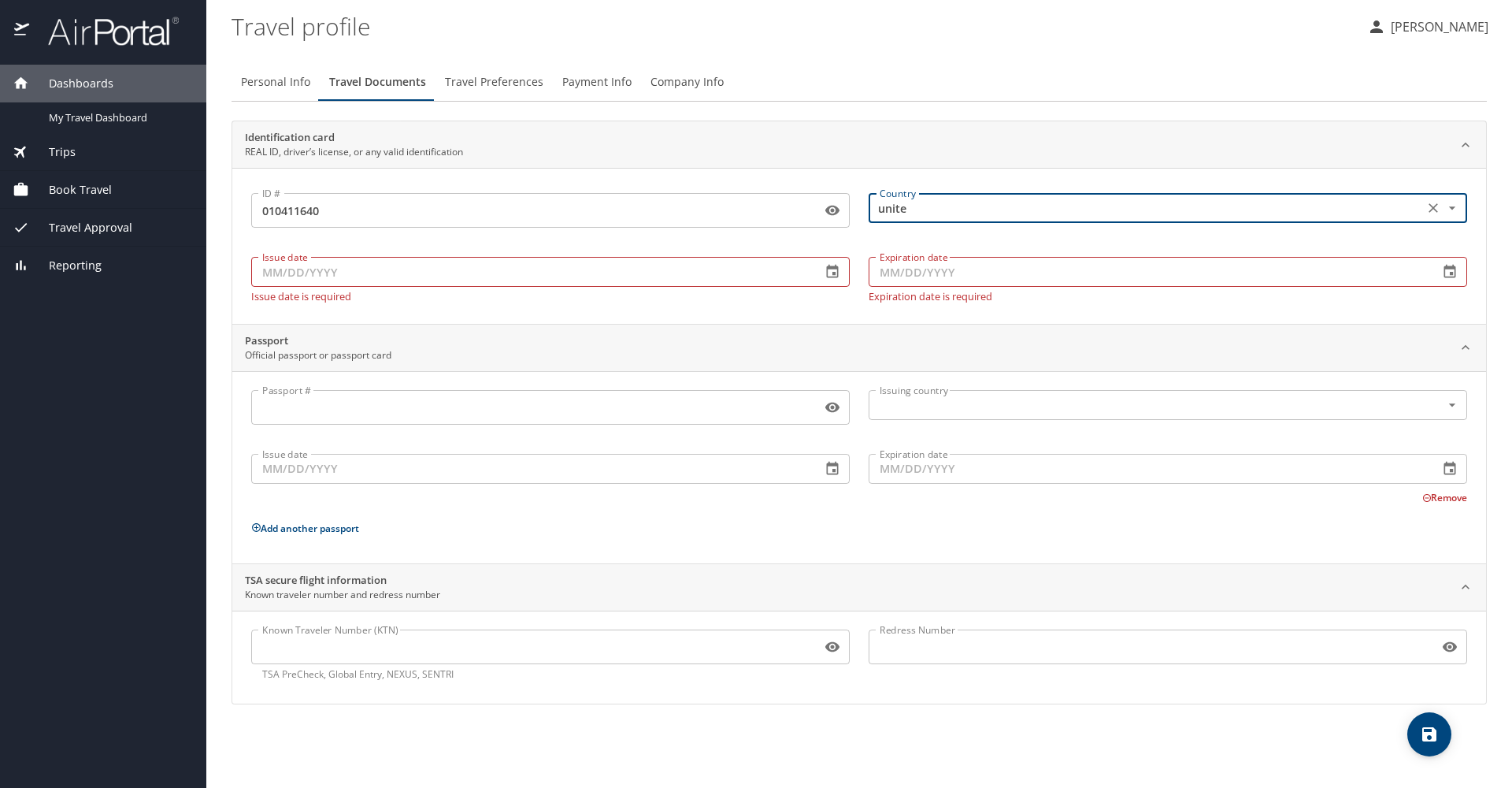
type input "United States of America"
click at [584, 276] on input "Issue date" at bounding box center [529, 271] width 557 height 30
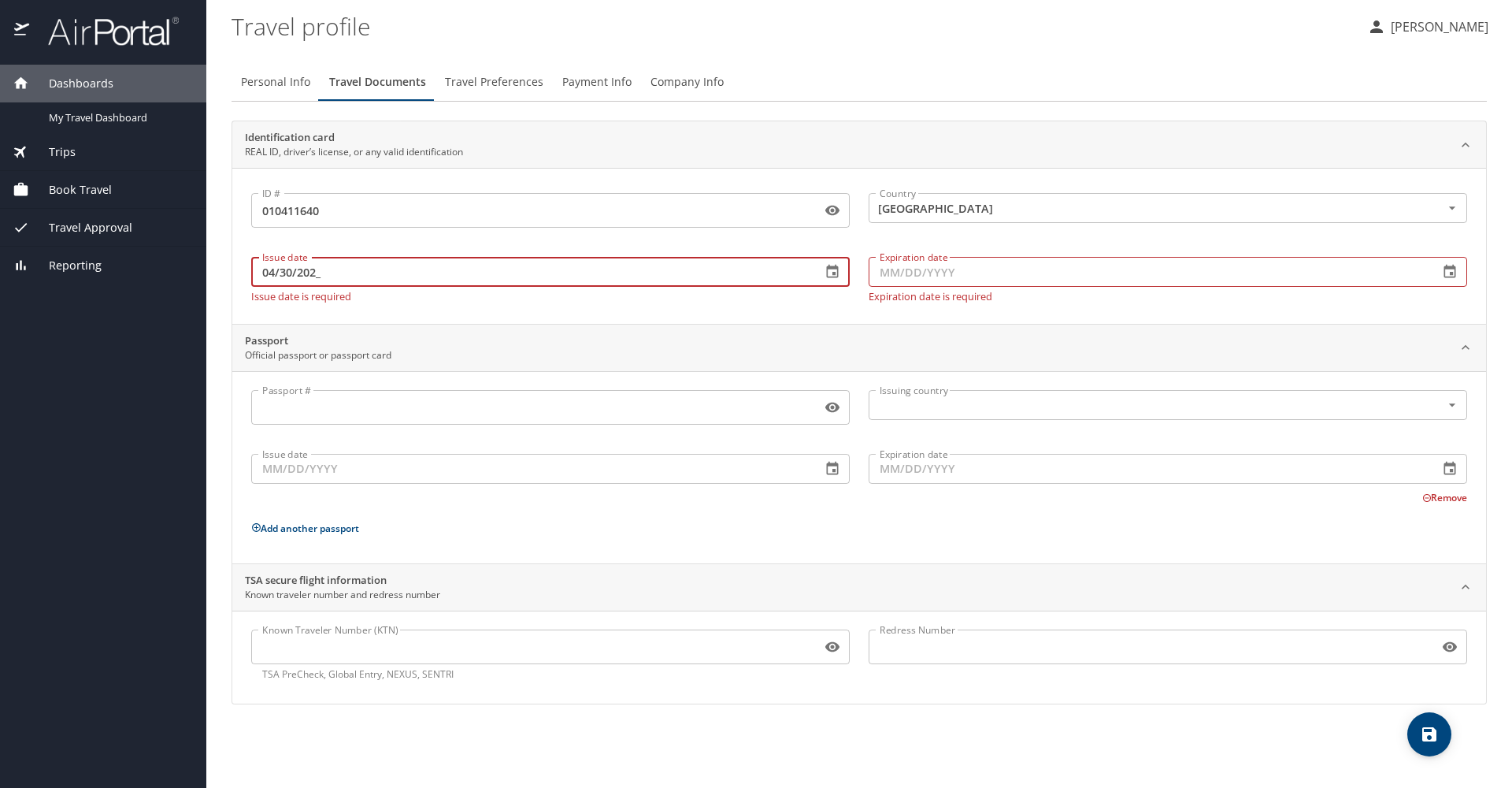
type input "04/30/2025"
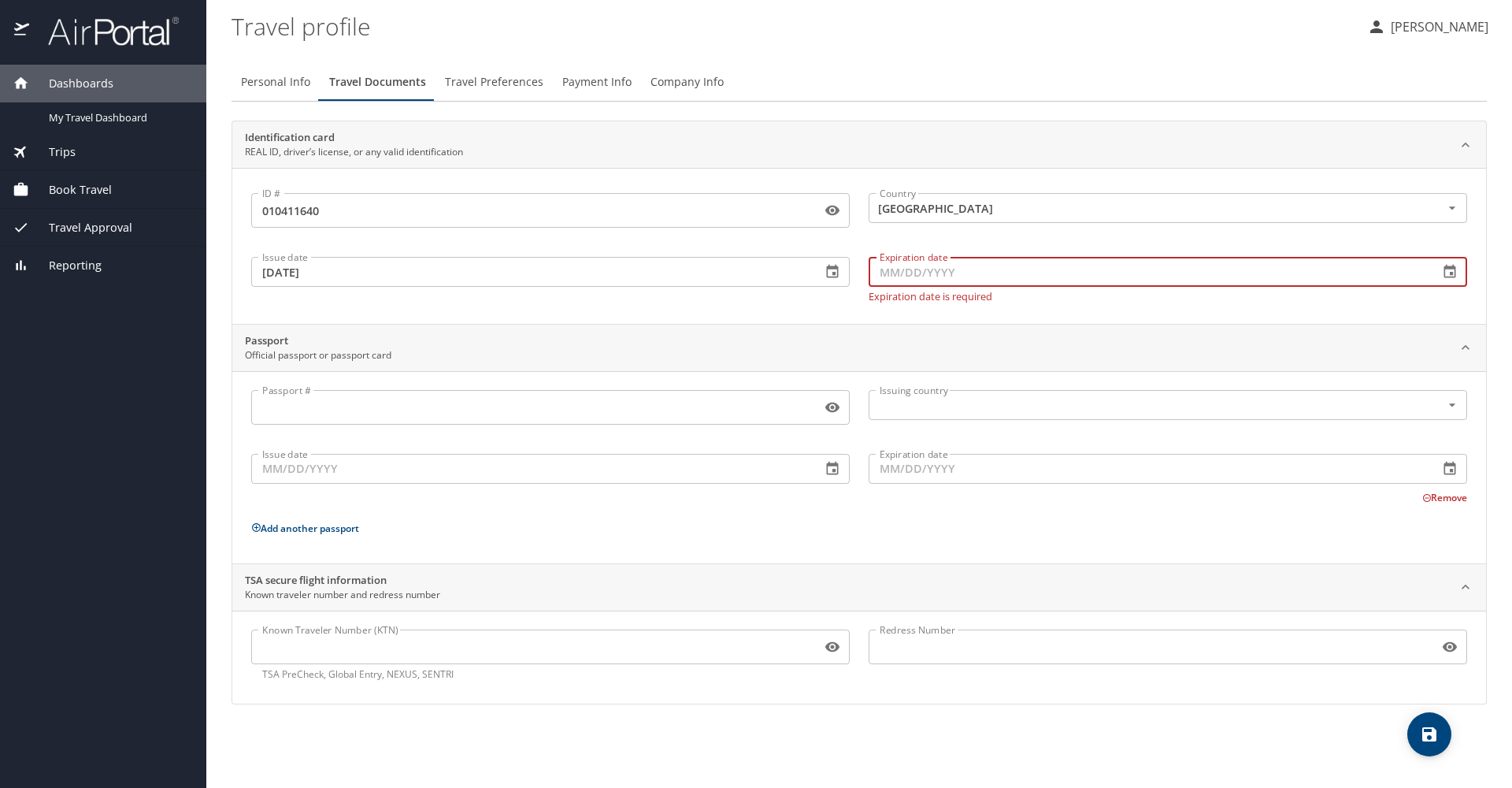
click at [918, 267] on input "Expiration date" at bounding box center [1147, 271] width 557 height 30
type input "05/04/2031"
click at [852, 178] on div "ID # 010411640 ID #" at bounding box center [550, 208] width 617 height 64
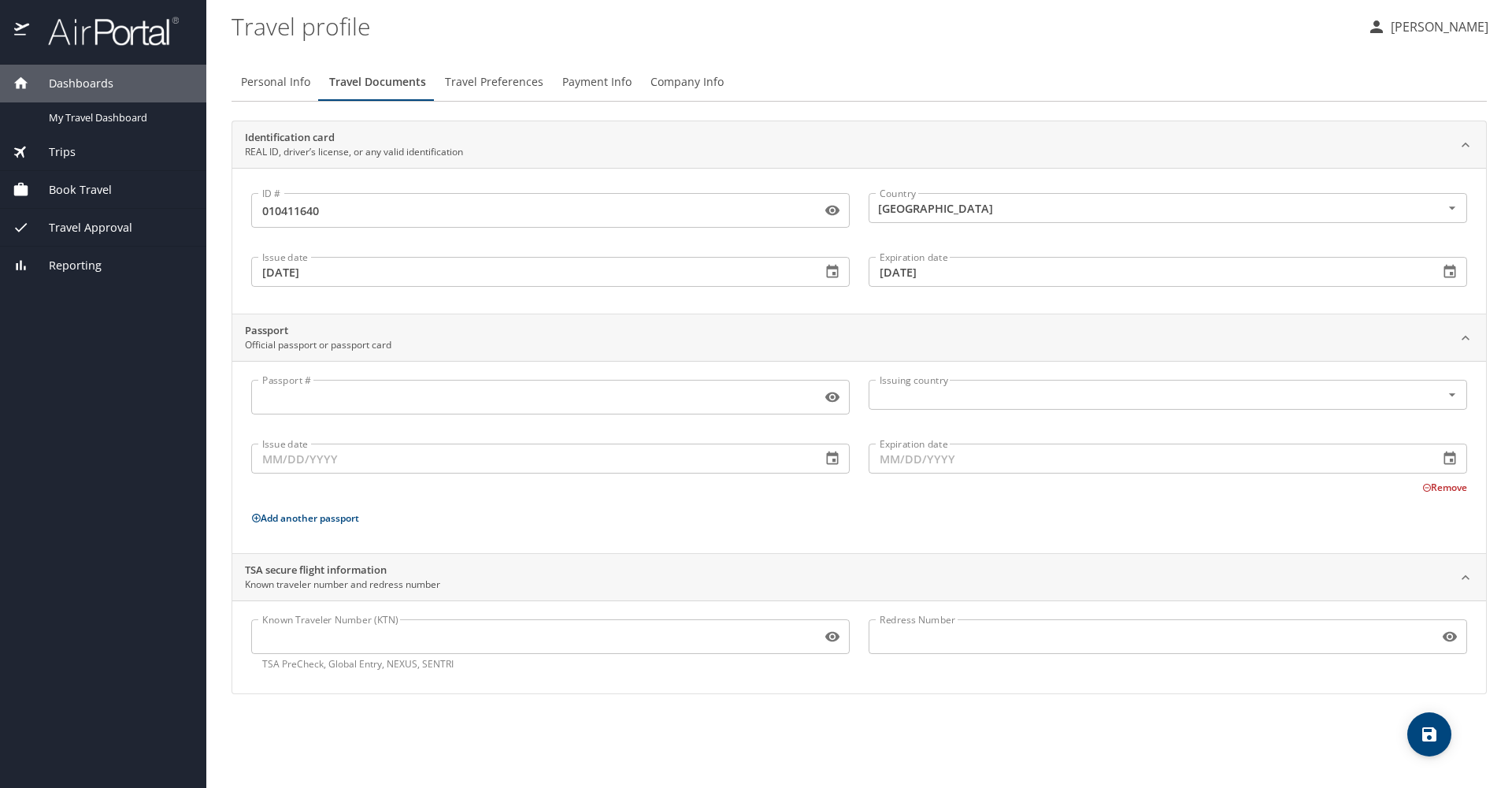
click at [1443, 731] on span "save" at bounding box center [1429, 734] width 44 height 19
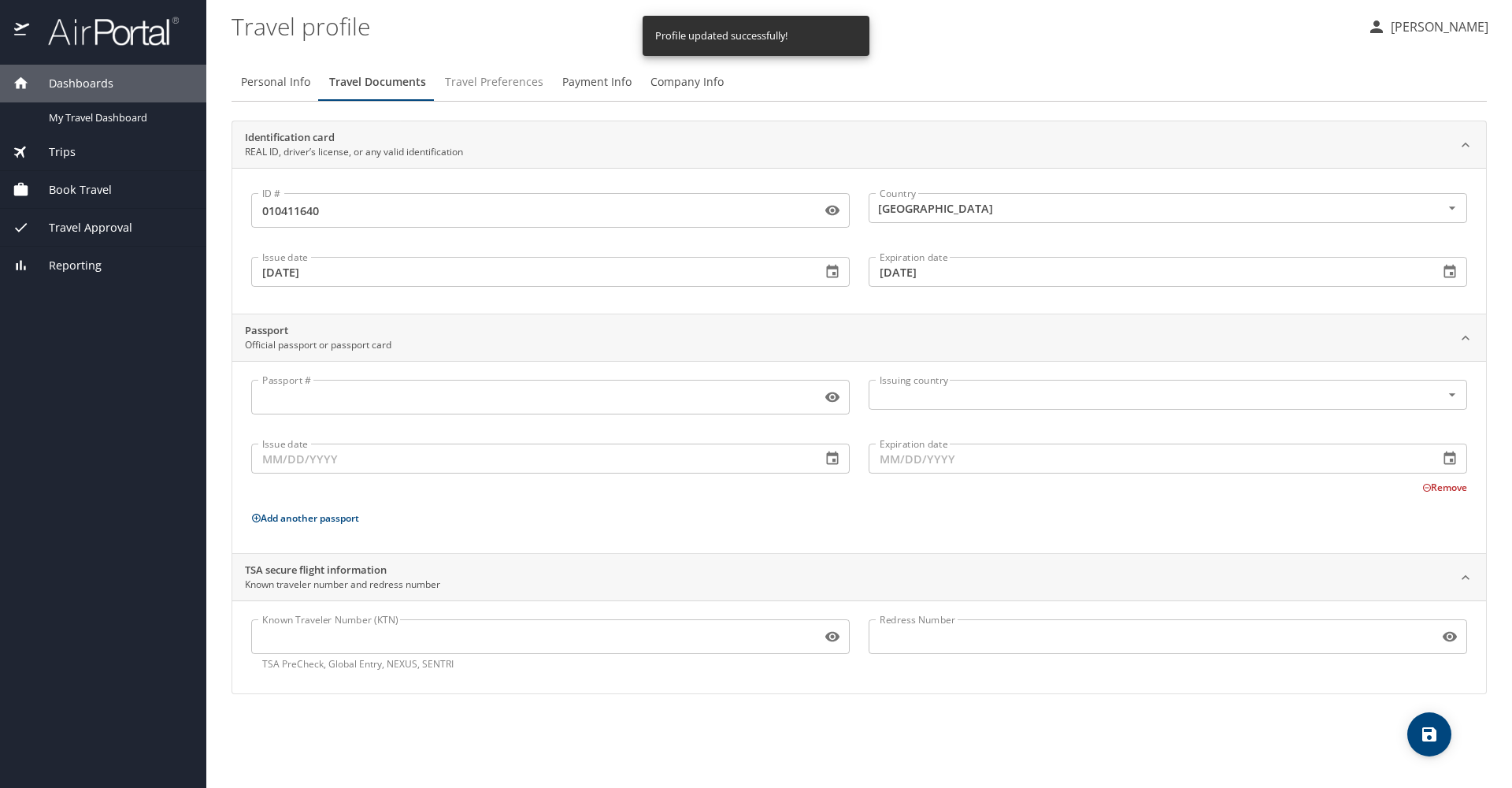
click at [505, 77] on span "Travel Preferences" at bounding box center [494, 83] width 99 height 20
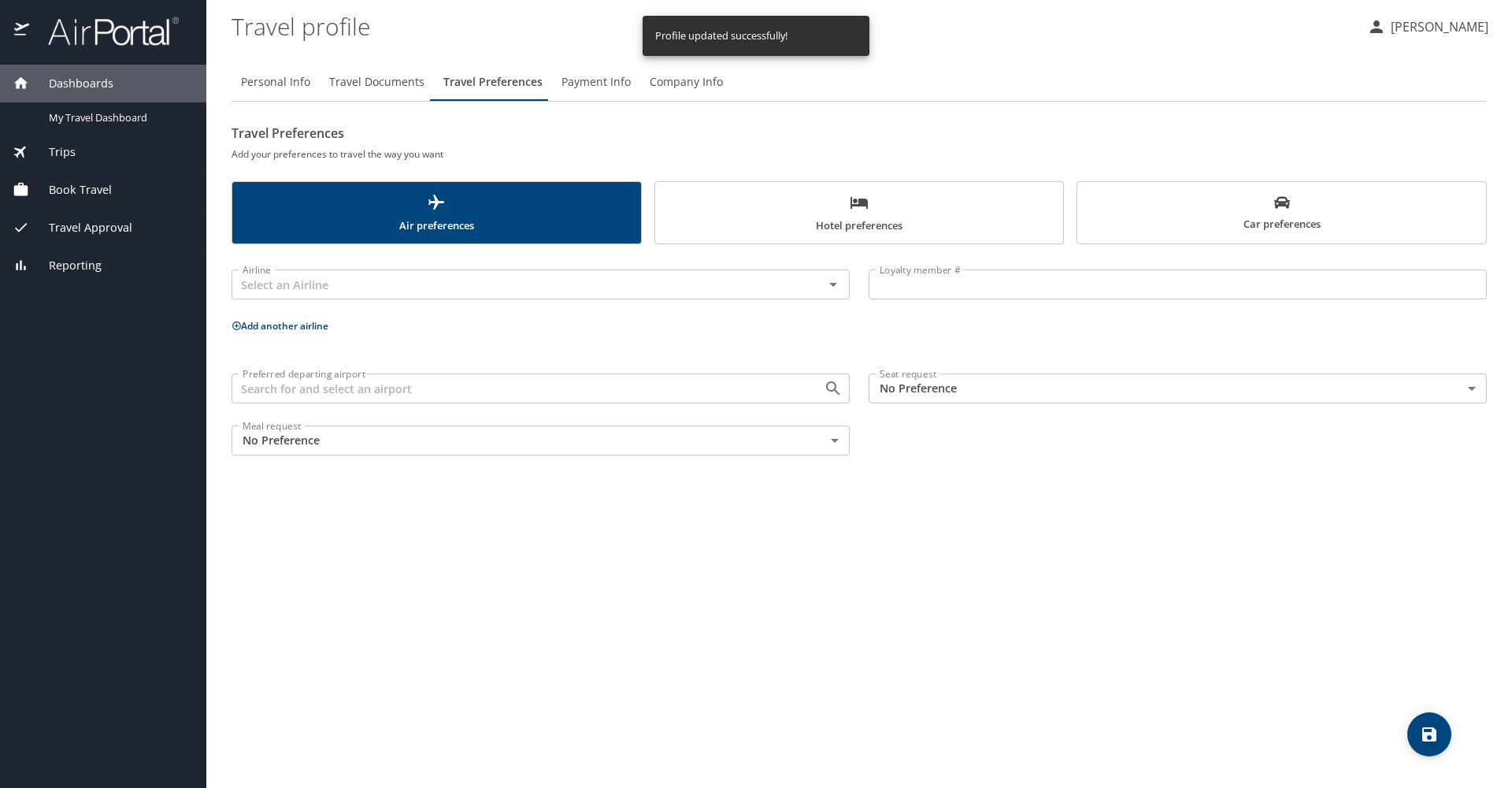
click at [616, 86] on span "Payment Info" at bounding box center [596, 83] width 69 height 20
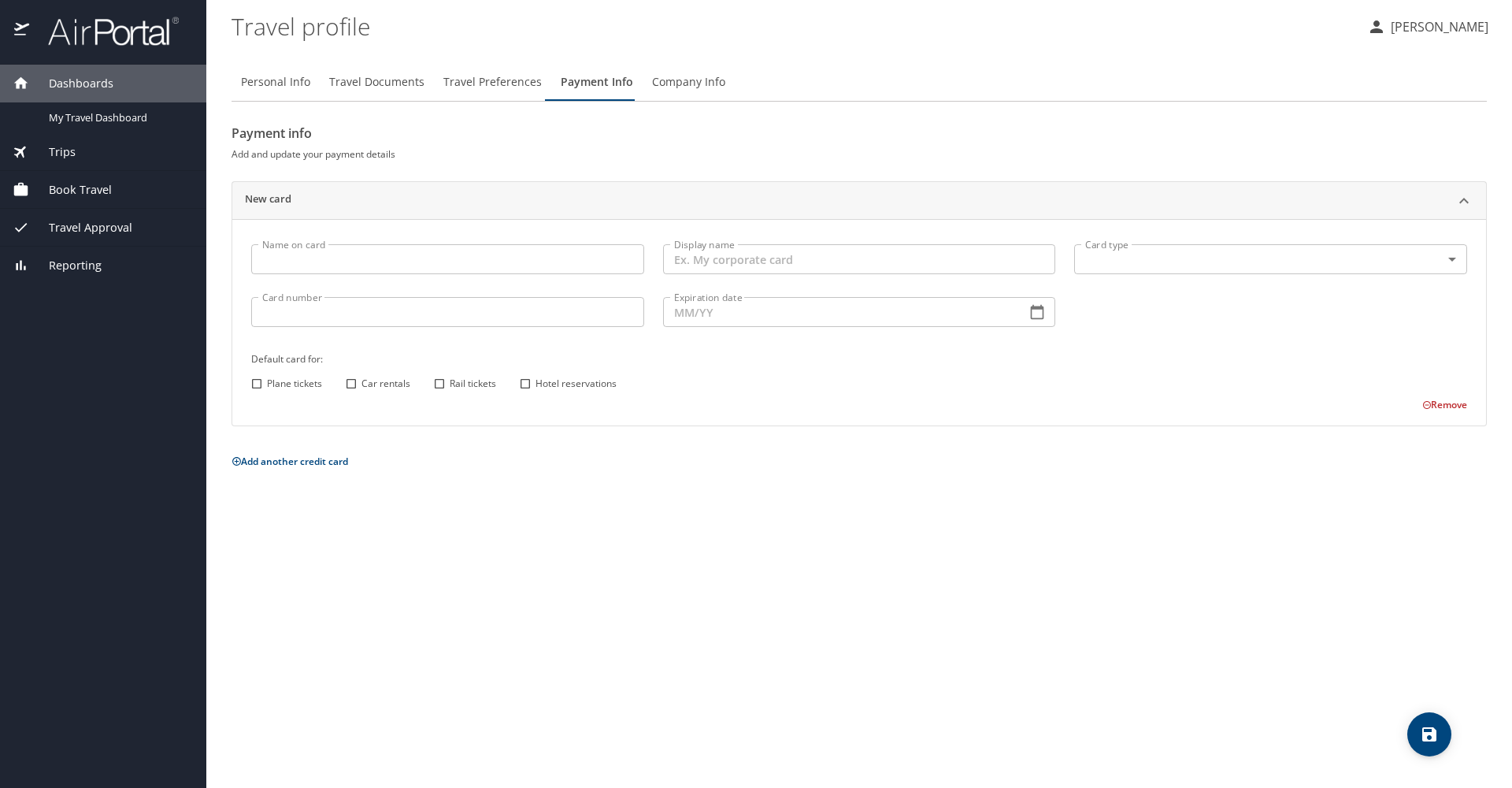
click at [106, 231] on span "Travel Approval" at bounding box center [80, 227] width 103 height 17
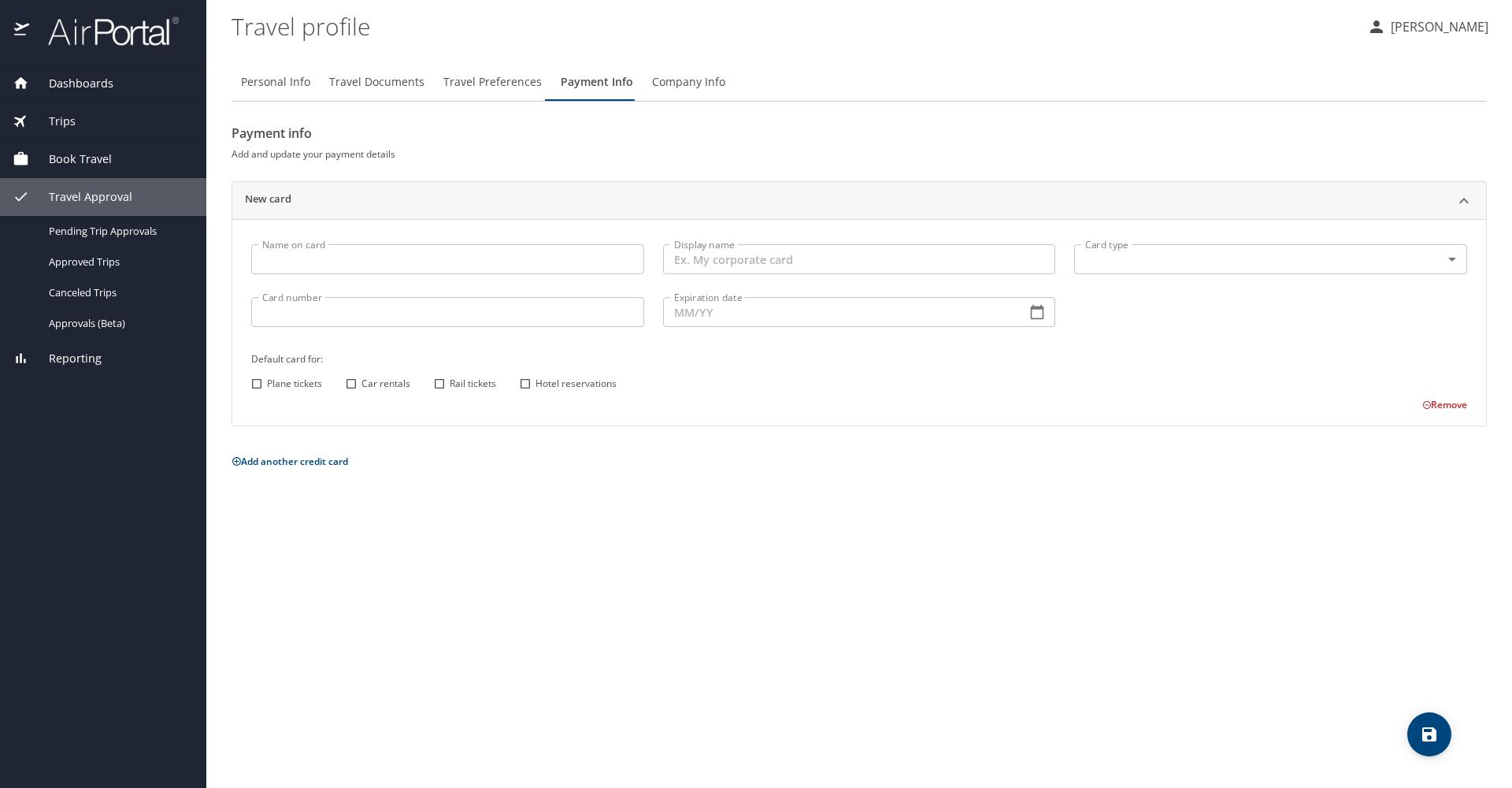
click at [669, 76] on span "Company Info" at bounding box center [689, 83] width 74 height 20
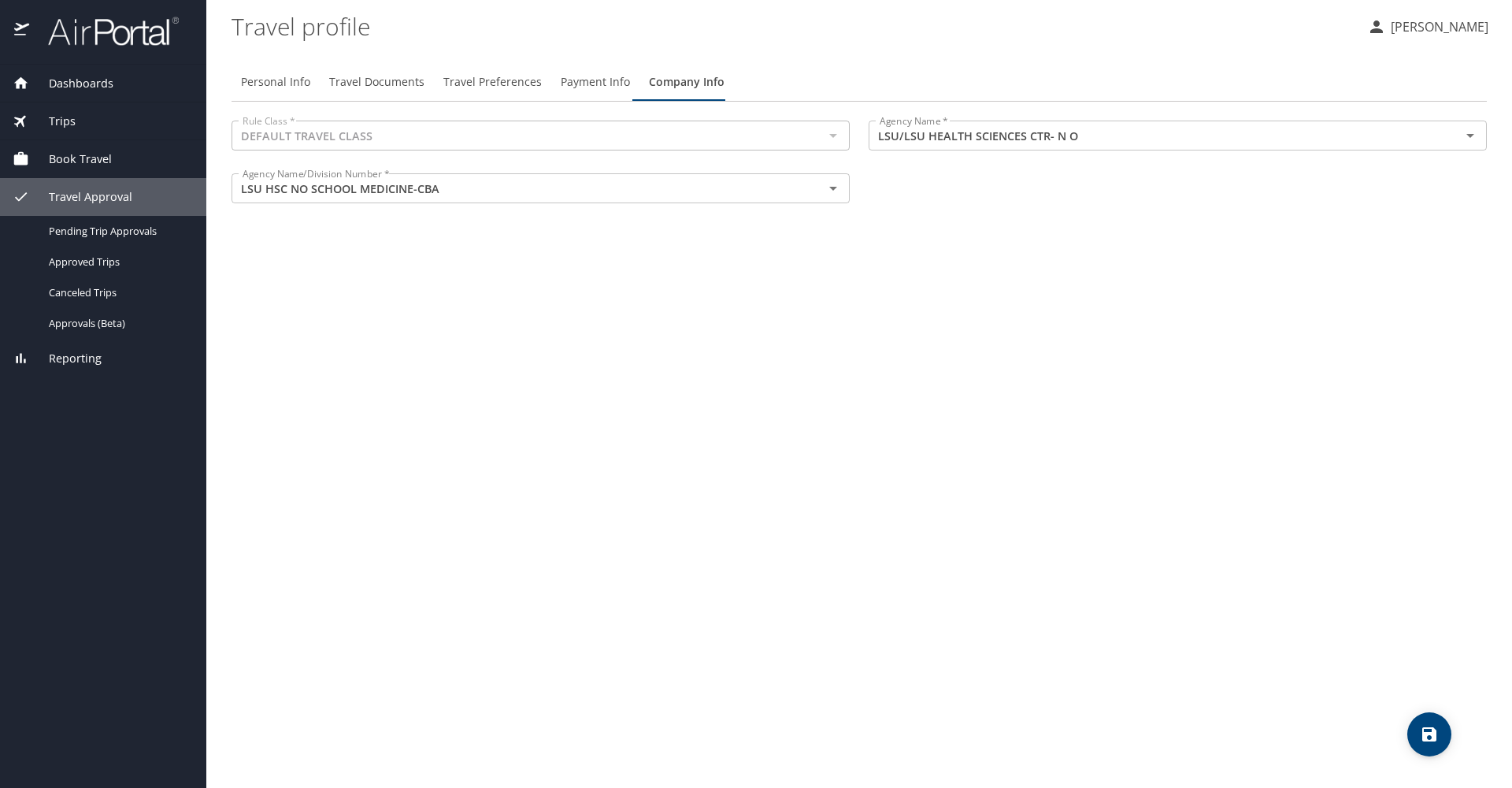
click at [669, 76] on span "Company Info" at bounding box center [686, 83] width 75 height 20
click at [589, 84] on span "Payment Info" at bounding box center [595, 83] width 69 height 20
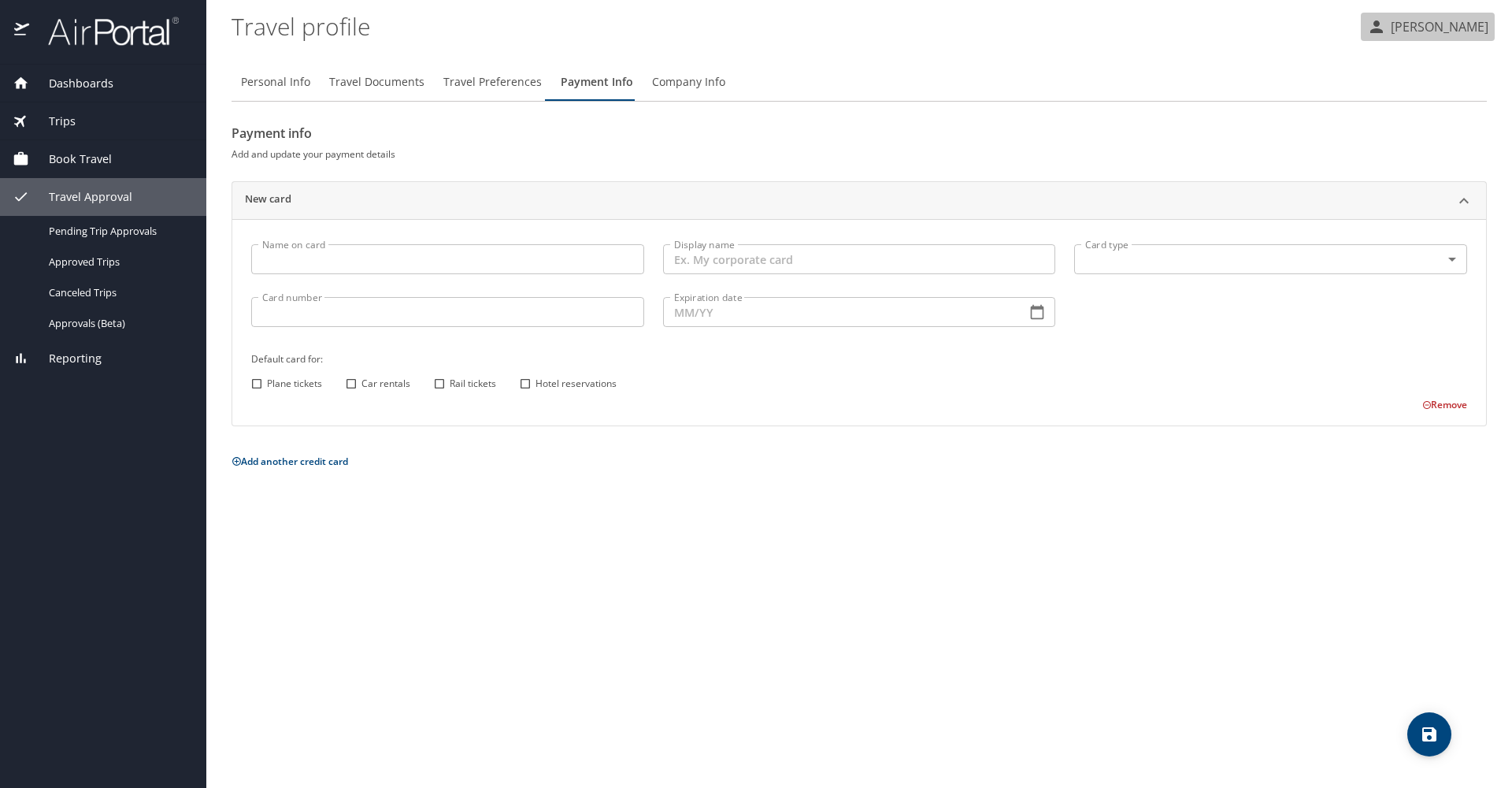
click at [1473, 32] on p "[PERSON_NAME]" at bounding box center [1438, 26] width 102 height 19
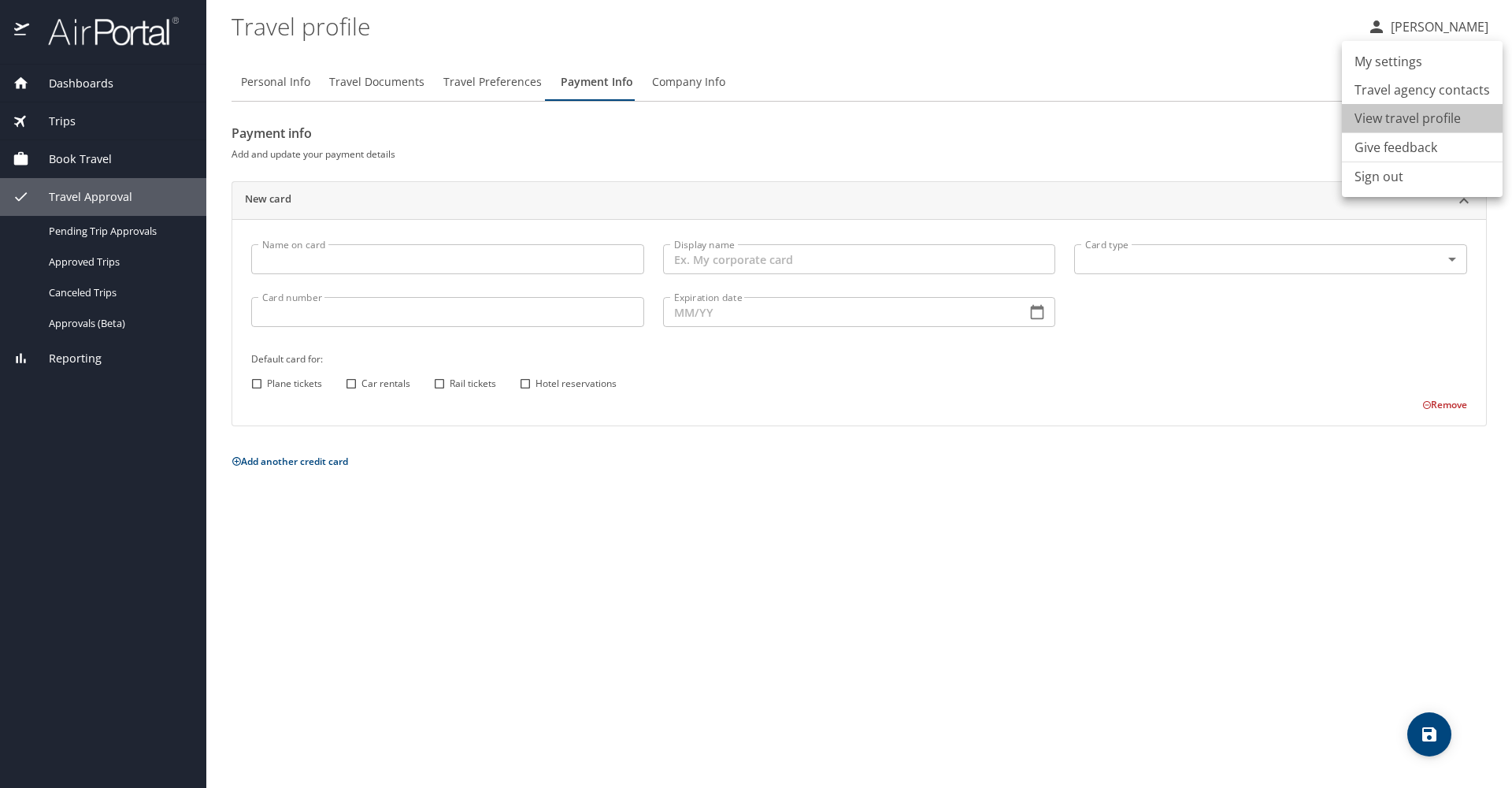
click at [1428, 118] on li "View travel profile" at bounding box center [1422, 118] width 161 height 29
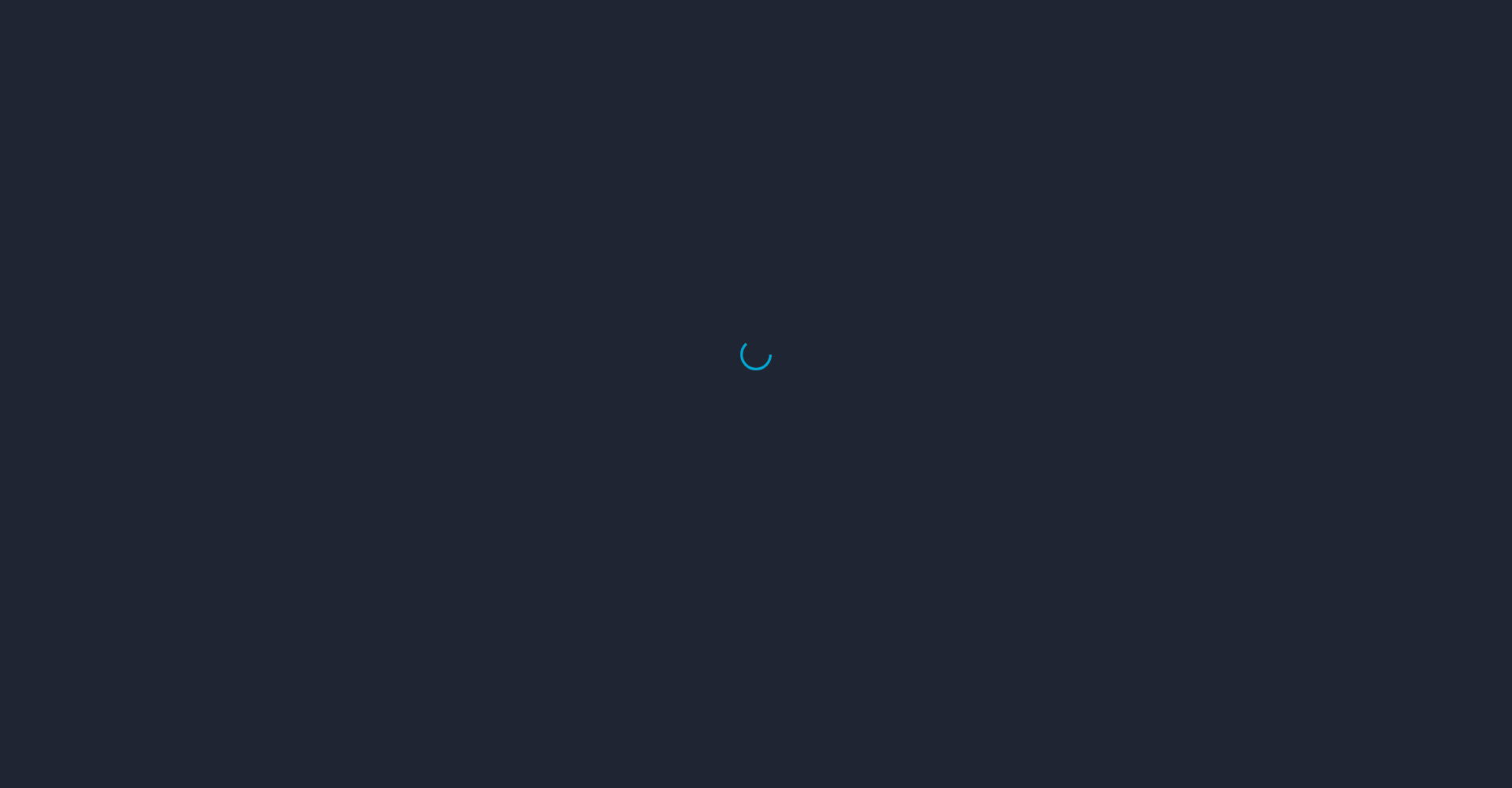
select select "US"
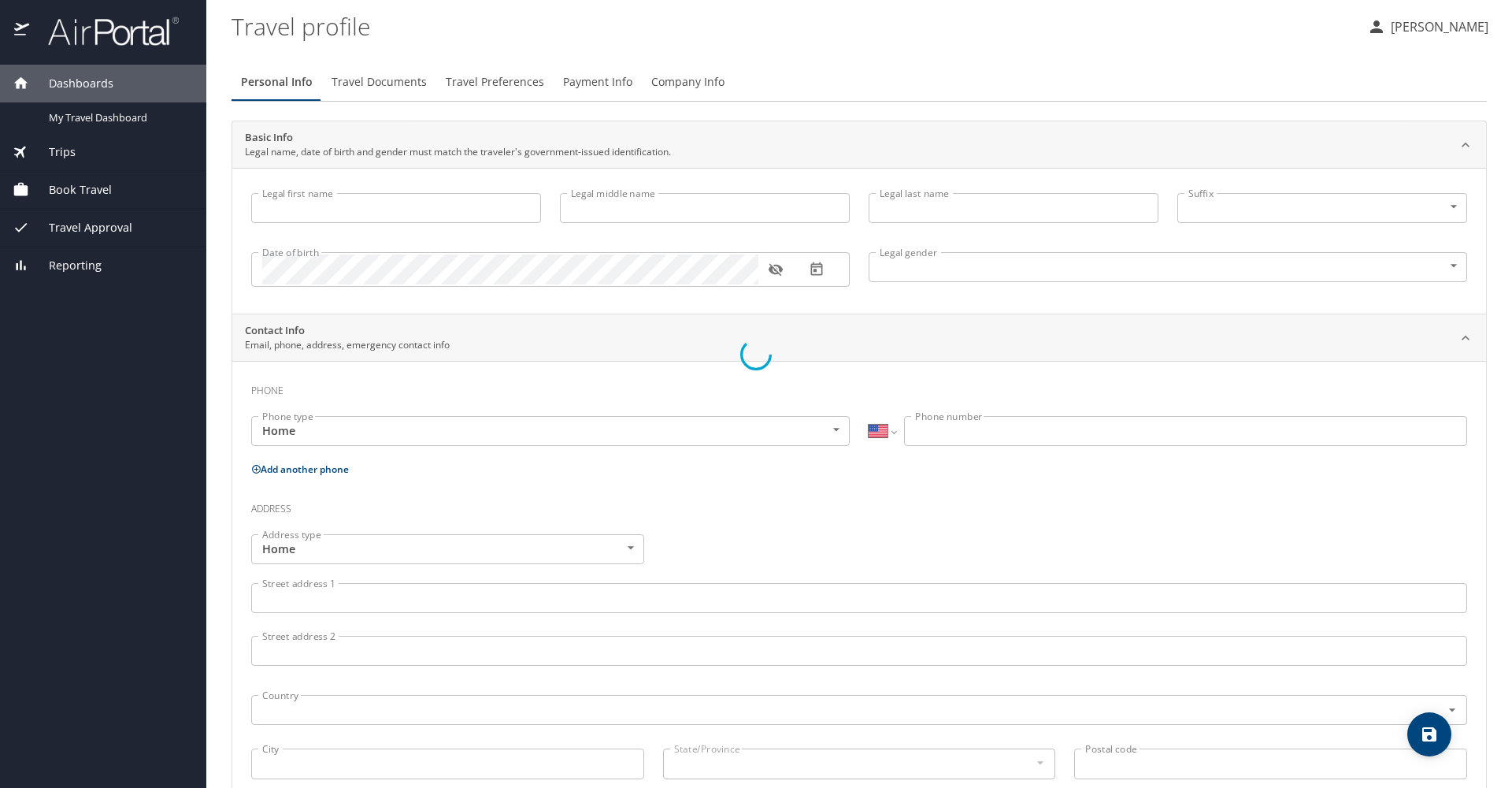
type input "[PERSON_NAME]"
type input "Dies"
type input "[DEMOGRAPHIC_DATA]"
type input "[PERSON_NAME]"
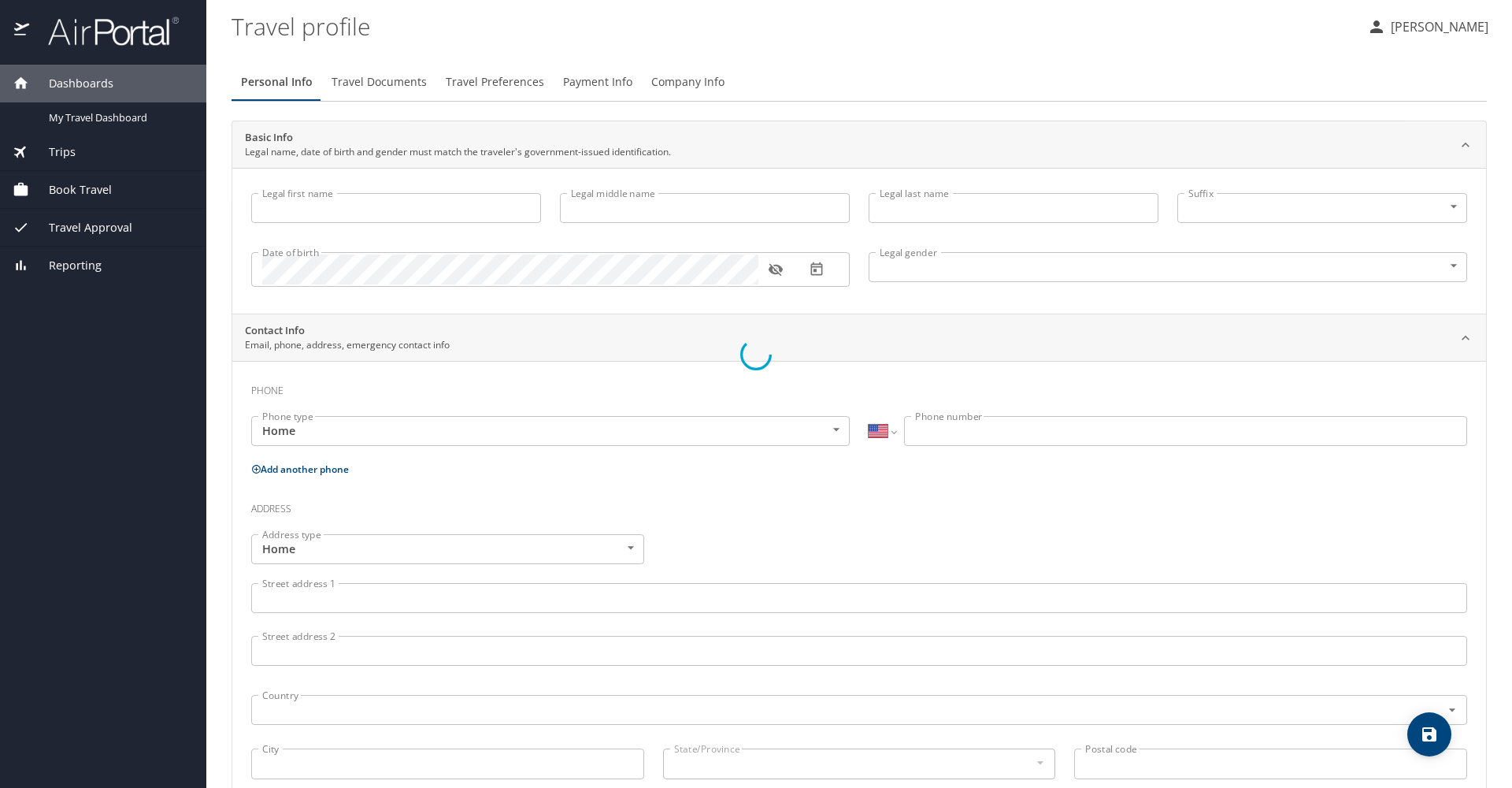
type input "[PERSON_NAME]"
type input "[PHONE_NUMBER]"
type input "[EMAIL_ADDRESS][DOMAIN_NAME]"
select select "US"
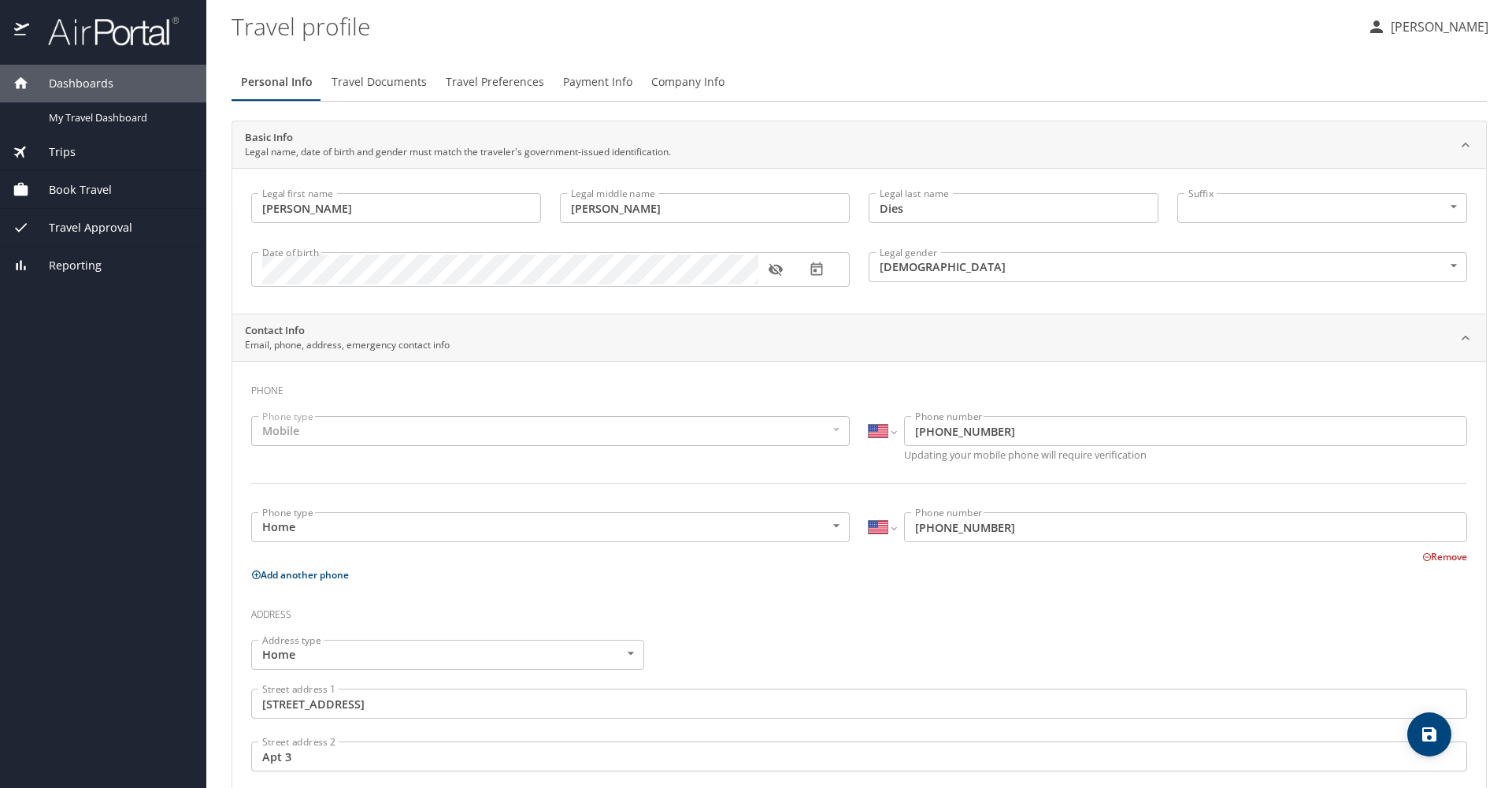
click at [116, 232] on span "Travel Approval" at bounding box center [80, 227] width 103 height 17
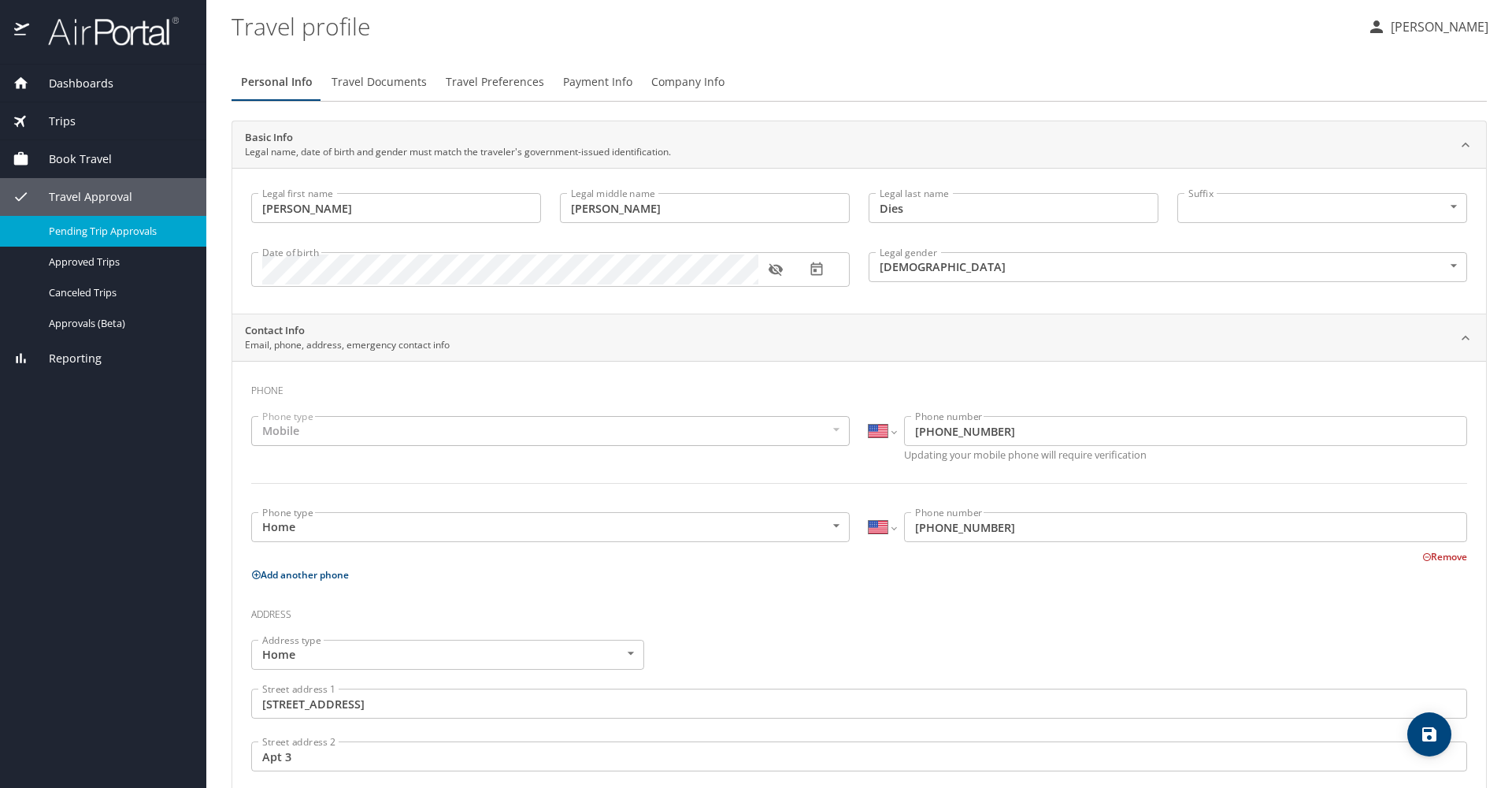
click at [116, 237] on span "Pending Trip Approvals" at bounding box center [118, 231] width 138 height 15
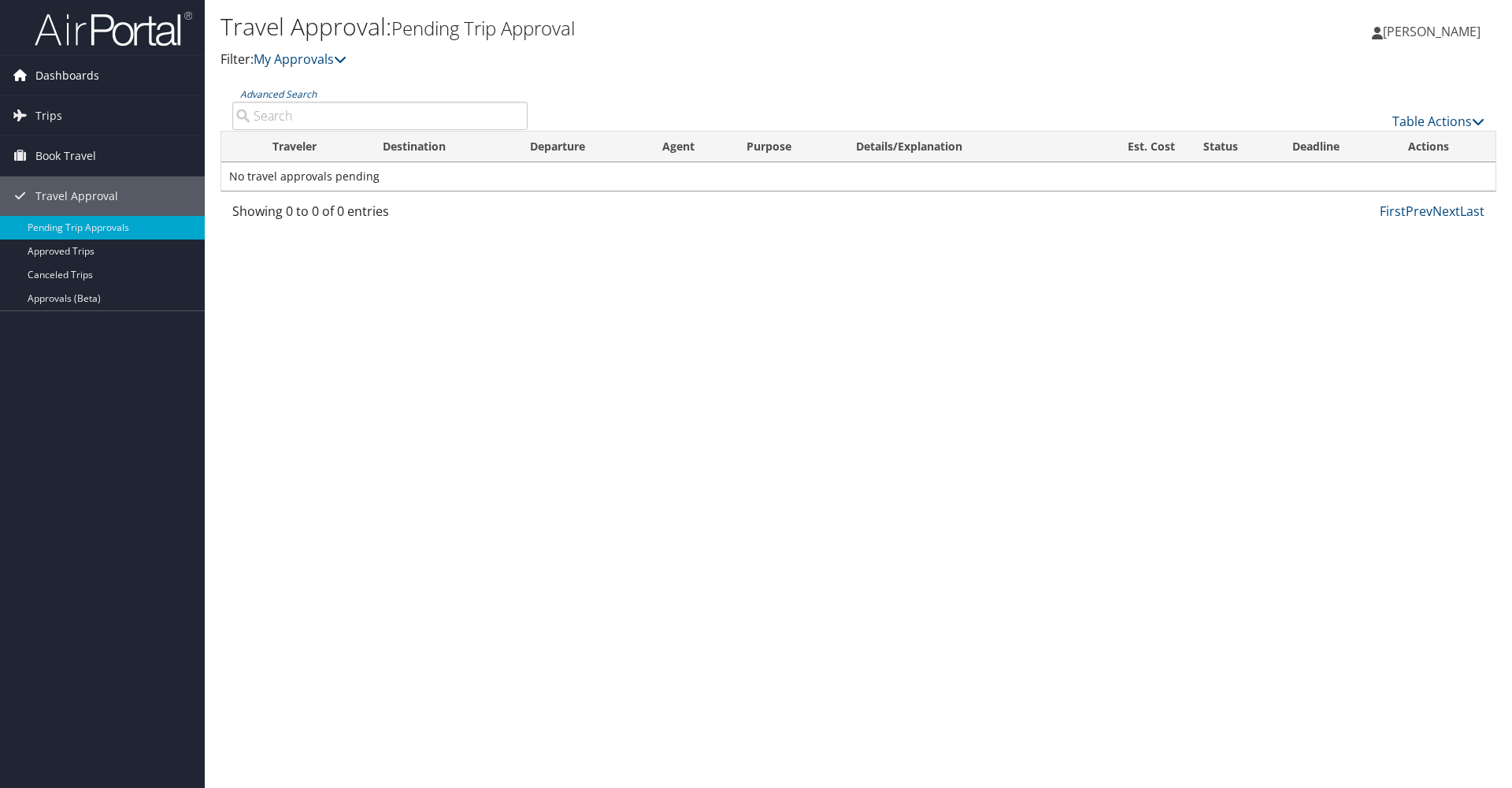
click at [87, 74] on span "Dashboards" at bounding box center [66, 75] width 64 height 39
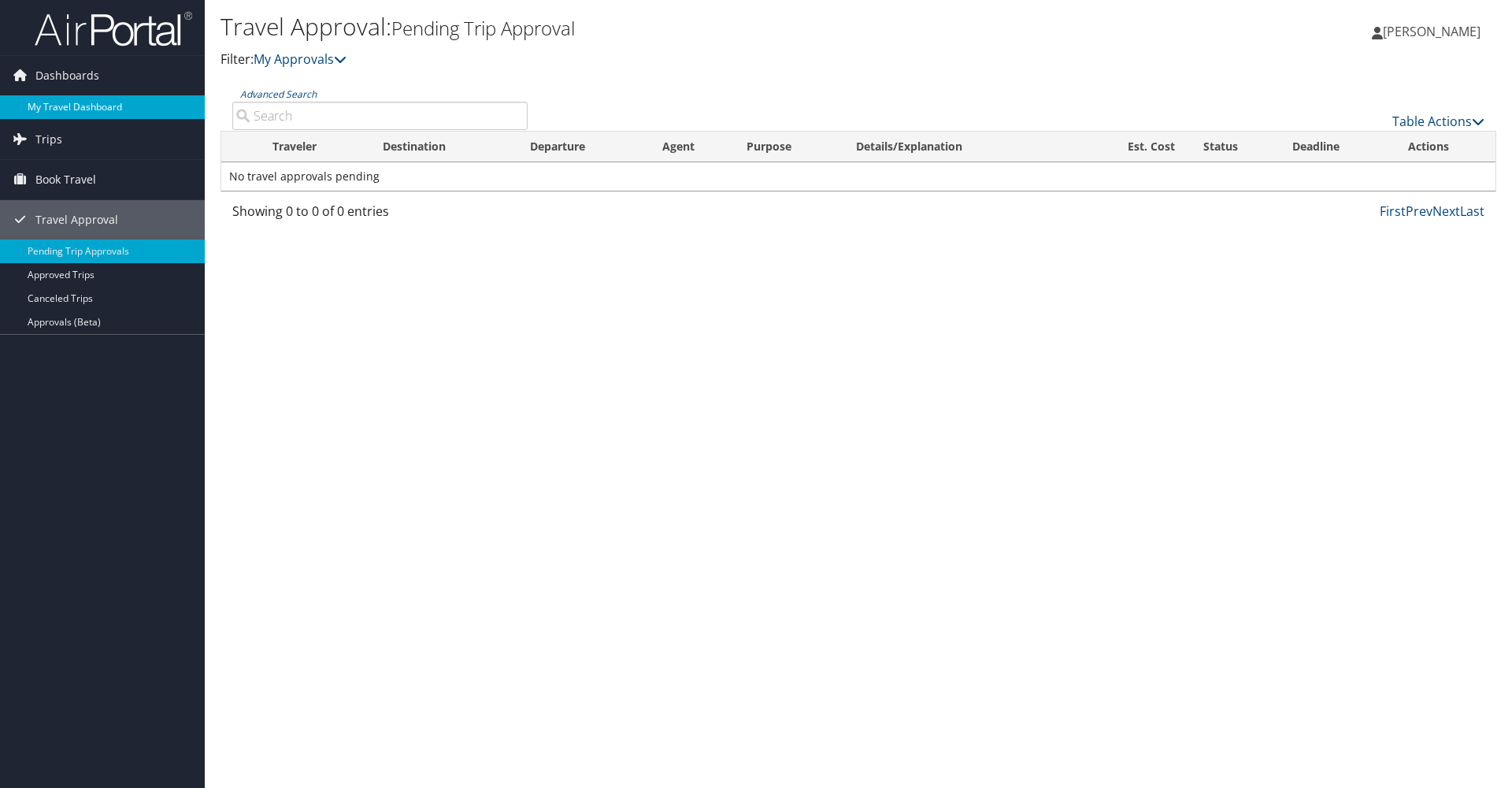
click at [89, 112] on link "My Travel Dashboard" at bounding box center [102, 107] width 205 height 23
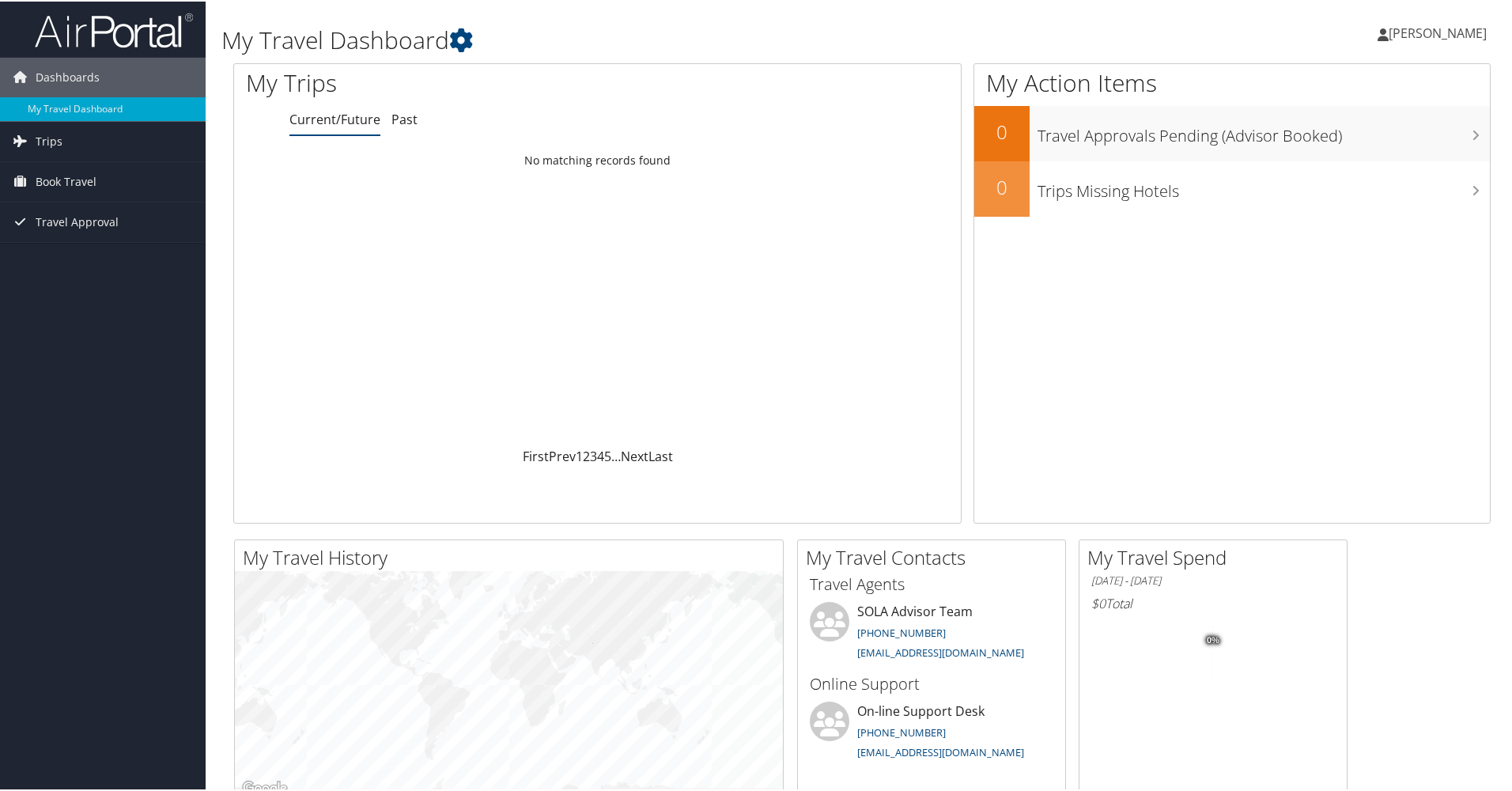
click at [1454, 34] on span "[PERSON_NAME]" at bounding box center [1437, 31] width 98 height 17
click at [1370, 139] on link "View Travel Profile" at bounding box center [1396, 141] width 177 height 27
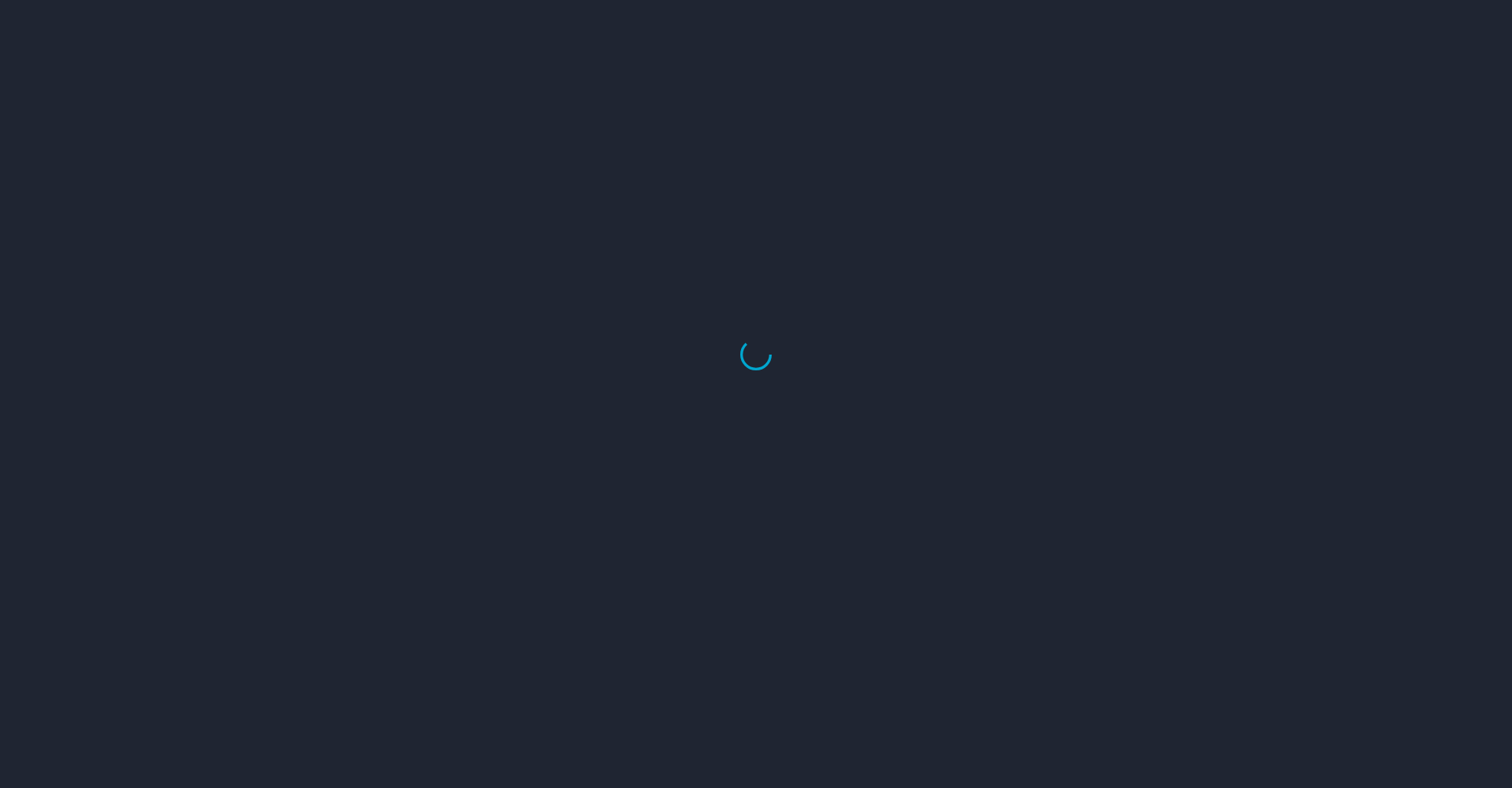
select select "US"
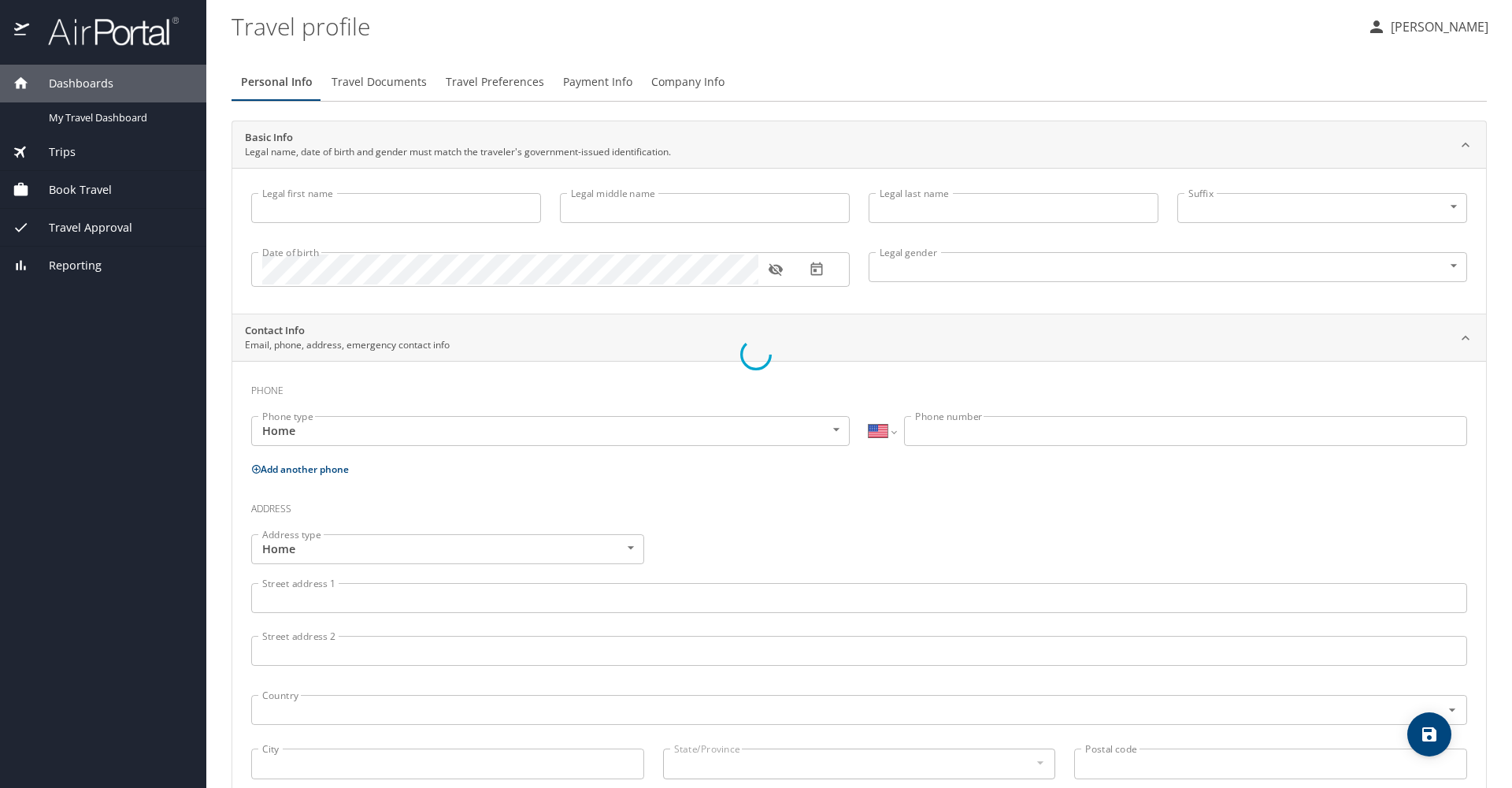
type input "Ross"
type input "Michael"
type input "Dies"
type input "Male"
type input "Sarah"
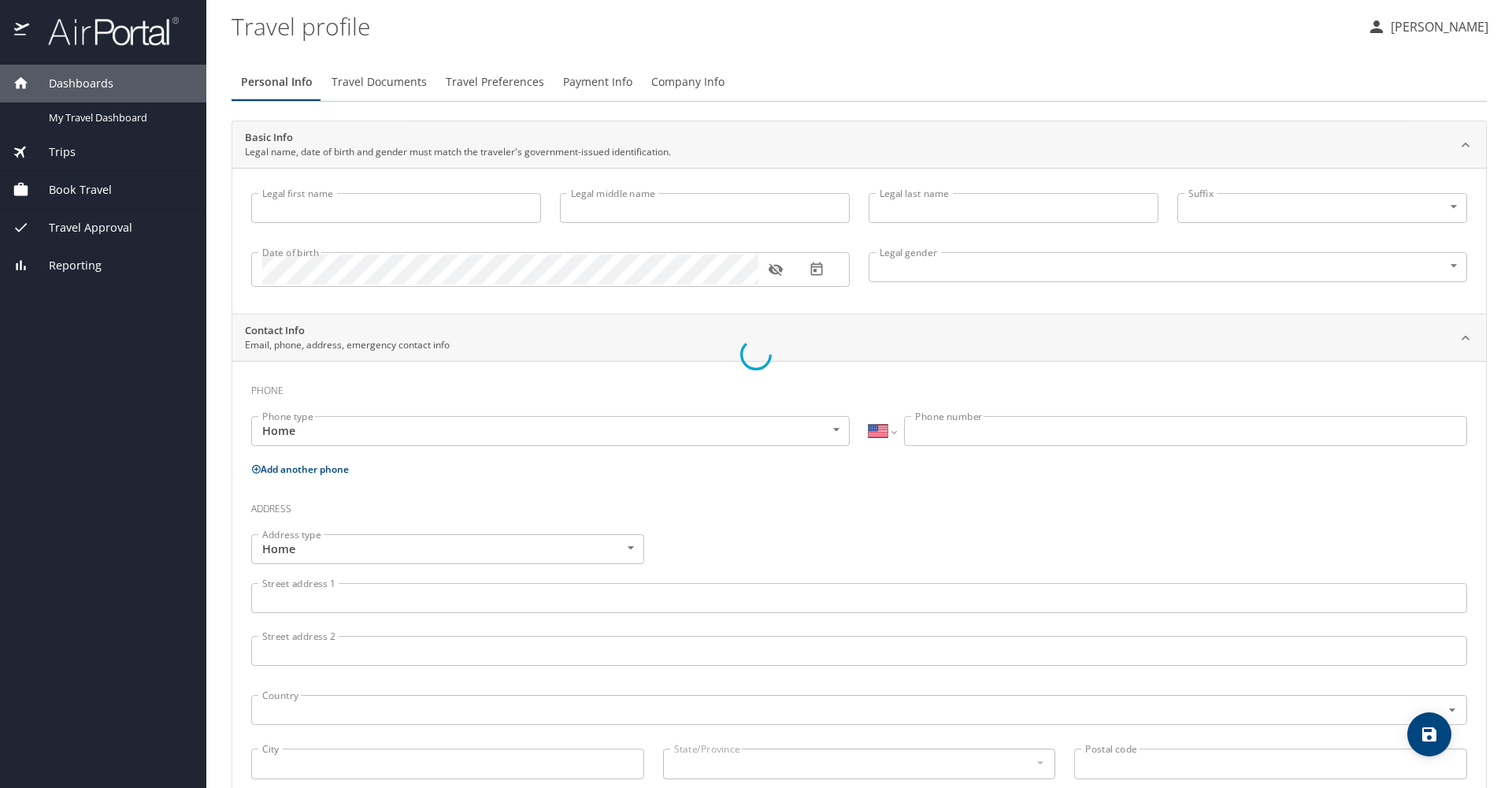
type input "Lauve"
type input "(225) 281-7458"
type input "slauv1@lsuhsc.edu"
select select "US"
